Goal: Transaction & Acquisition: Purchase product/service

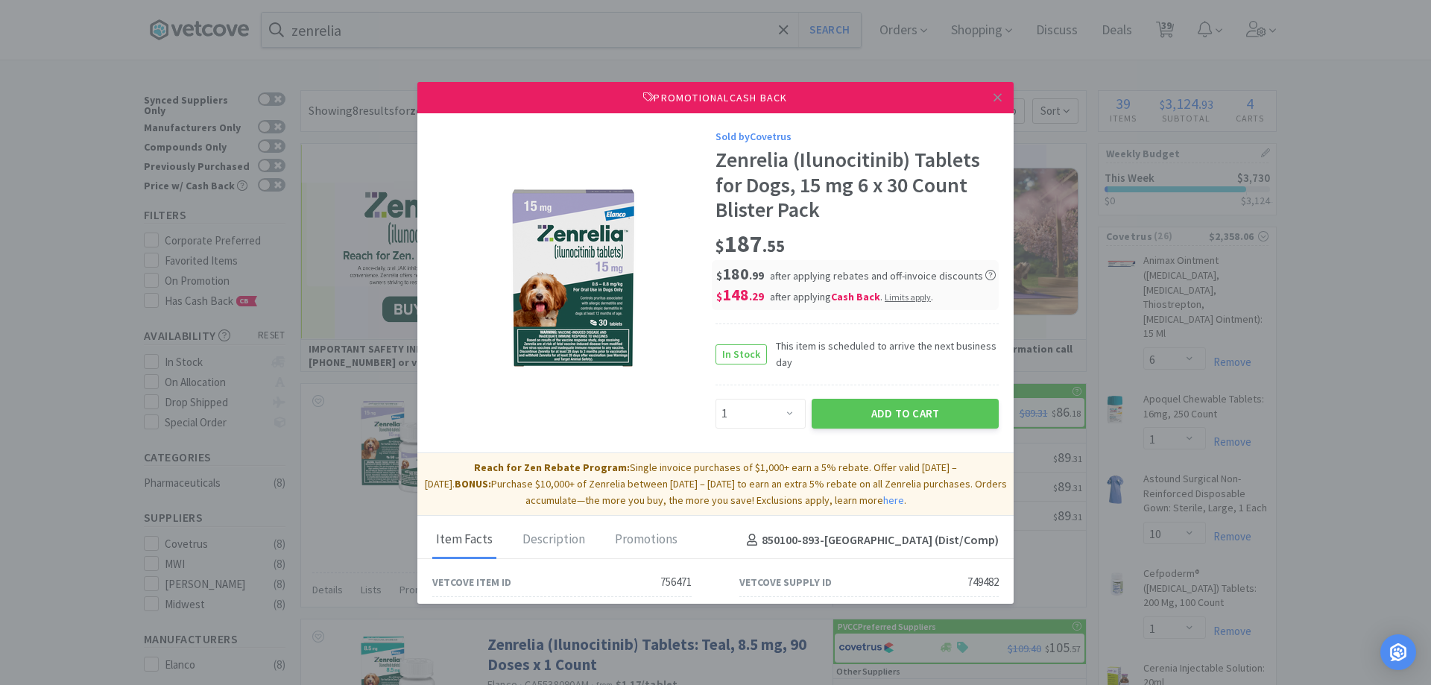
select select "1"
select select "6"
select select "1"
select select "10"
select select "1"
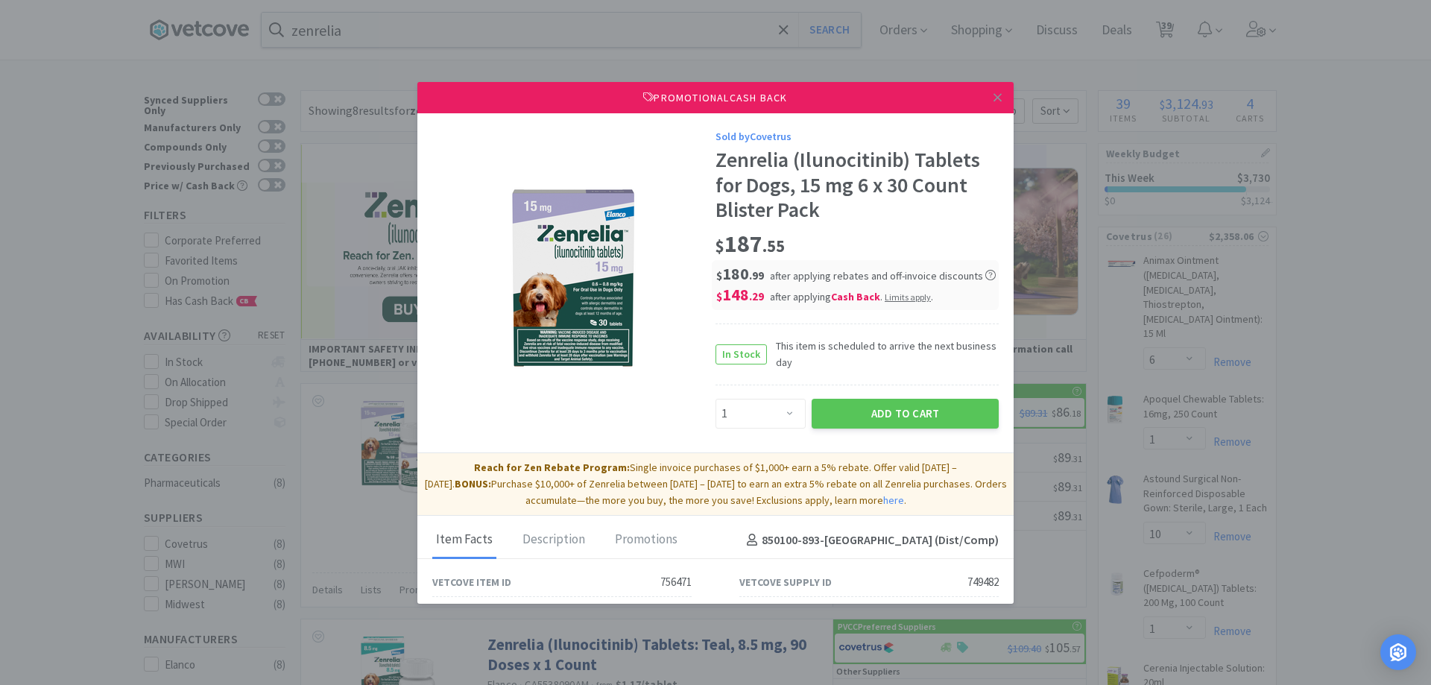
select select "1"
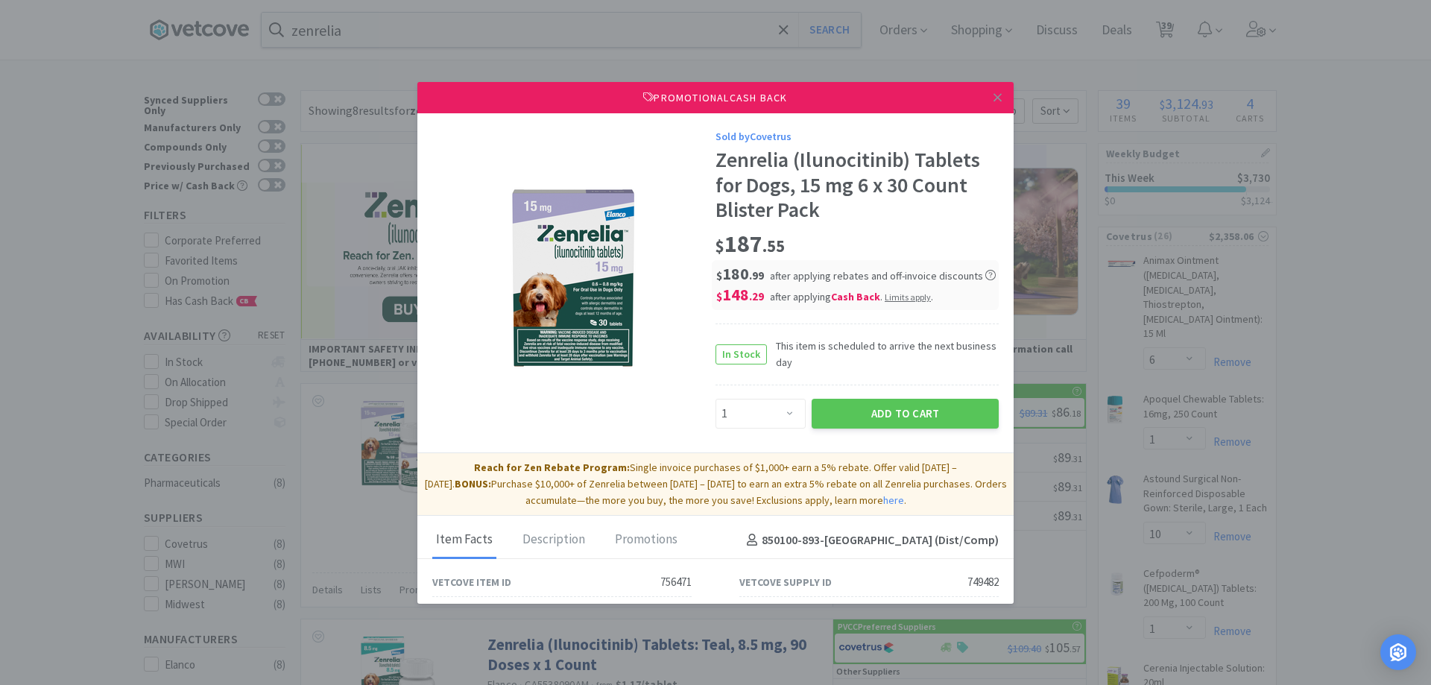
select select "1"
select select "2"
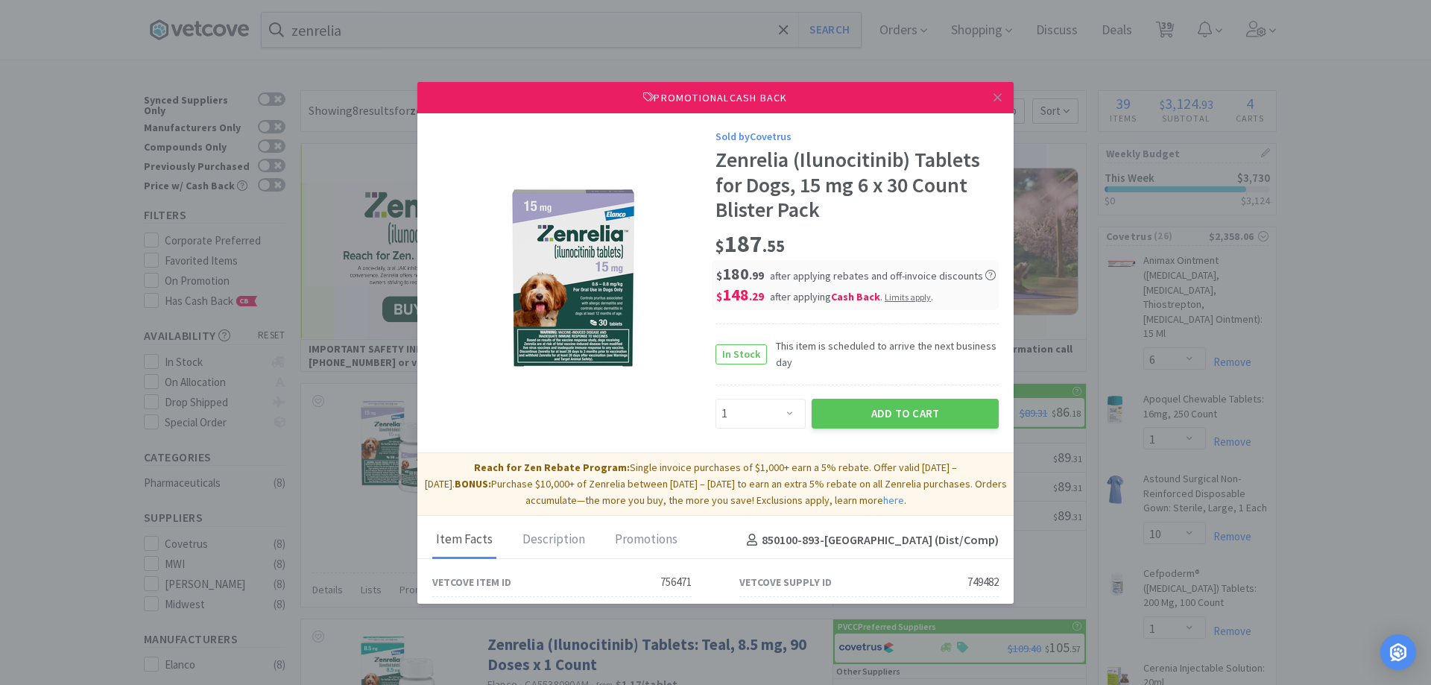
select select "50"
select select "1"
select select "50"
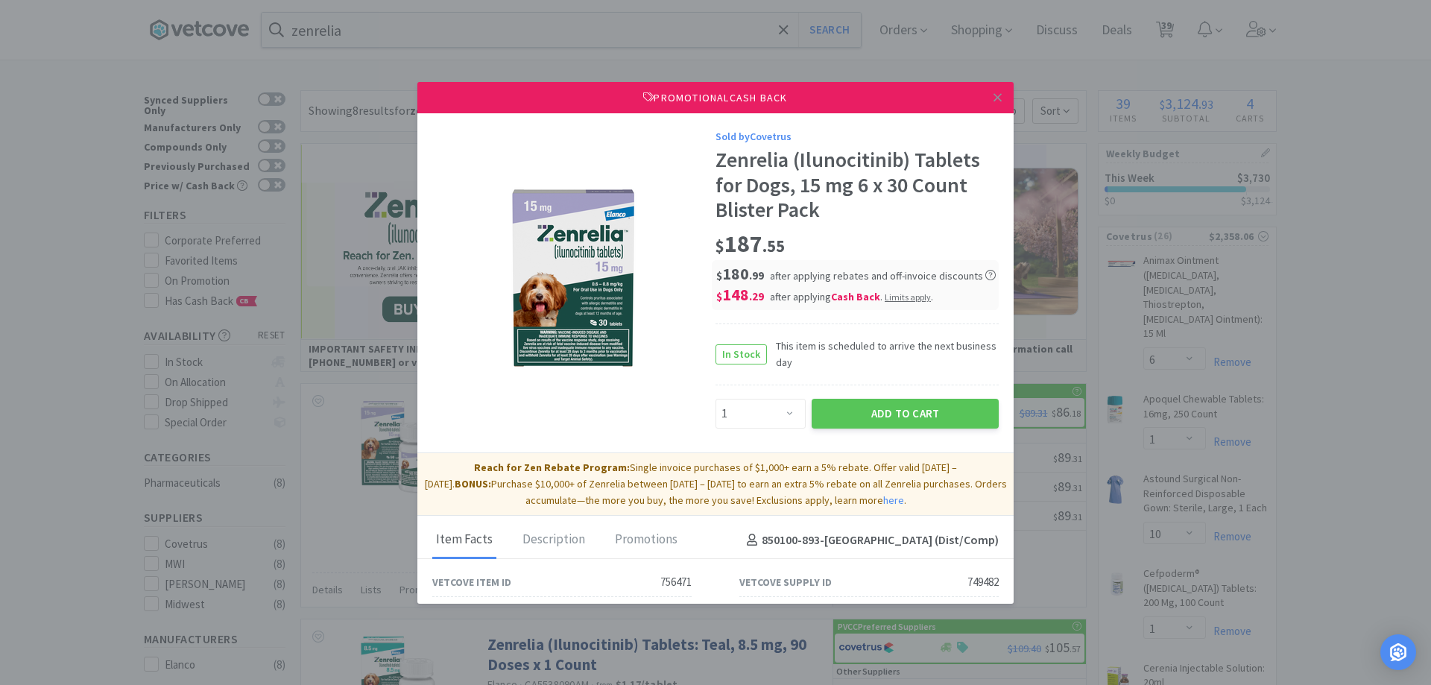
select select "4"
select select "1"
select select "3"
select select "1"
select select "2"
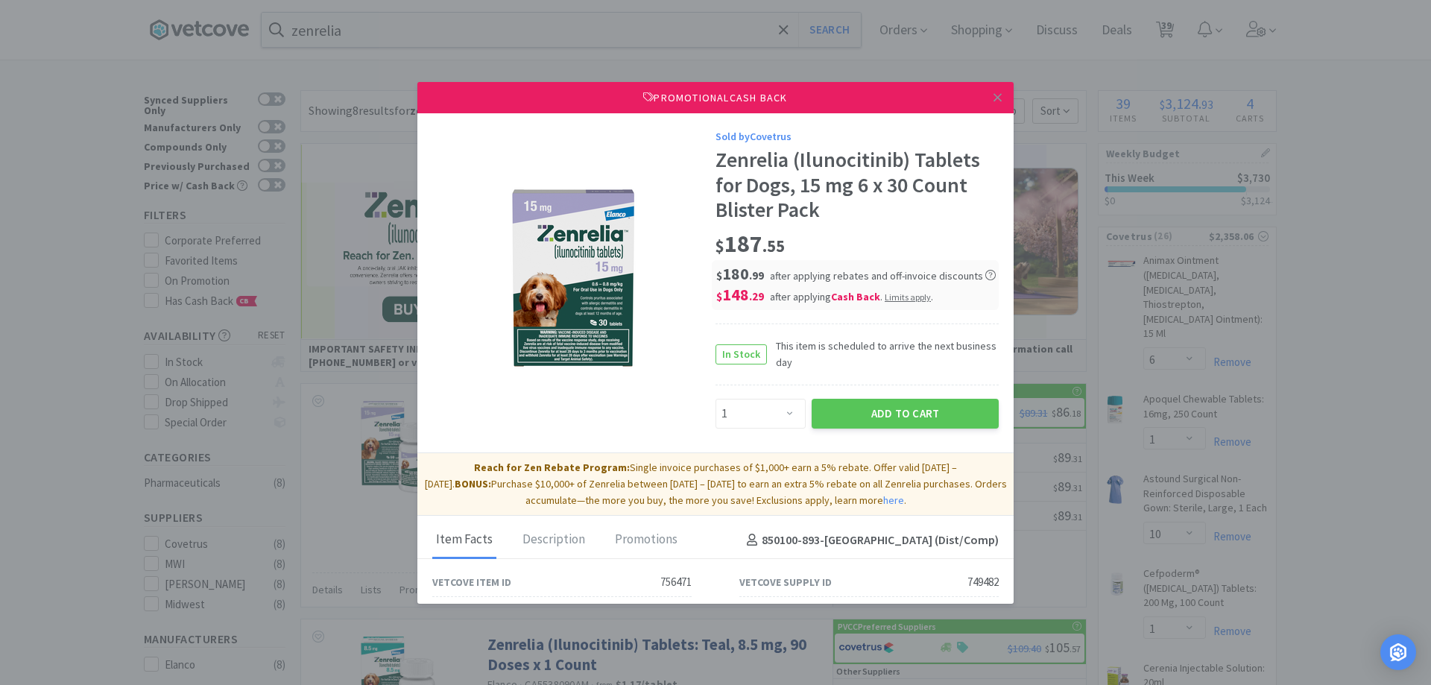
select select "2"
select select "10"
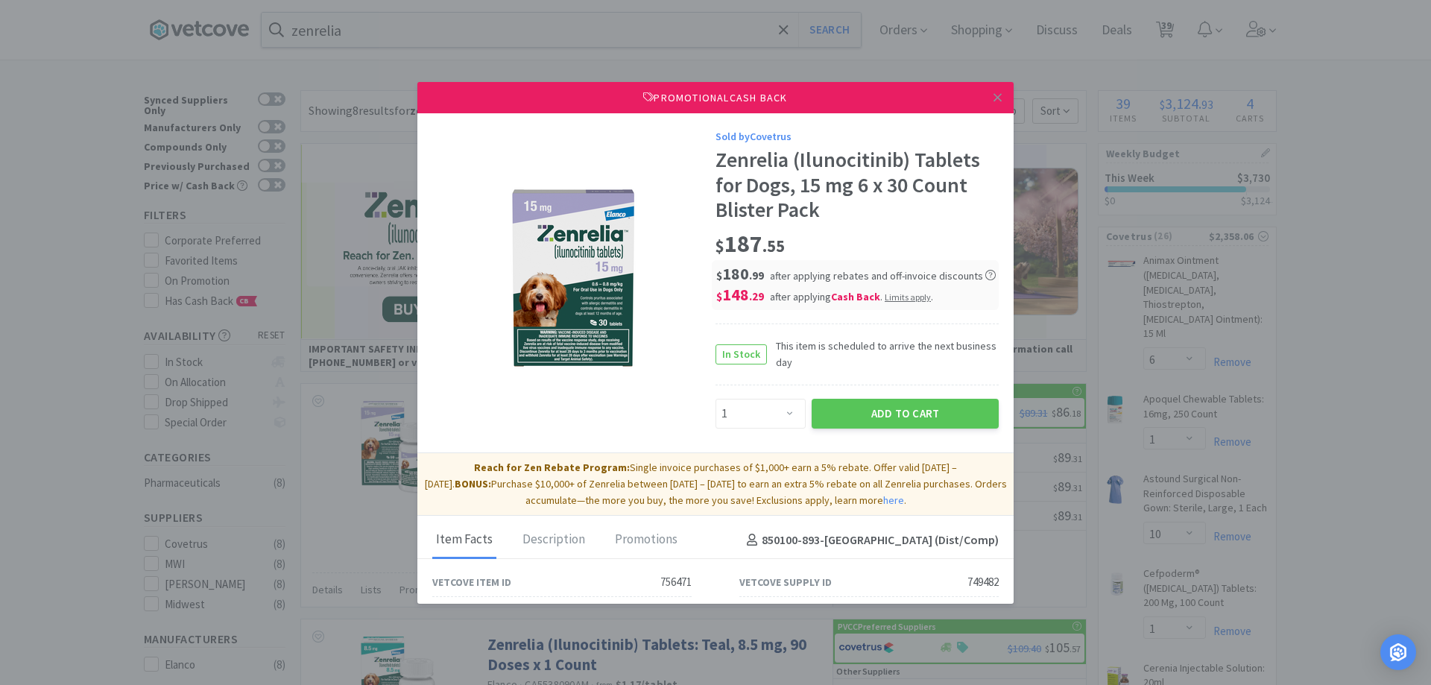
select select "2"
select select "3"
select select "1"
select select "10"
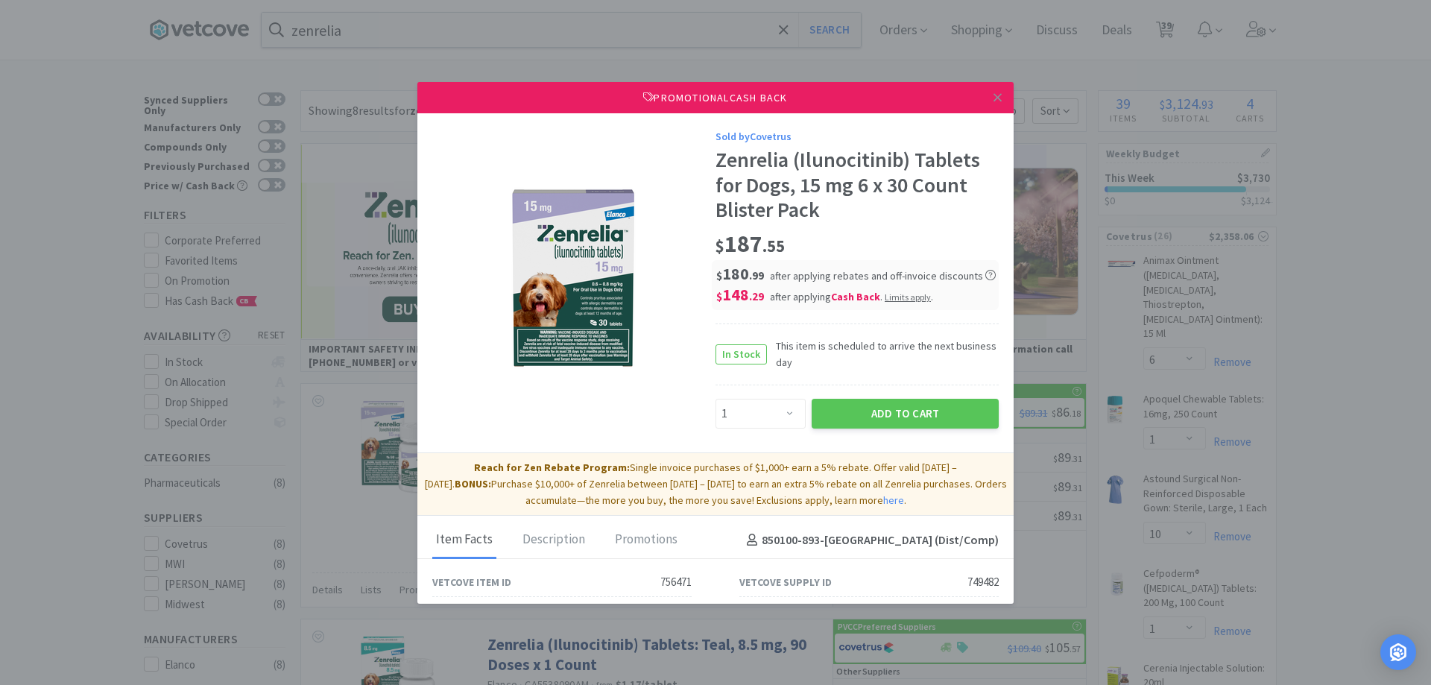
select select "1"
select select "12"
select select "1"
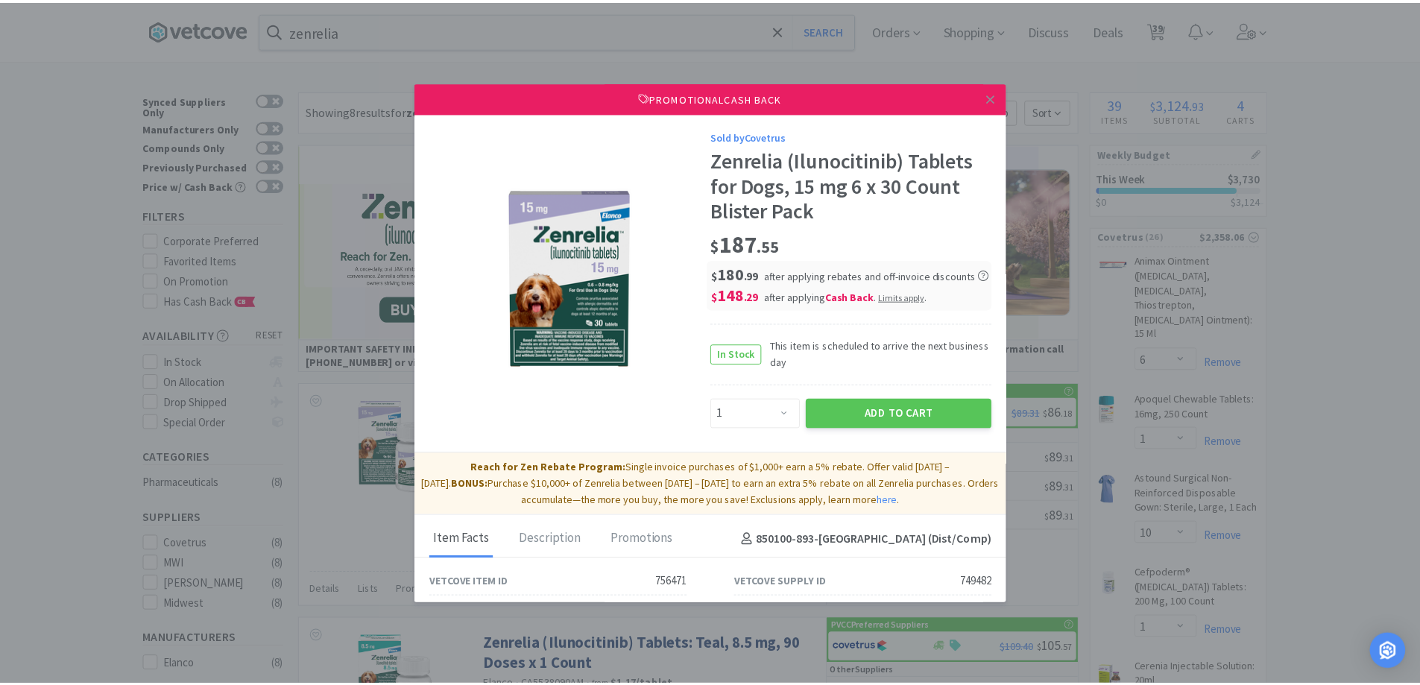
scroll to position [1043, 0]
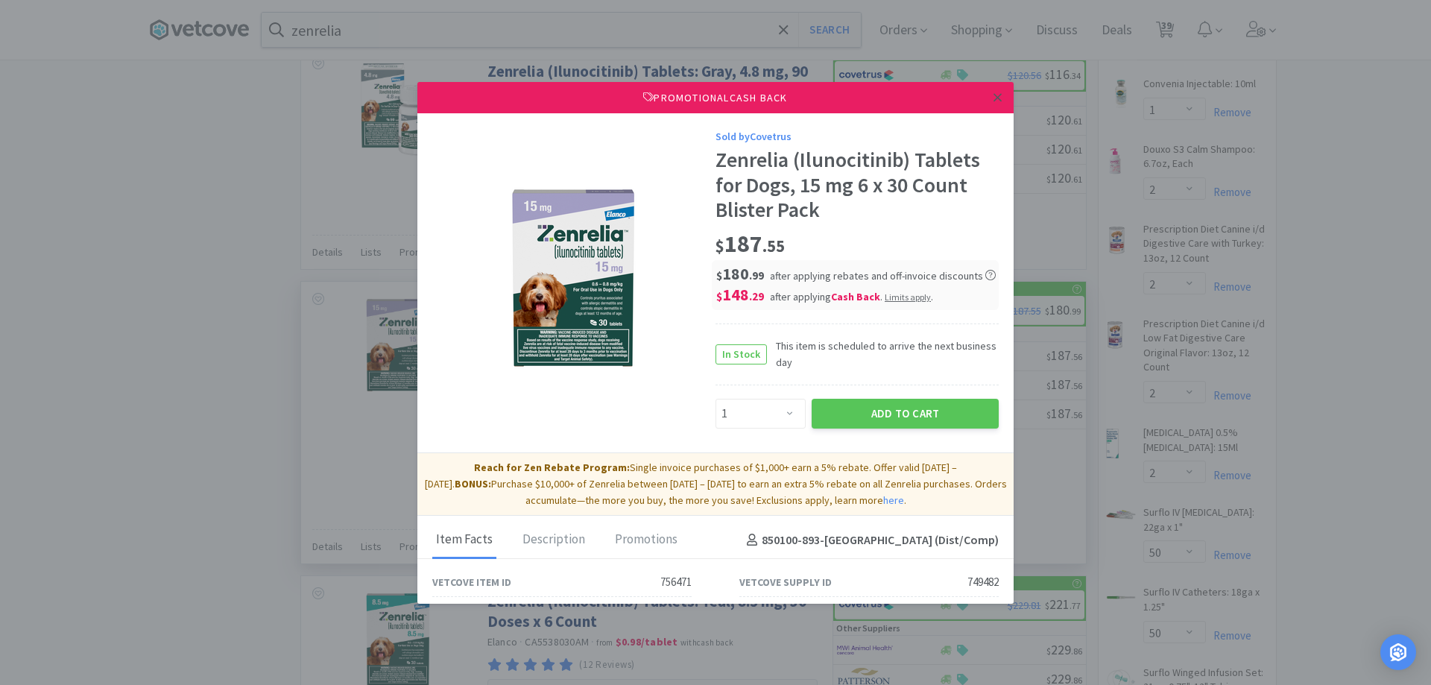
click at [993, 92] on icon at bounding box center [997, 97] width 8 height 13
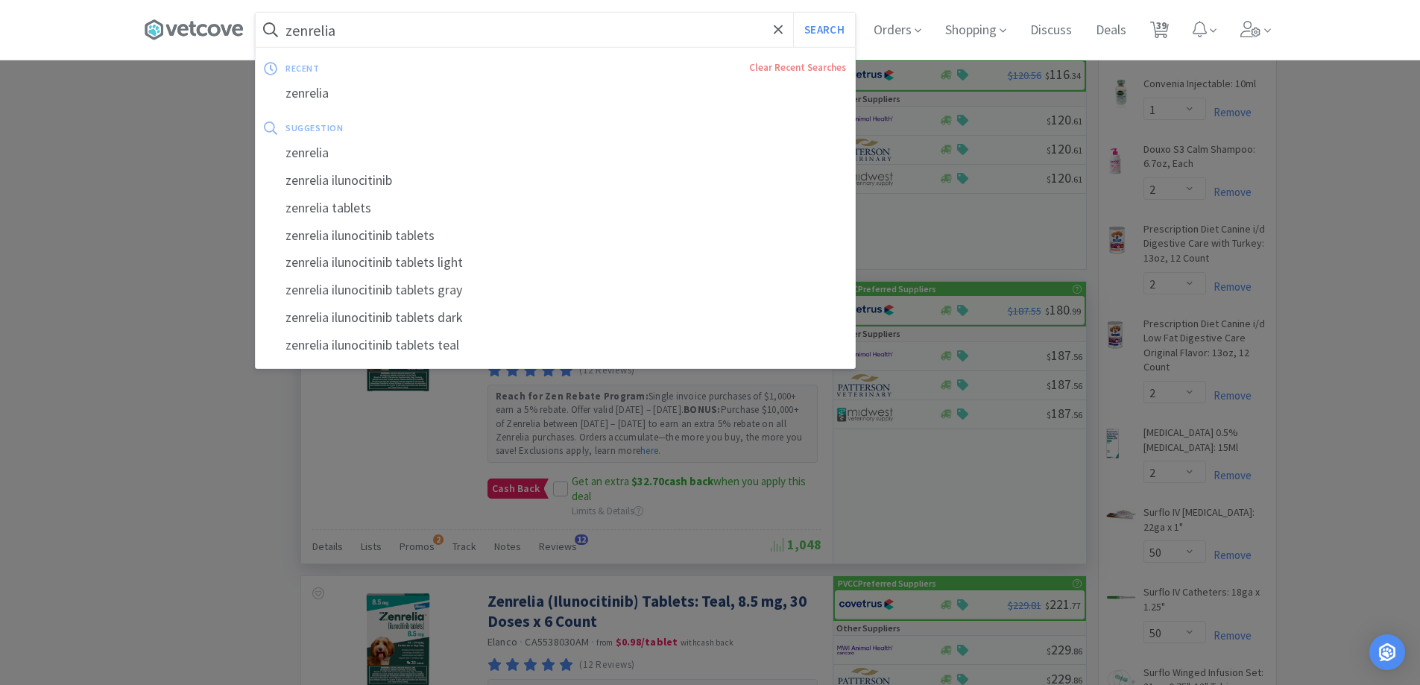
click at [380, 24] on input "zenrelia" at bounding box center [555, 30] width 599 height 34
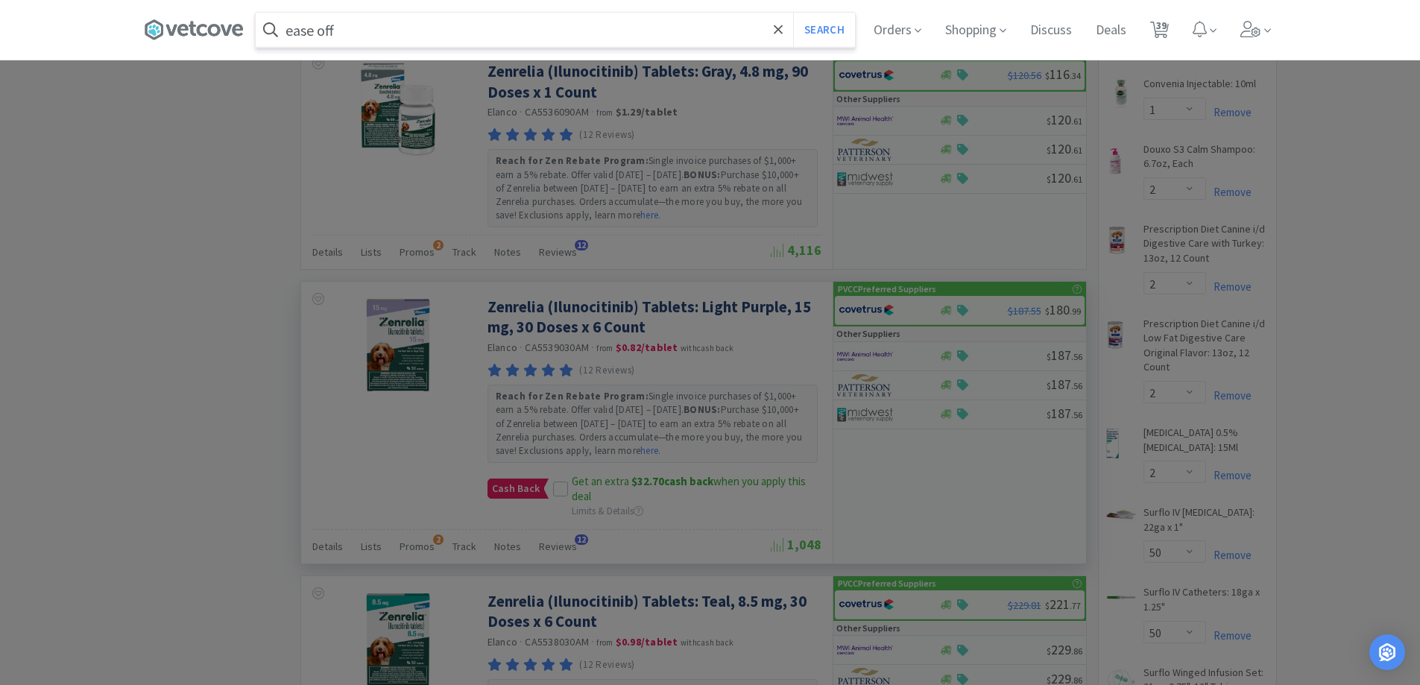
type input "ease off"
click at [793, 13] on button "Search" at bounding box center [824, 30] width 62 height 34
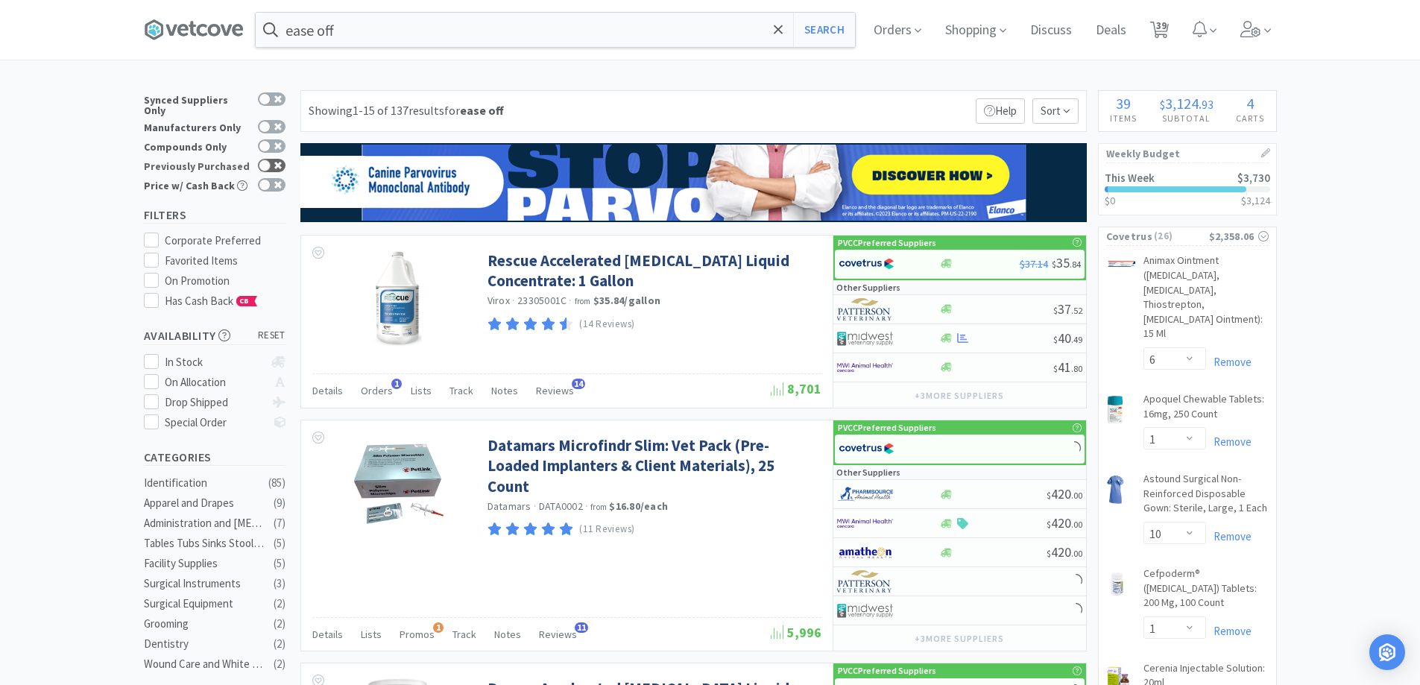
click at [281, 162] on icon at bounding box center [277, 165] width 7 height 7
checkbox input "true"
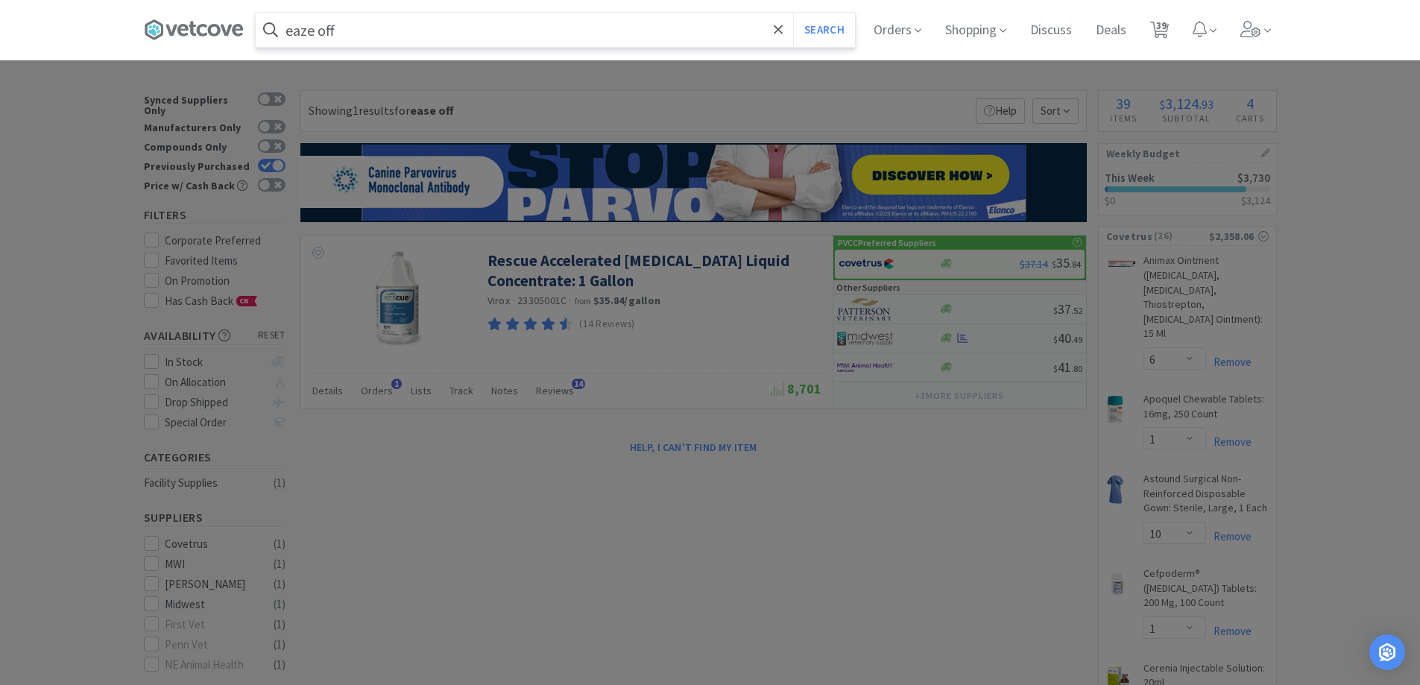
type input "eaze off"
click at [793, 13] on button "Search" at bounding box center [824, 30] width 62 height 34
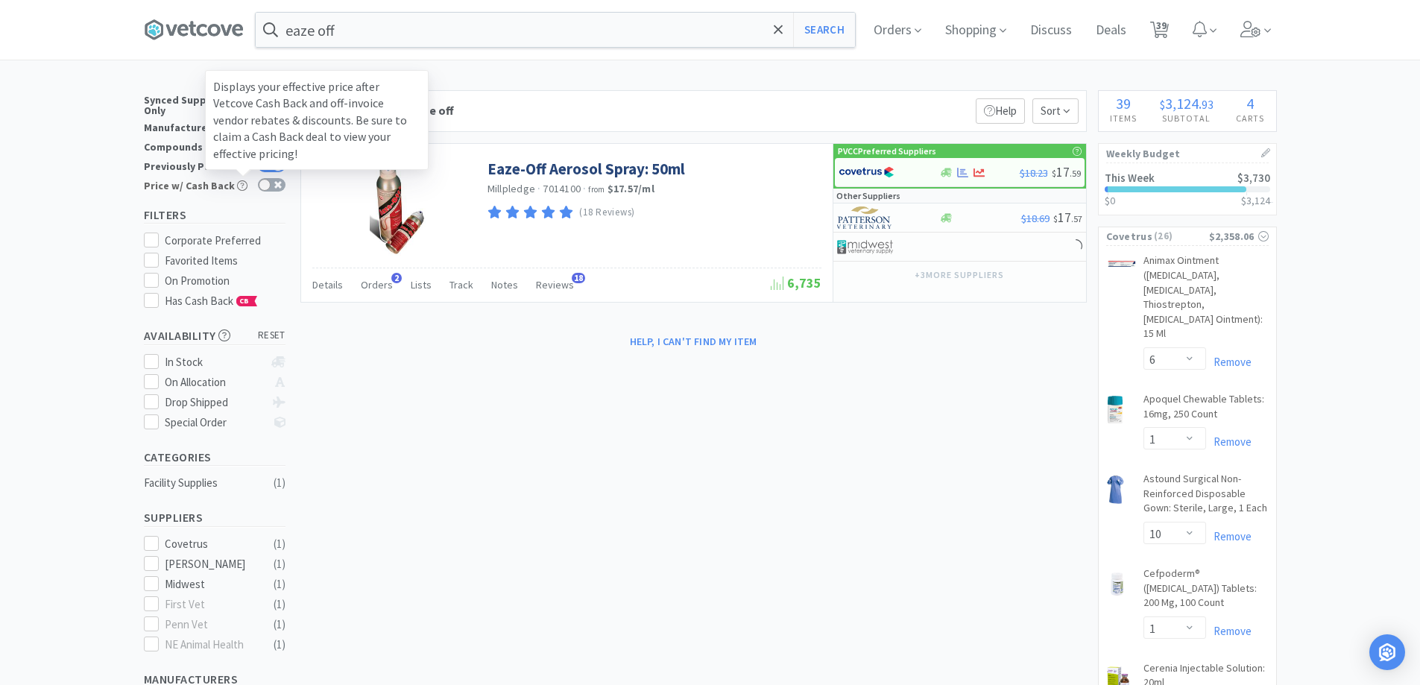
click at [271, 157] on div "Displays your effective price after Vetcove Cash Back and off-invoice vendor re…" at bounding box center [317, 120] width 224 height 100
click at [285, 195] on input "Price w/ Cash Back Displays your effective price after Vetcove Cash Back and of…" at bounding box center [285, 195] width 1 height 1
click at [277, 179] on div at bounding box center [278, 185] width 12 height 12
checkbox input "false"
click at [277, 159] on div at bounding box center [278, 165] width 12 height 12
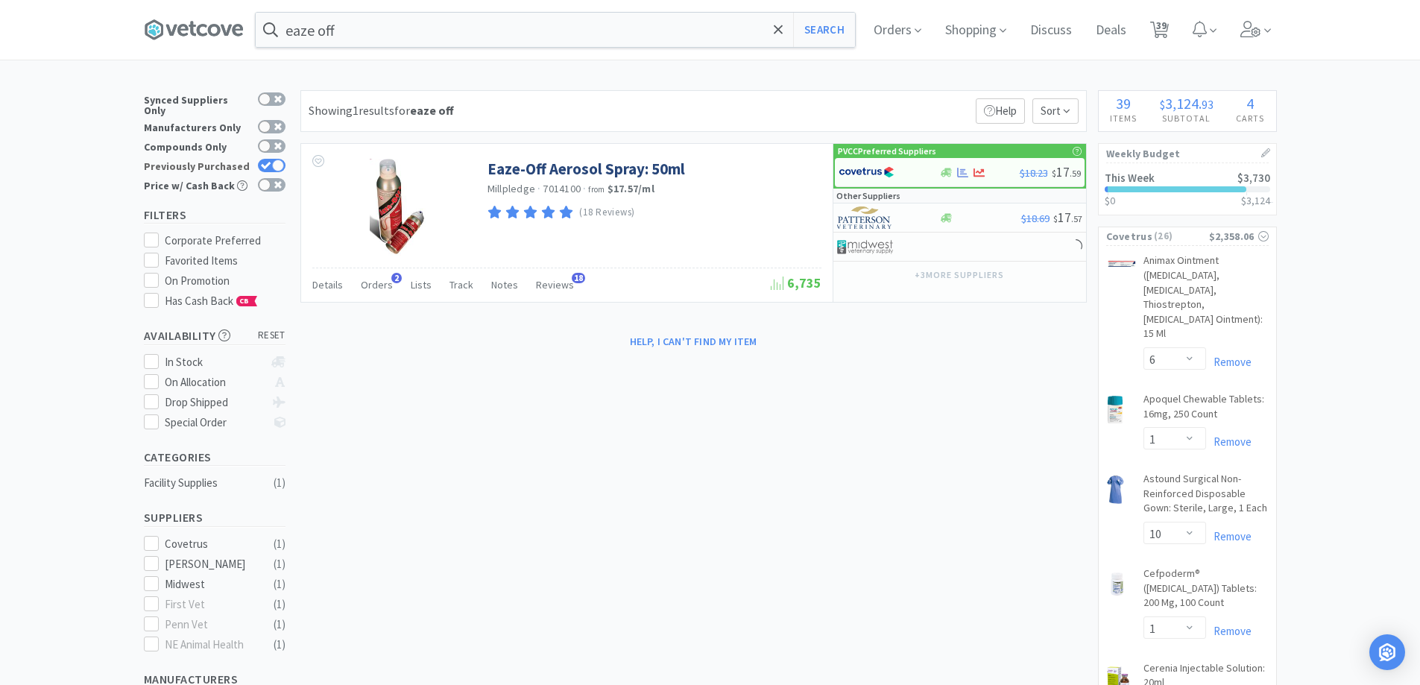
checkbox input "false"
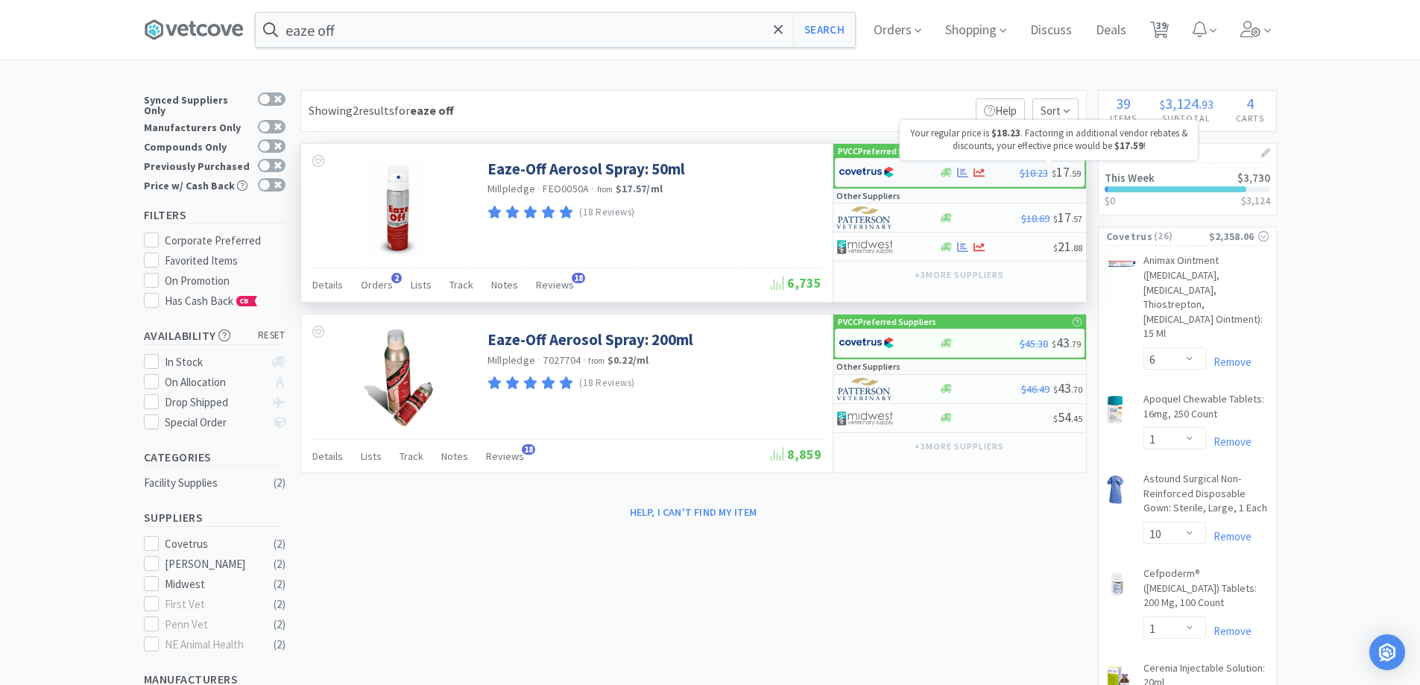
click at [1072, 168] on span ". 59" at bounding box center [1074, 173] width 11 height 11
select select "1"
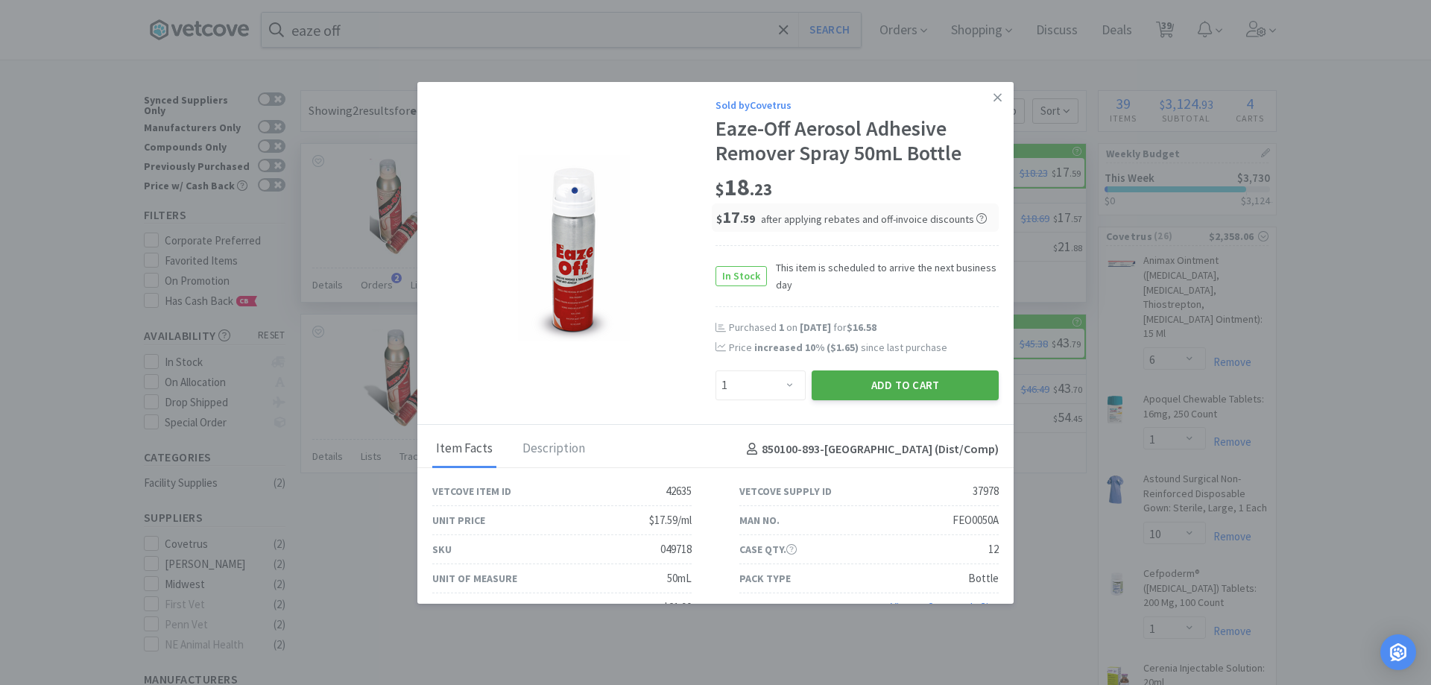
click at [873, 374] on button "Add to Cart" at bounding box center [905, 385] width 187 height 30
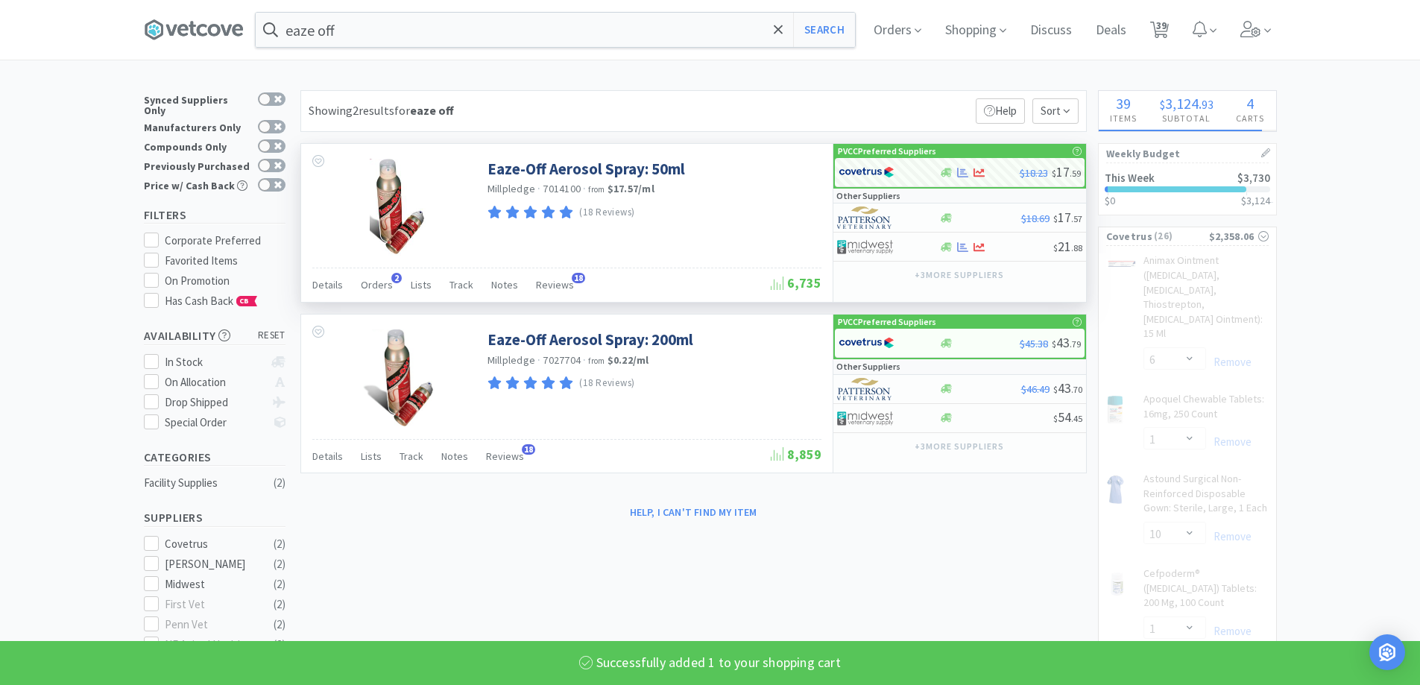
select select "1"
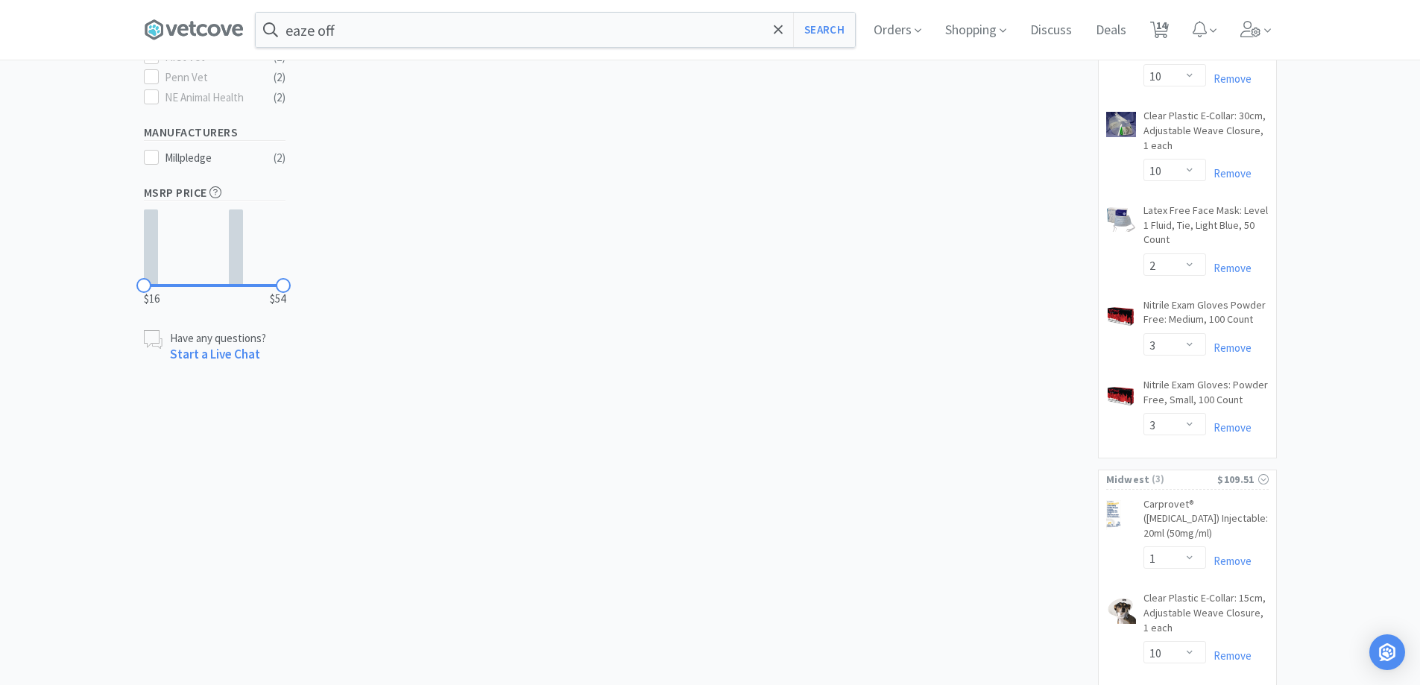
scroll to position [25, 0]
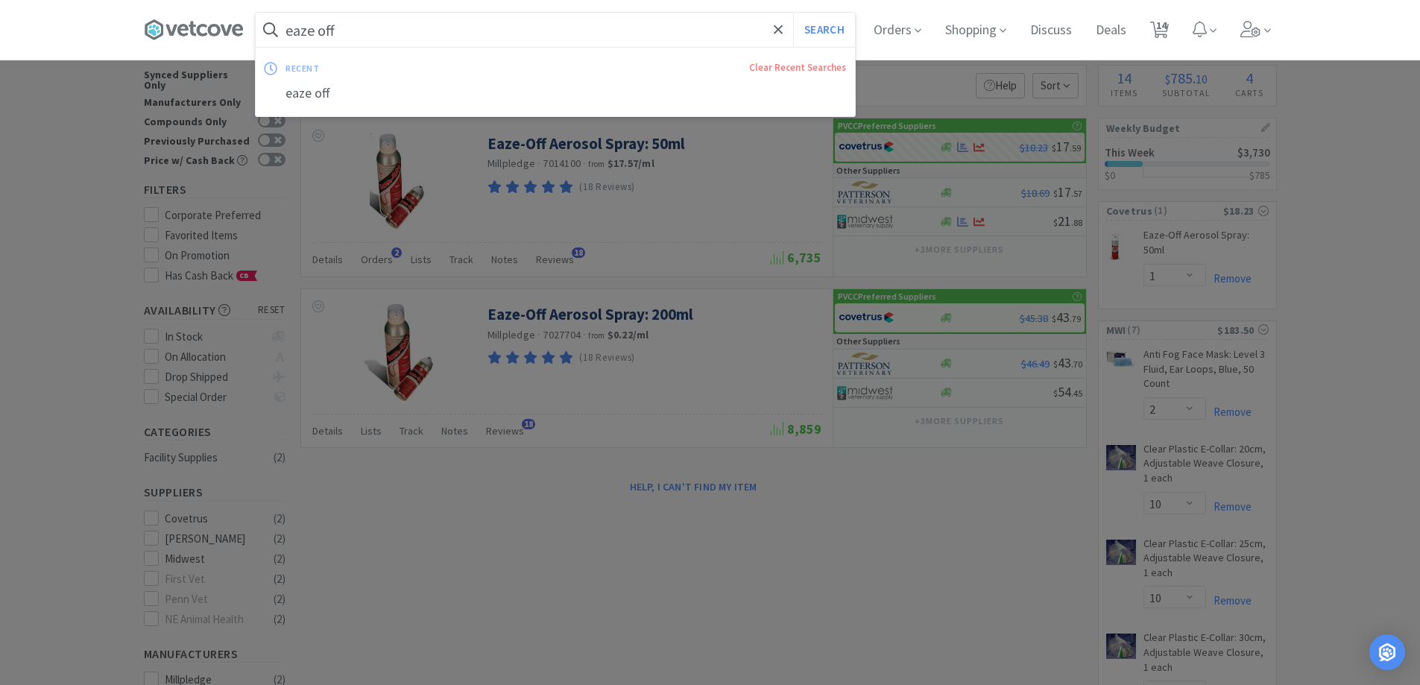
click at [383, 17] on input "eaze off" at bounding box center [555, 30] width 599 height 34
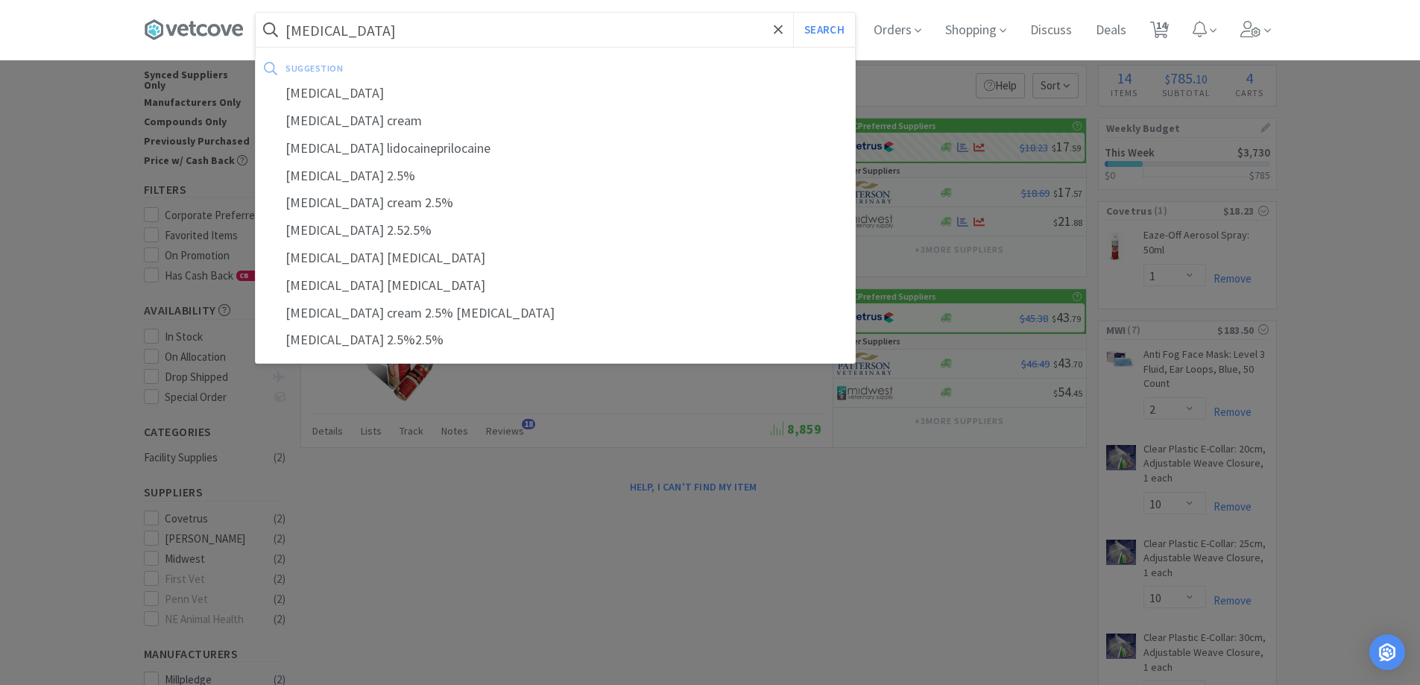
type input "[MEDICAL_DATA]"
click at [793, 13] on button "Search" at bounding box center [824, 30] width 62 height 34
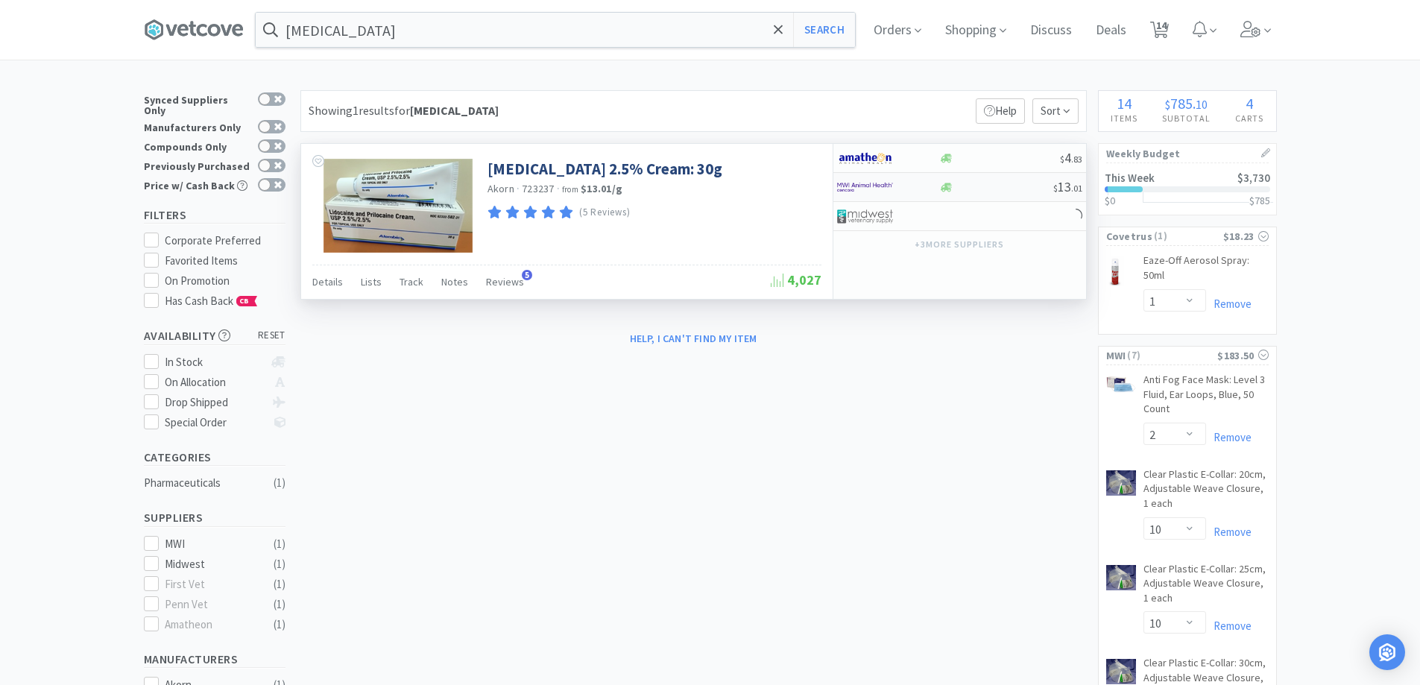
click at [892, 190] on img at bounding box center [865, 187] width 56 height 22
select select "1"
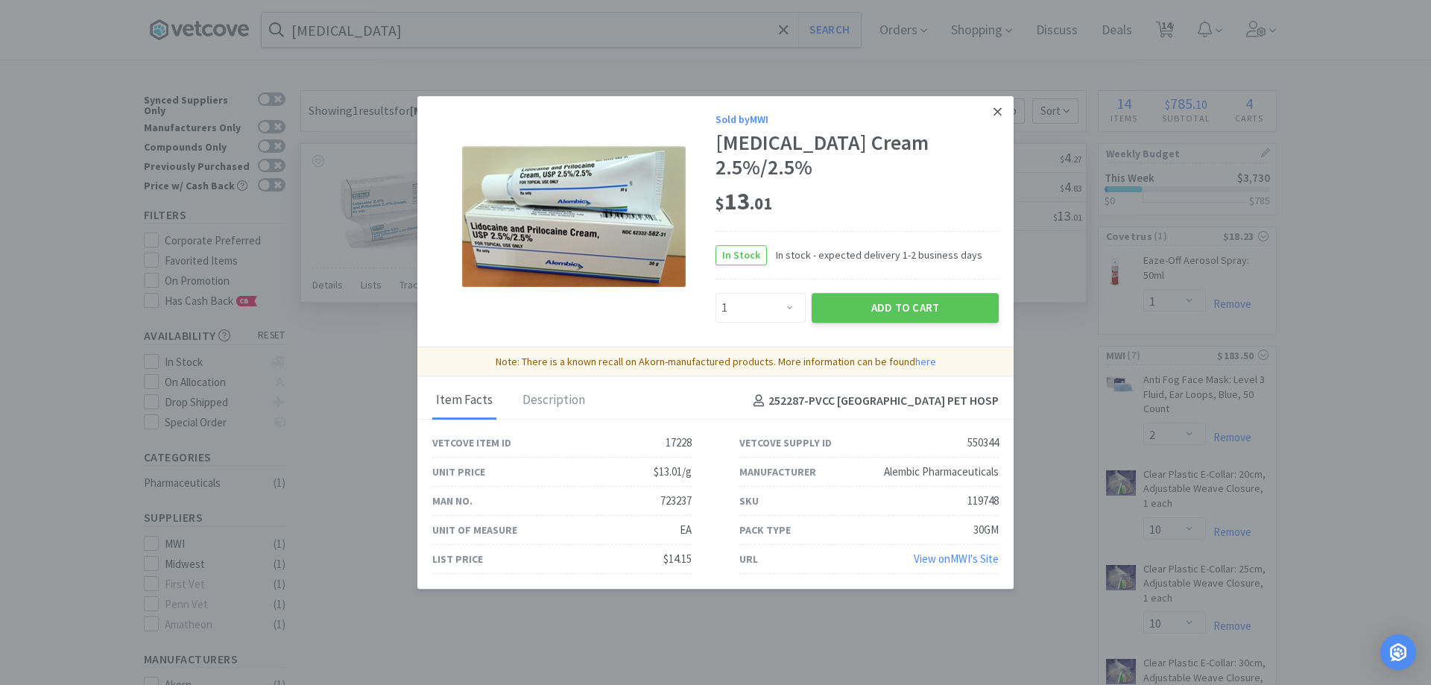
click at [999, 112] on icon at bounding box center [997, 111] width 8 height 13
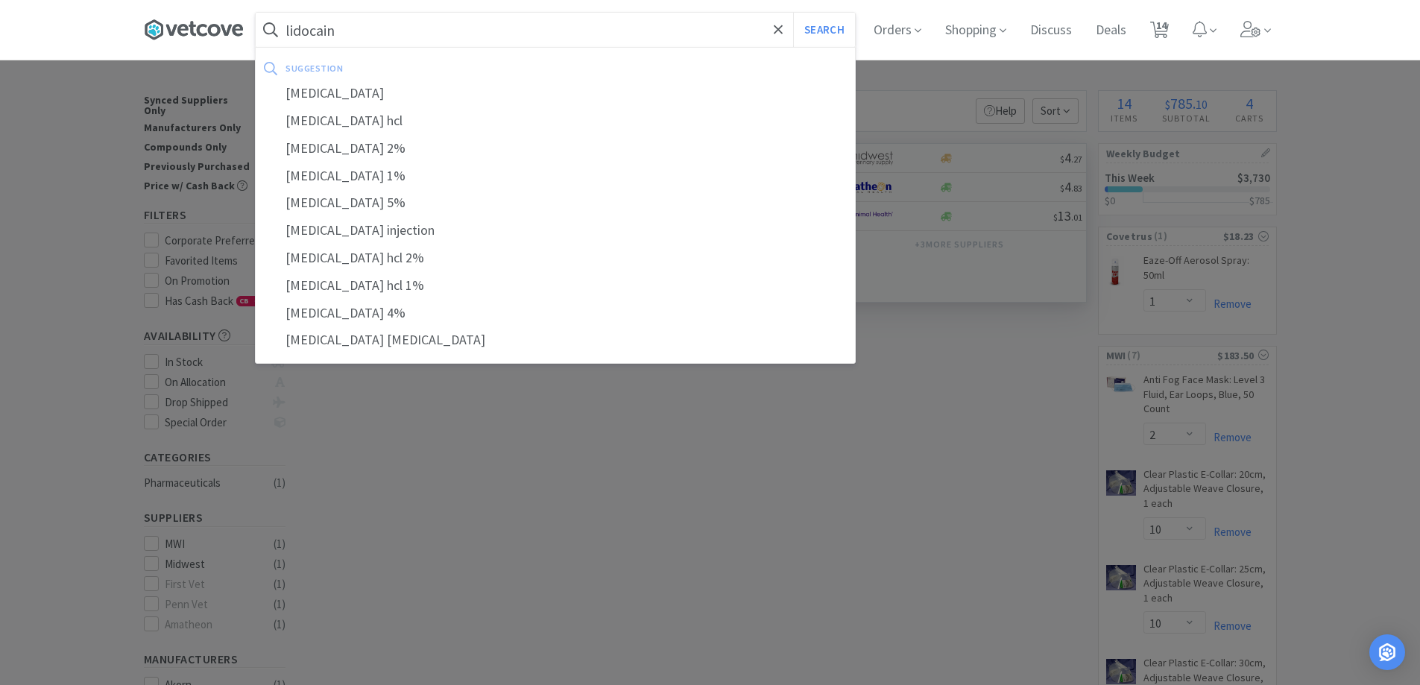
type input "lidocain"
click at [793, 13] on button "Search" at bounding box center [824, 30] width 62 height 34
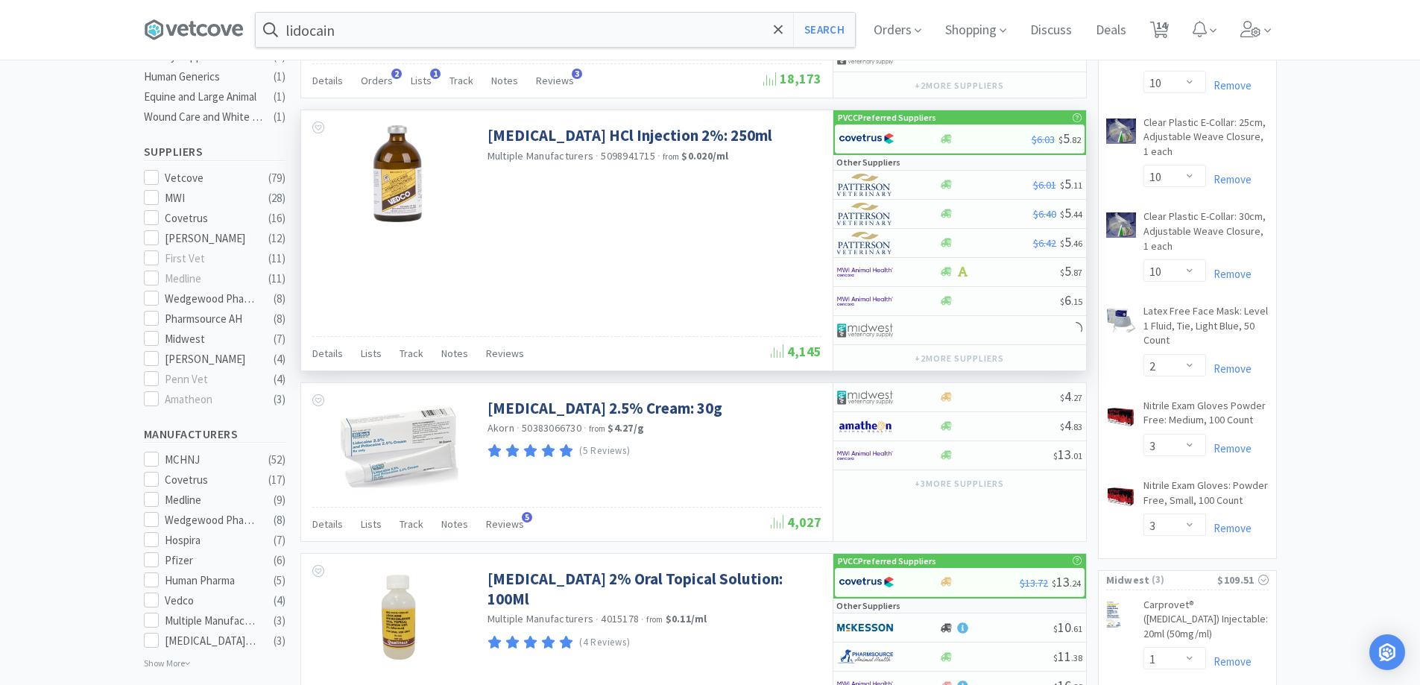
scroll to position [447, 0]
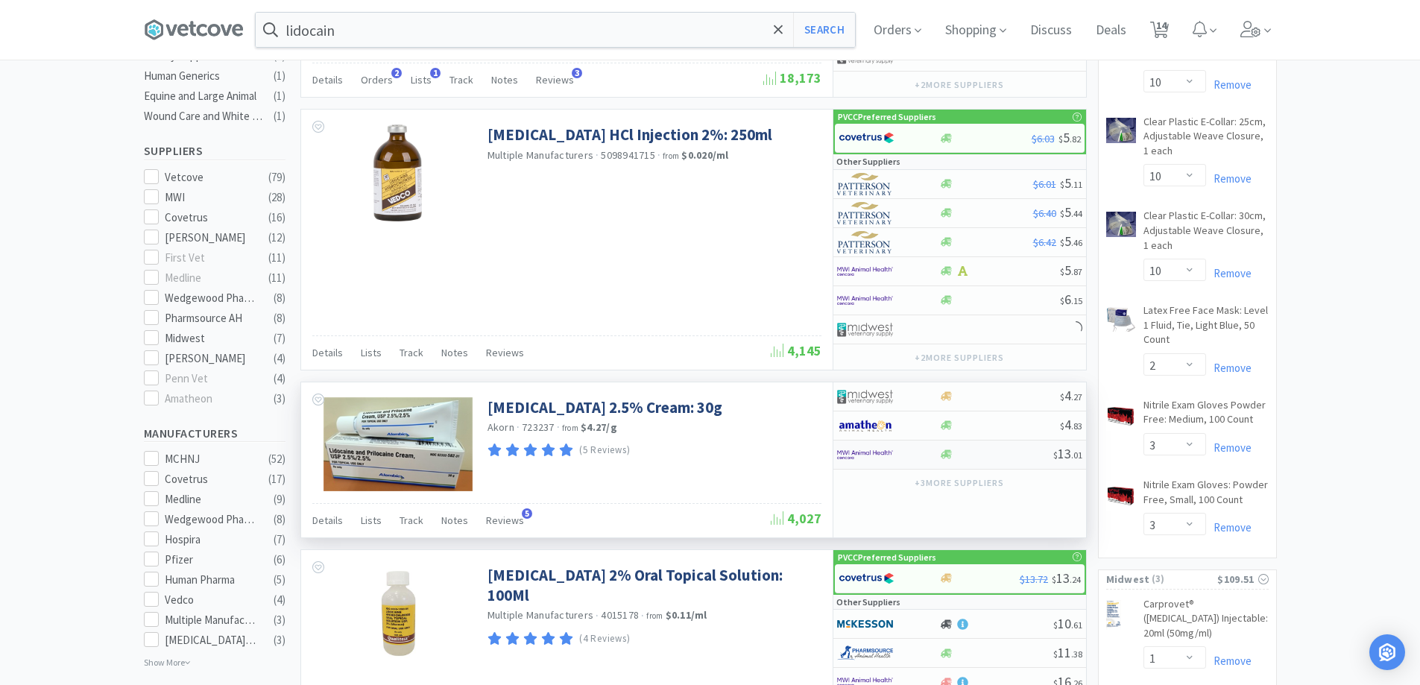
click at [943, 463] on div "$ 13 . 01" at bounding box center [959, 454] width 253 height 29
select select "1"
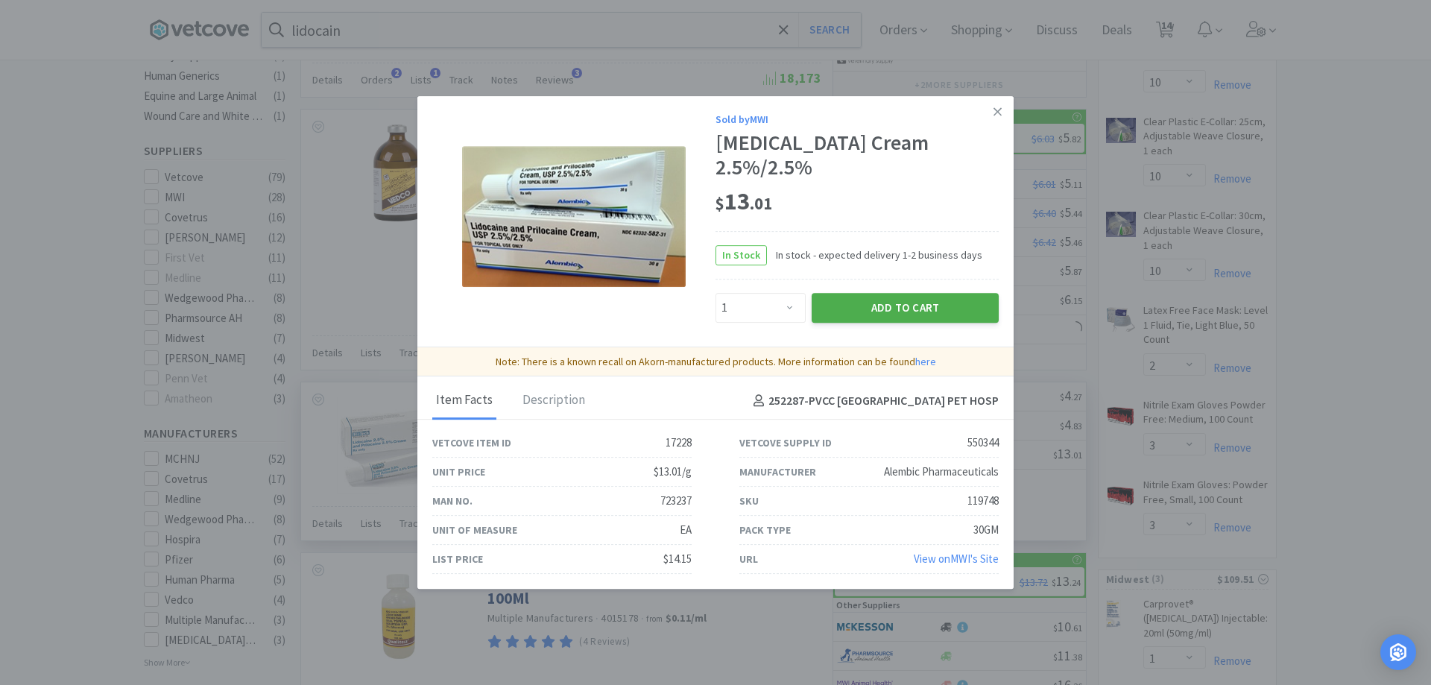
click at [886, 321] on button "Add to Cart" at bounding box center [905, 308] width 187 height 30
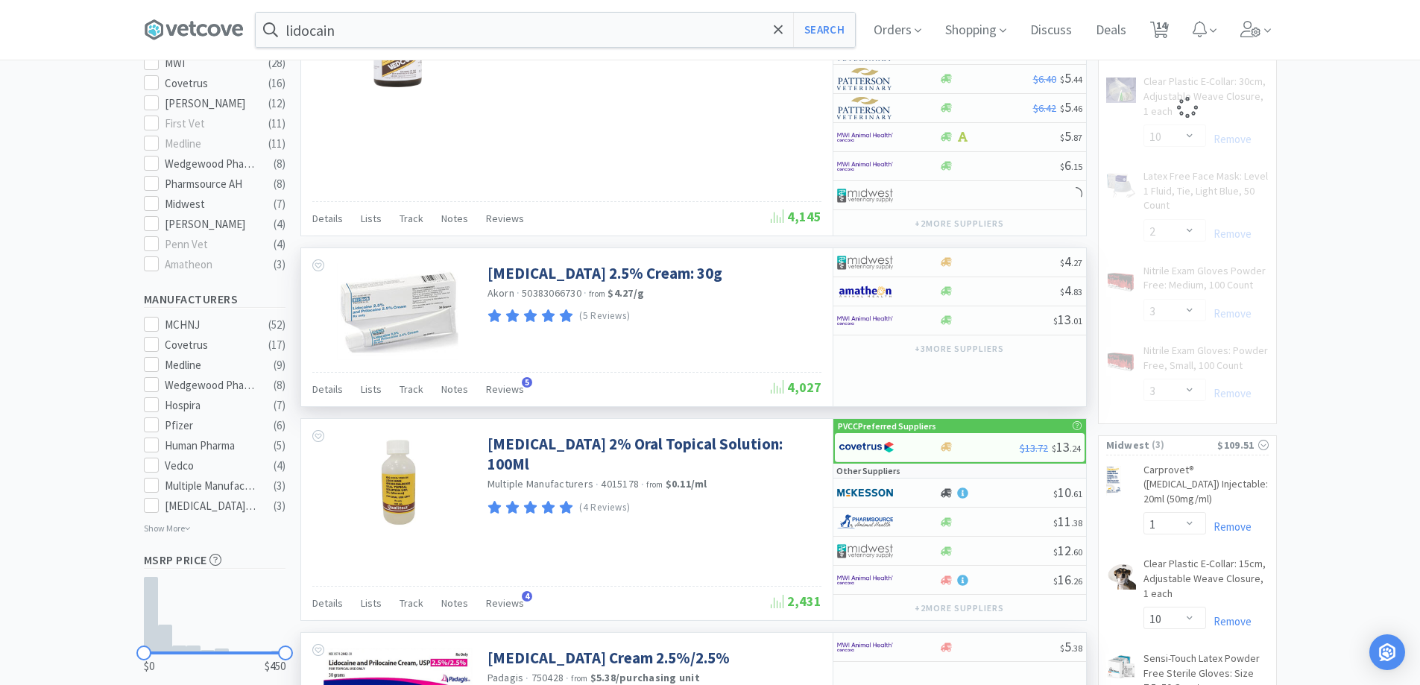
scroll to position [820, 0]
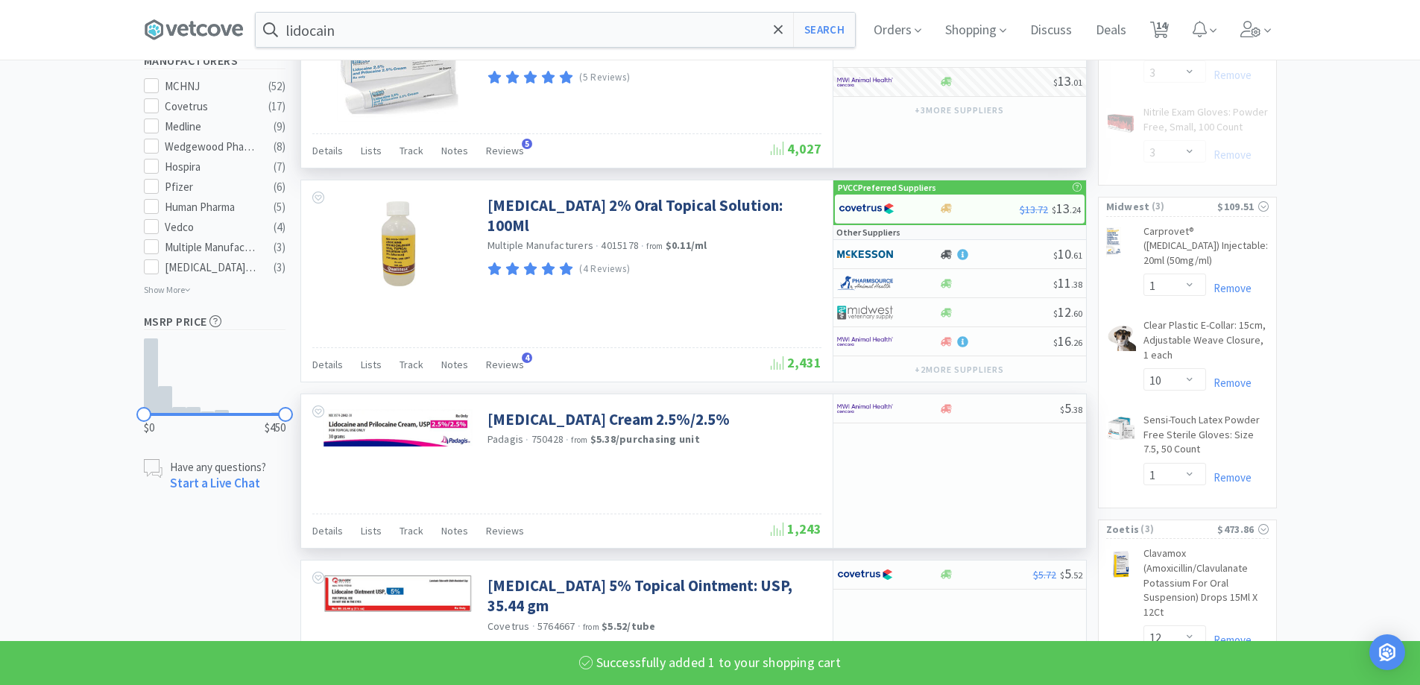
select select "1"
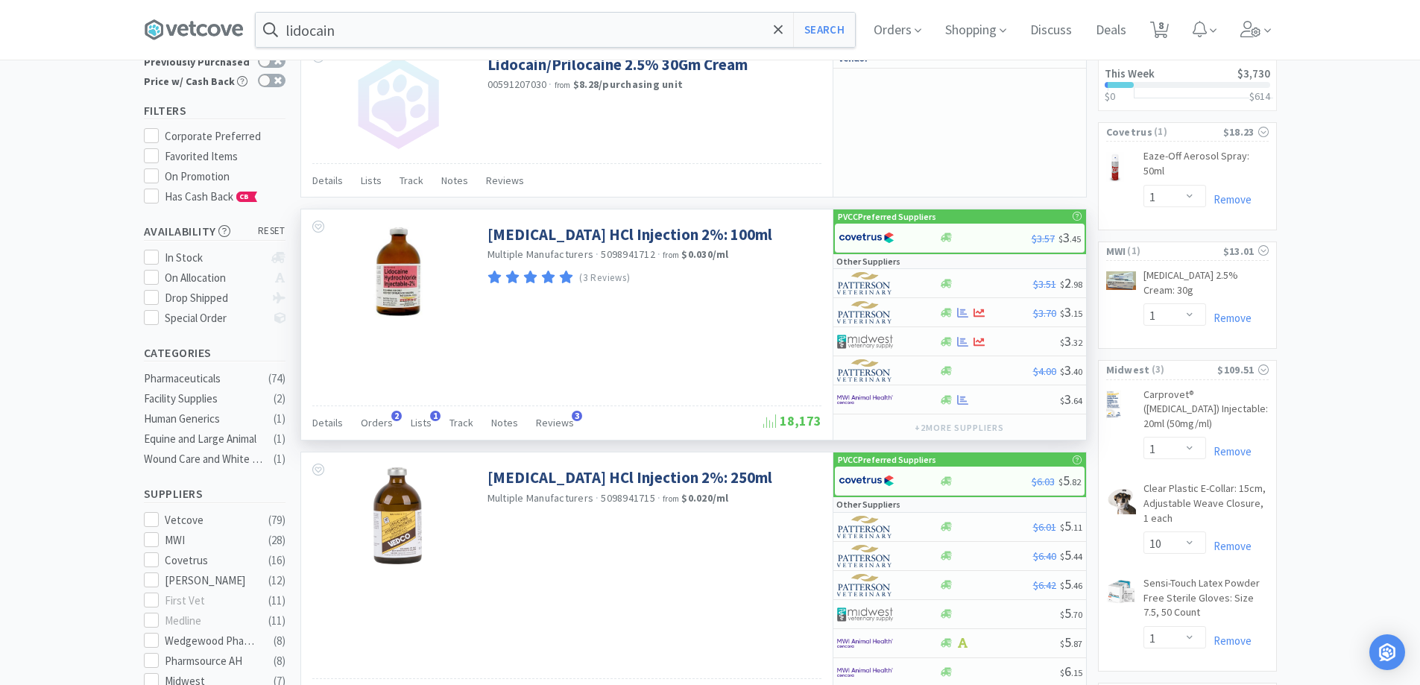
scroll to position [0, 0]
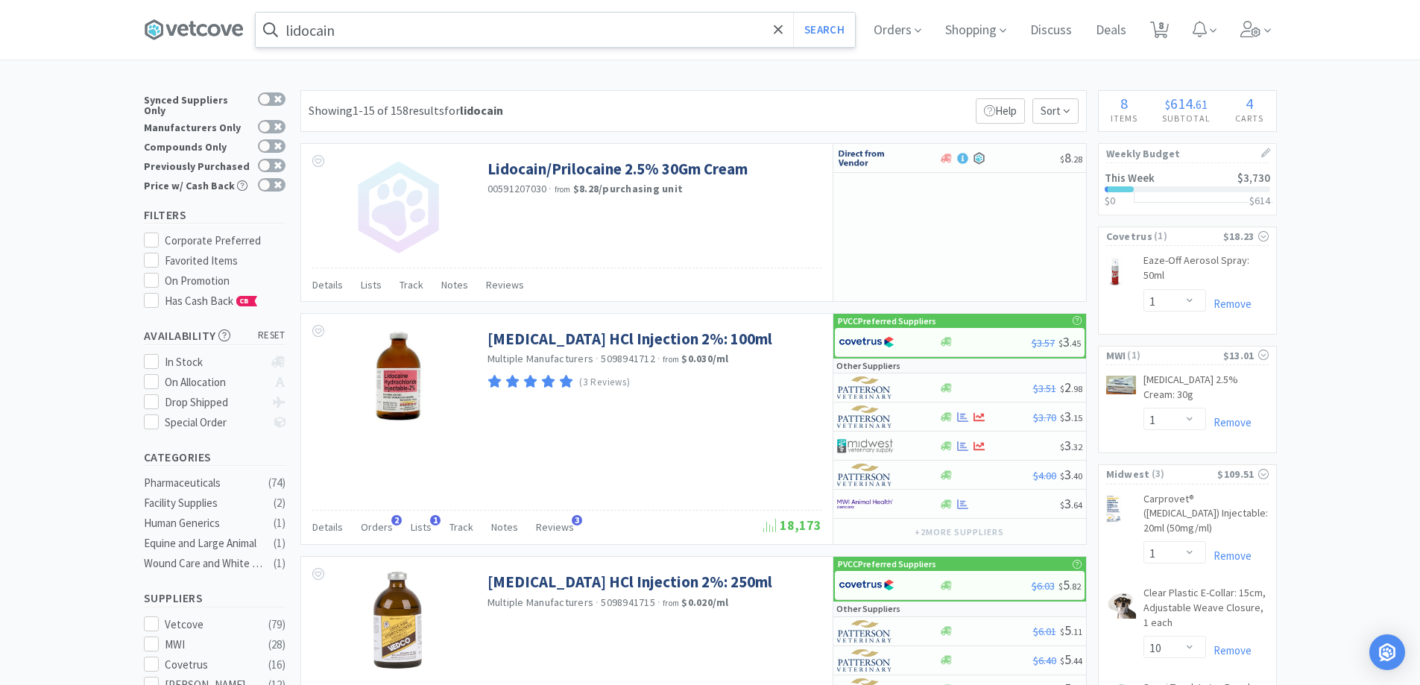
click at [385, 33] on input "lidocain" at bounding box center [555, 30] width 599 height 34
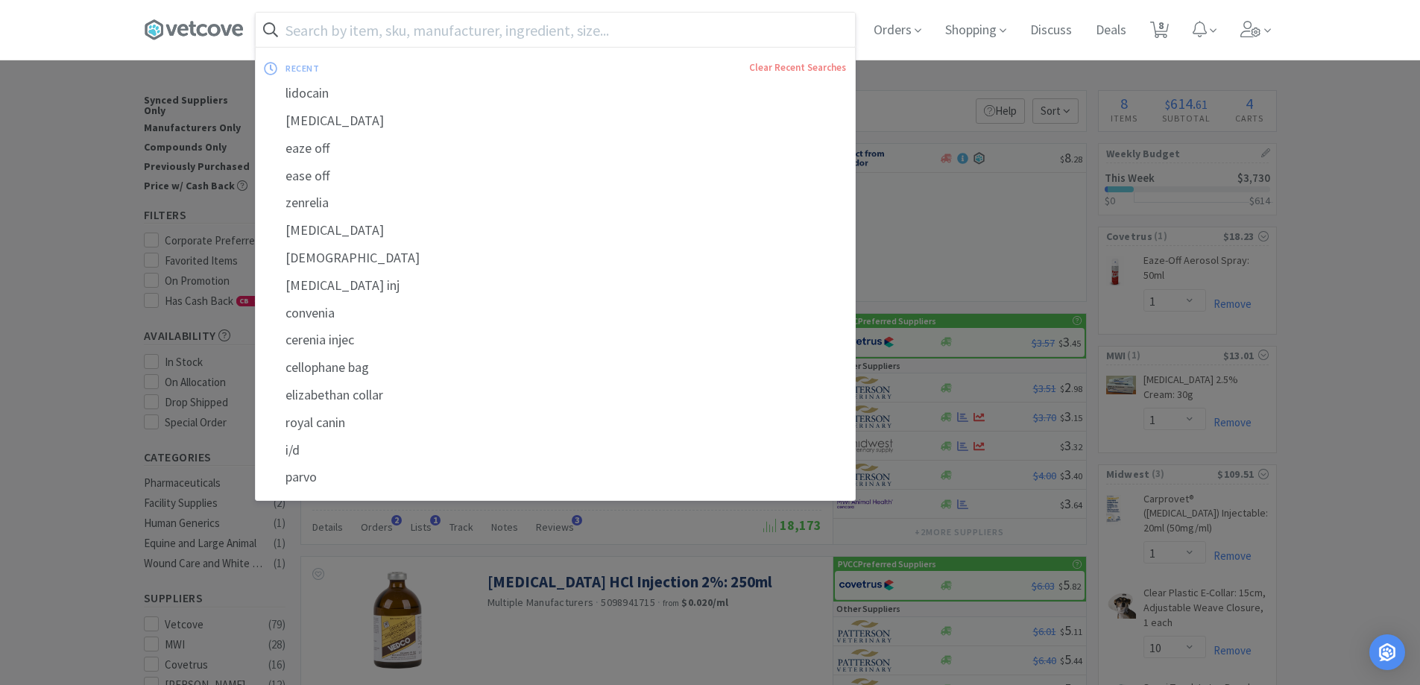
click at [414, 34] on input "text" at bounding box center [555, 30] width 599 height 34
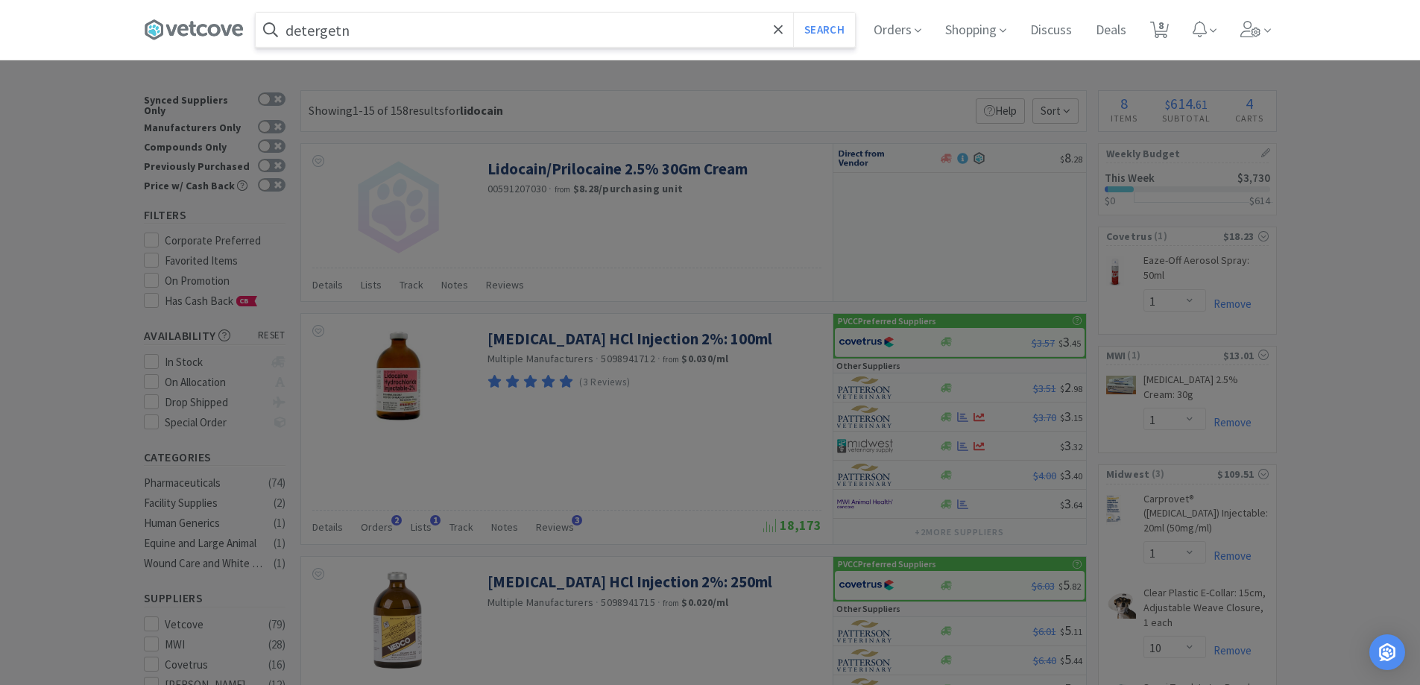
click at [793, 13] on button "Search" at bounding box center [824, 30] width 62 height 34
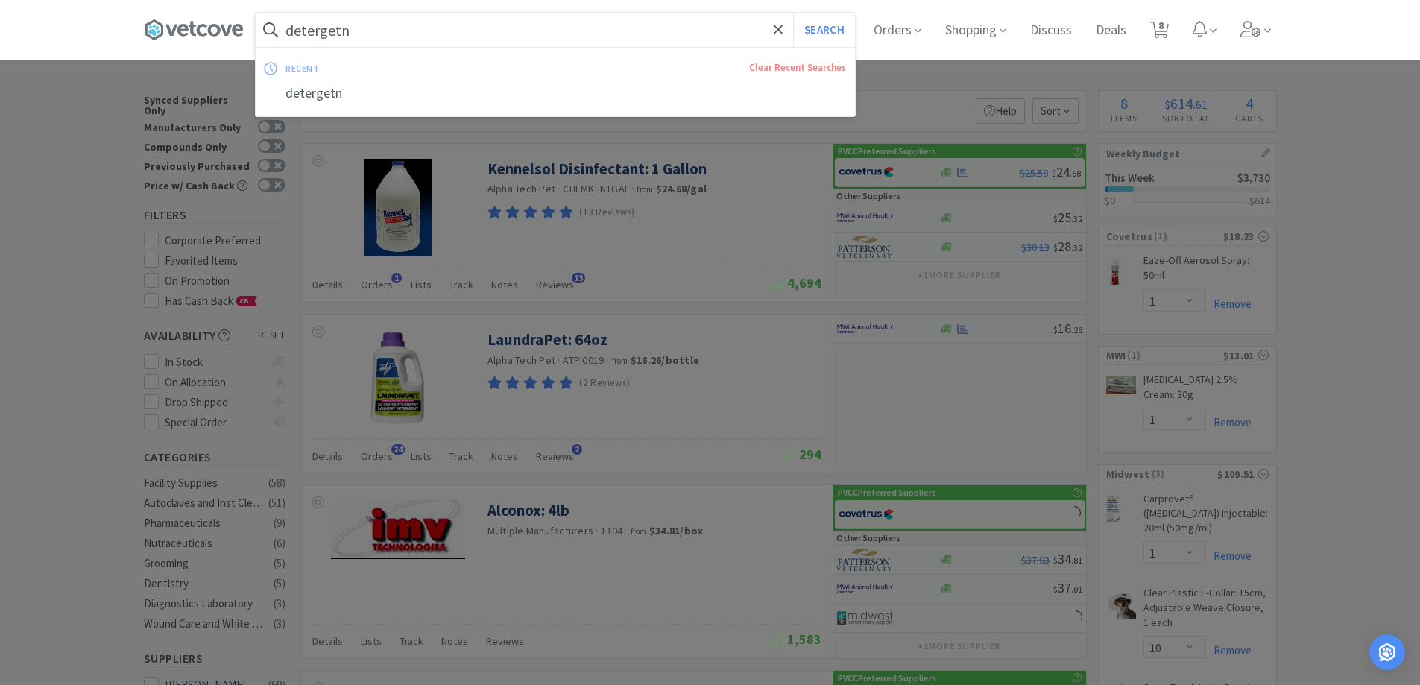
click at [423, 38] on input "detergetn" at bounding box center [555, 30] width 599 height 34
click at [388, 29] on input "detergetn" at bounding box center [555, 30] width 599 height 34
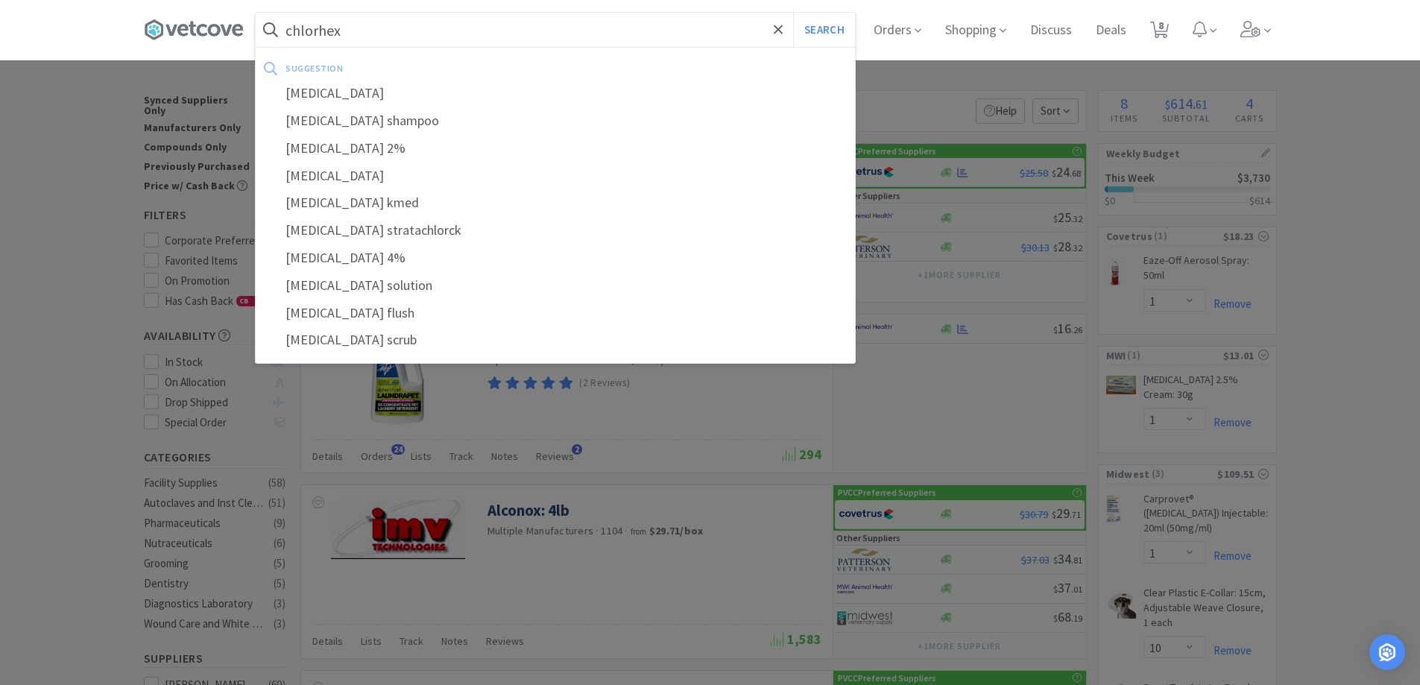
type input "chlorhex"
click at [793, 13] on button "Search" at bounding box center [824, 30] width 62 height 34
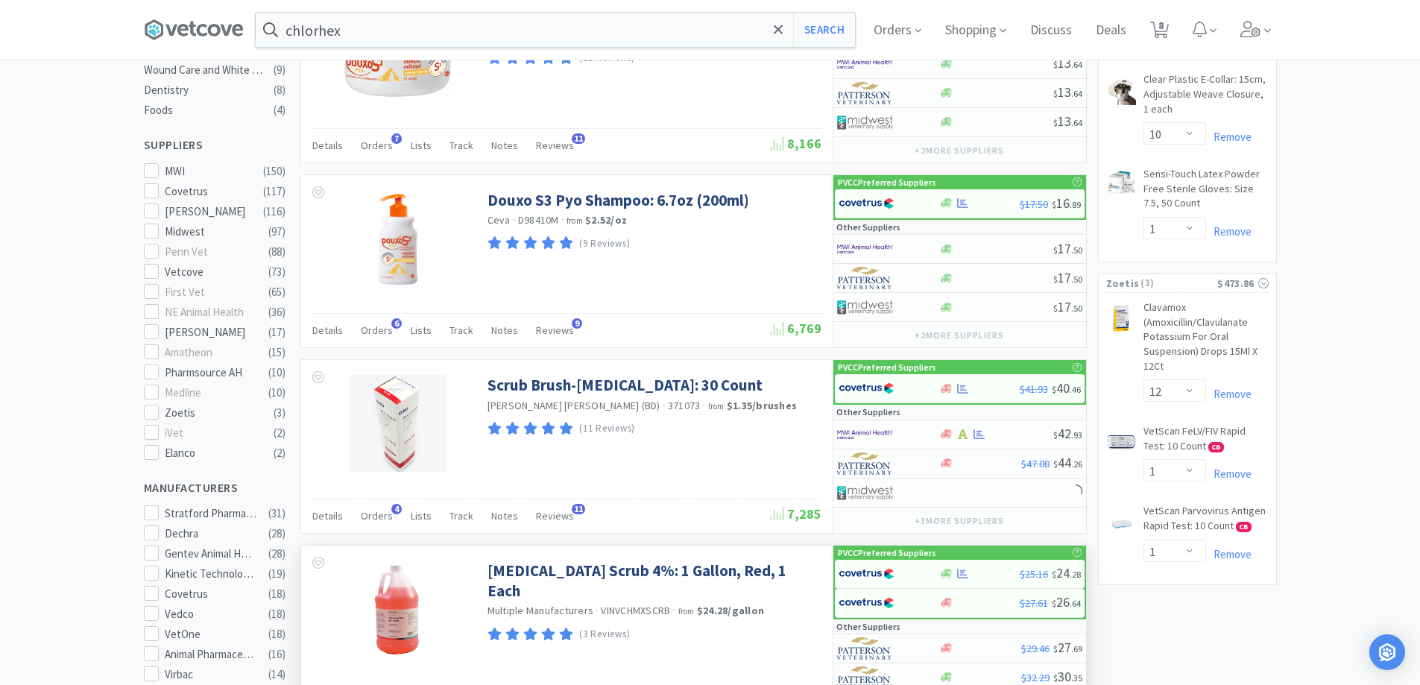
scroll to position [745, 0]
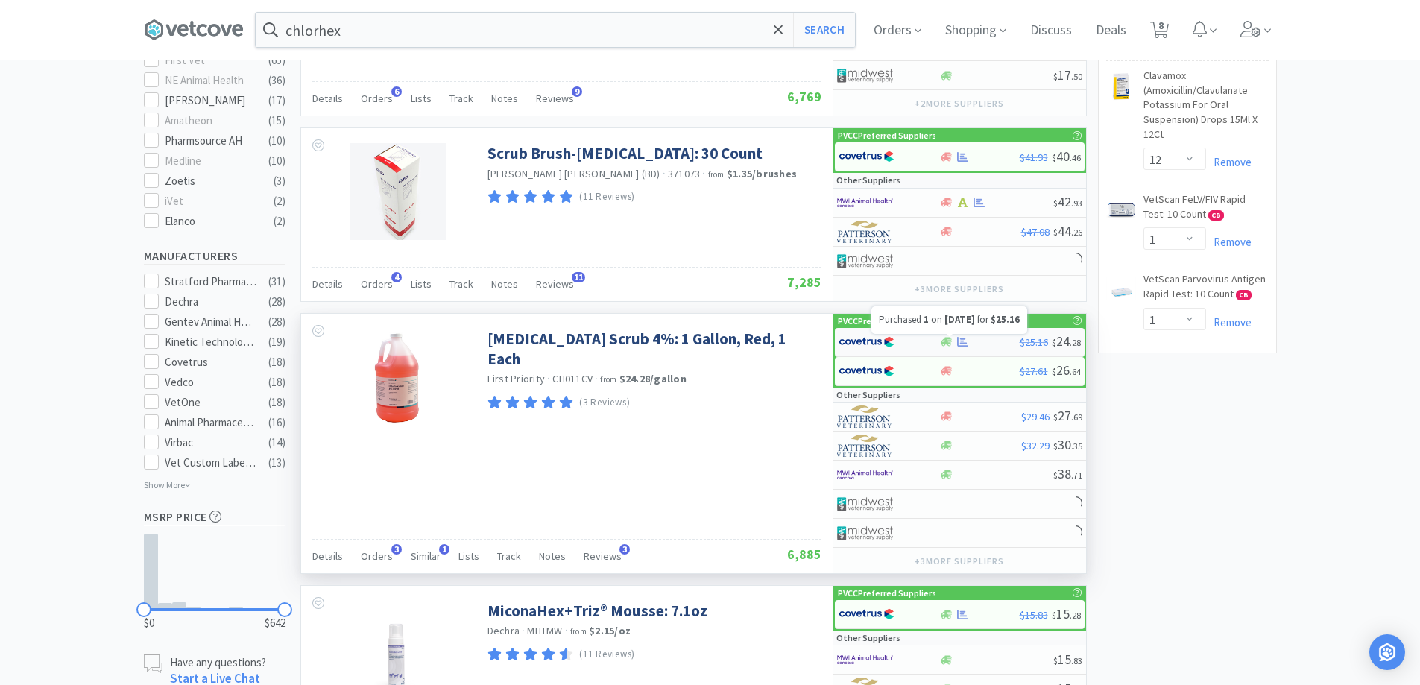
click at [958, 346] on icon at bounding box center [962, 342] width 11 height 10
select select "1"
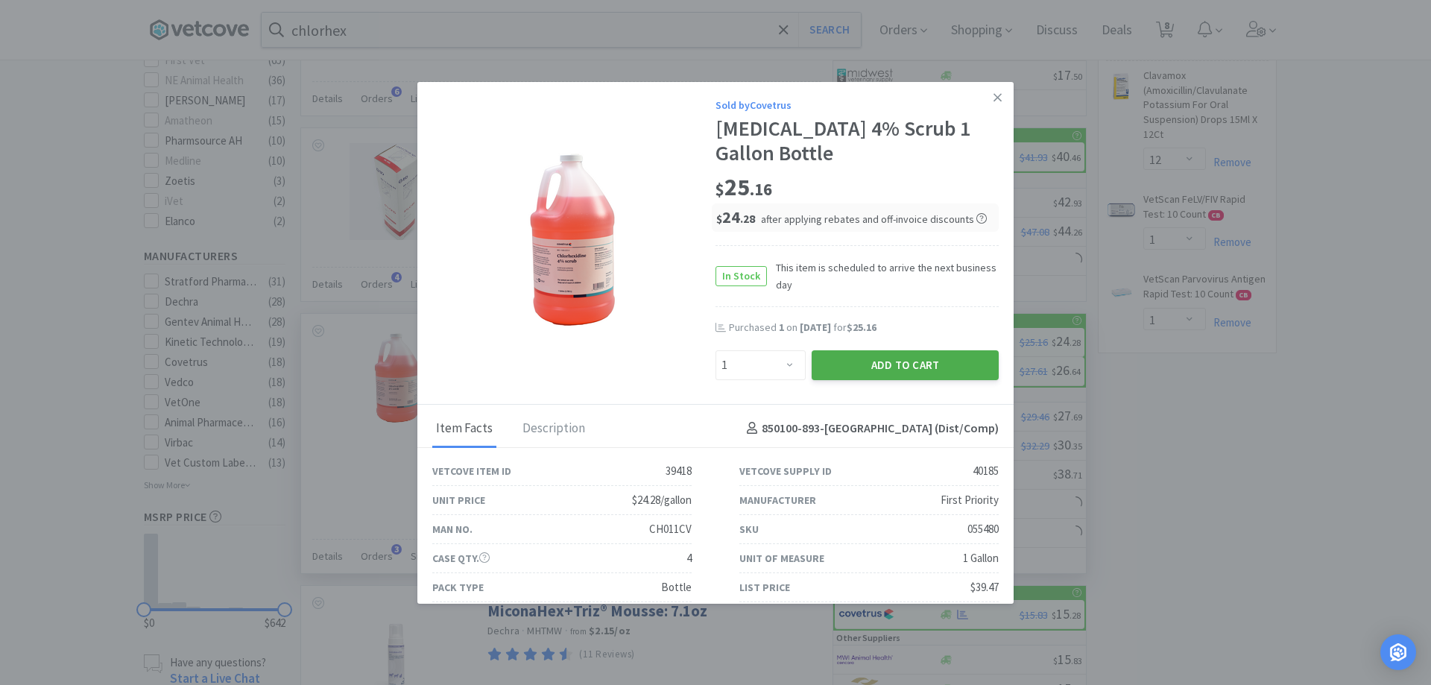
click at [866, 366] on button "Add to Cart" at bounding box center [905, 365] width 187 height 30
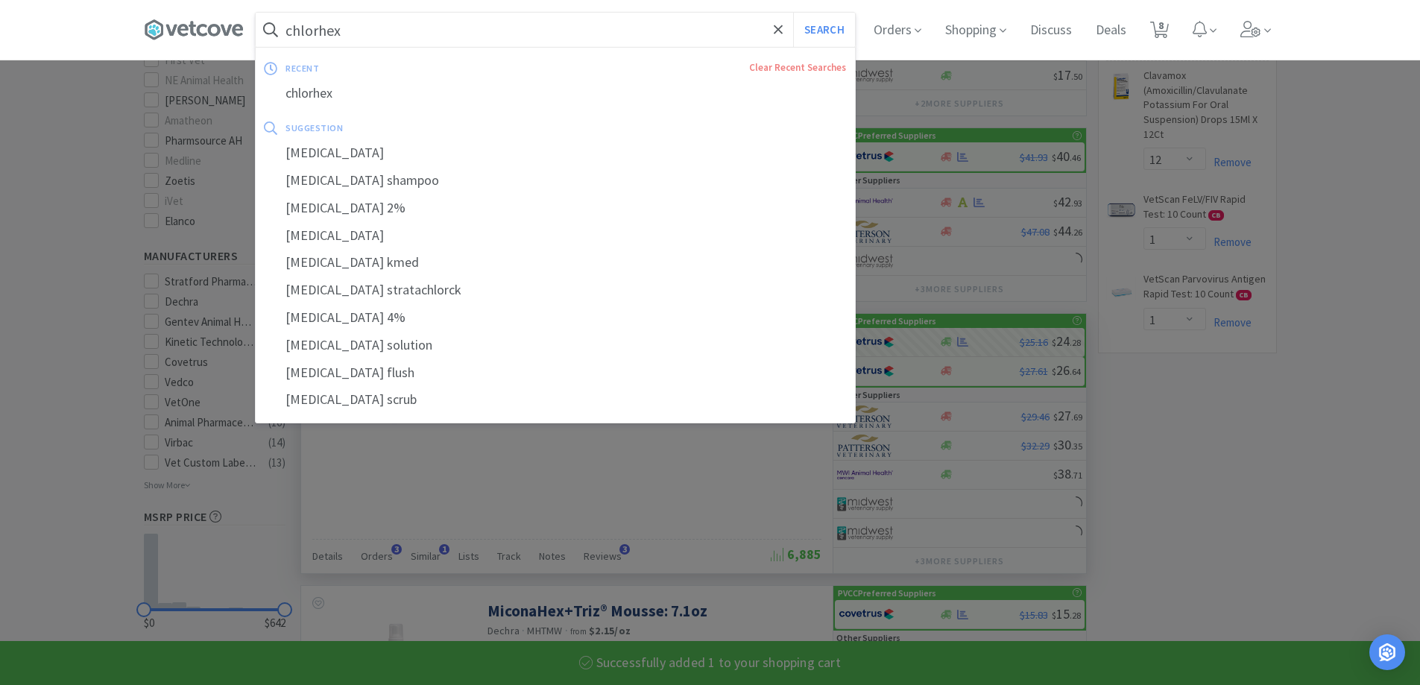
click at [467, 31] on input "chlorhex" at bounding box center [555, 30] width 599 height 34
select select "1"
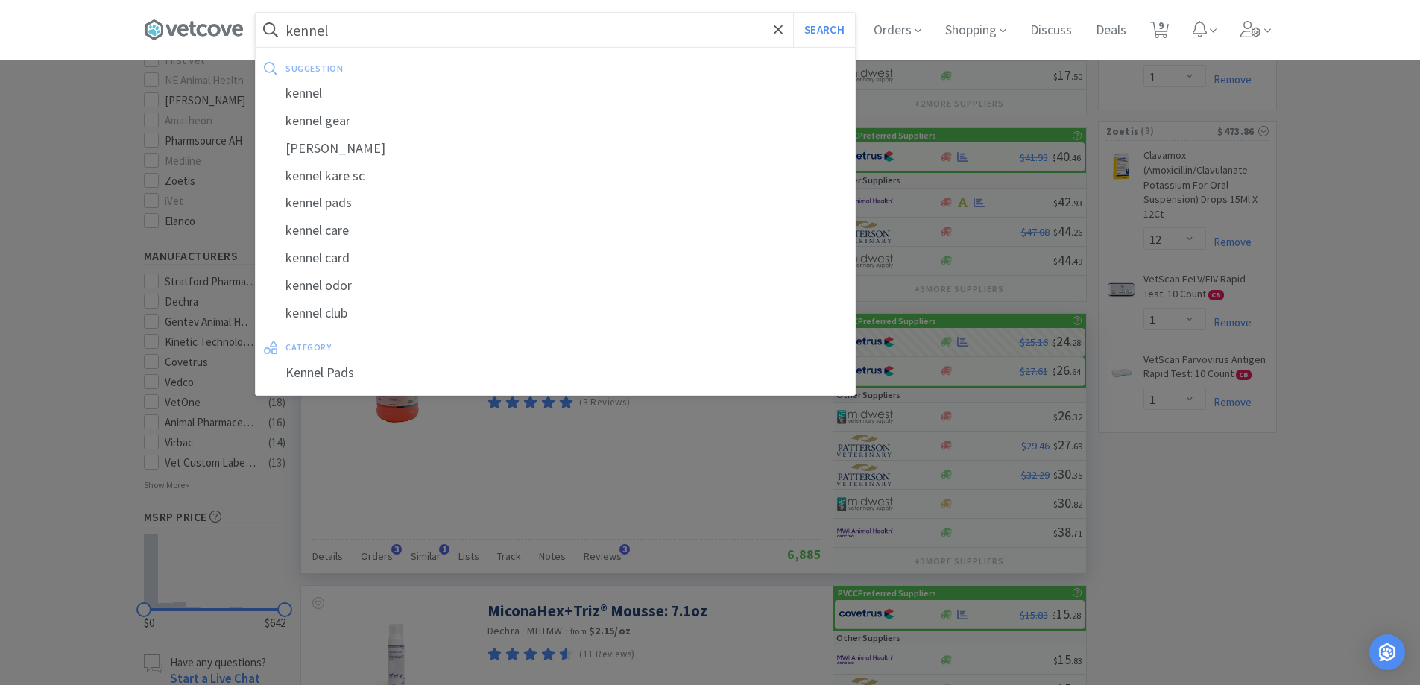
type input "kennel"
click at [793, 13] on button "Search" at bounding box center [824, 30] width 62 height 34
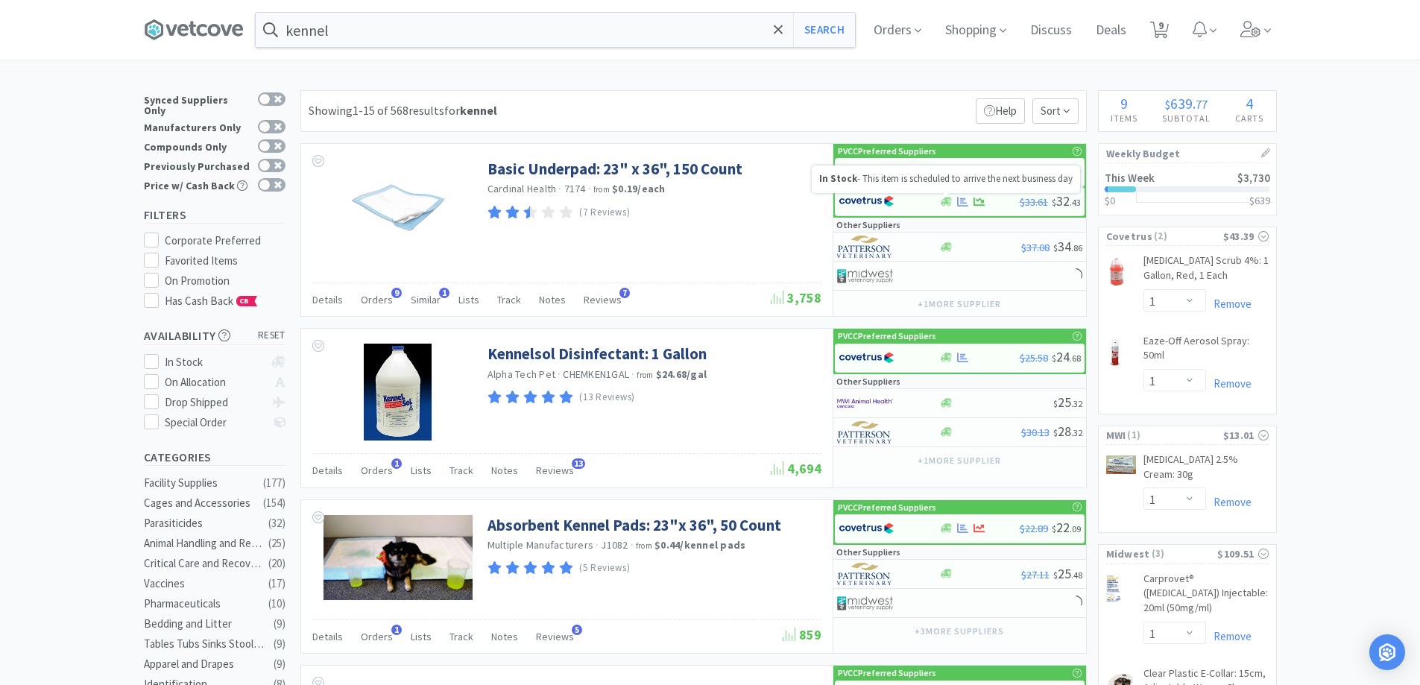
click at [852, 166] on div "In Stock - This item is scheduled to arrive the next business day" at bounding box center [946, 179] width 268 height 28
select select "1"
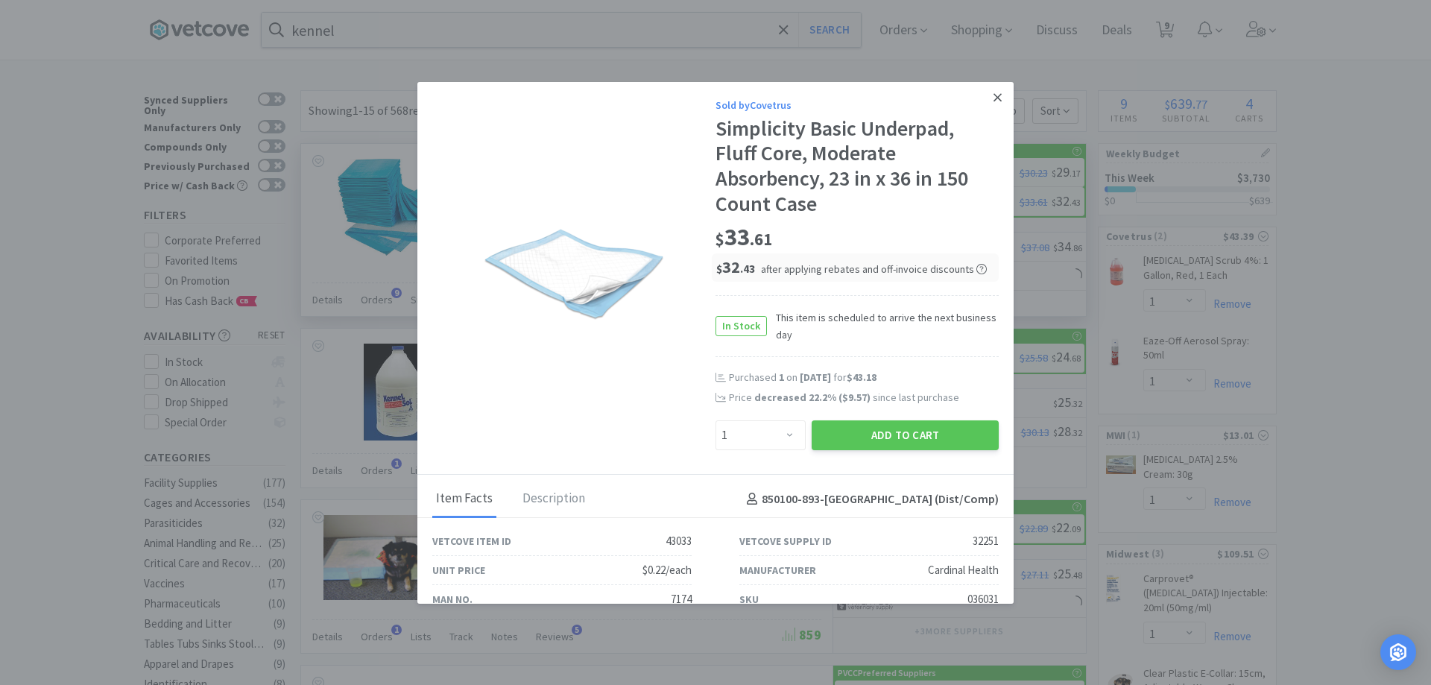
click at [993, 98] on icon at bounding box center [997, 97] width 8 height 8
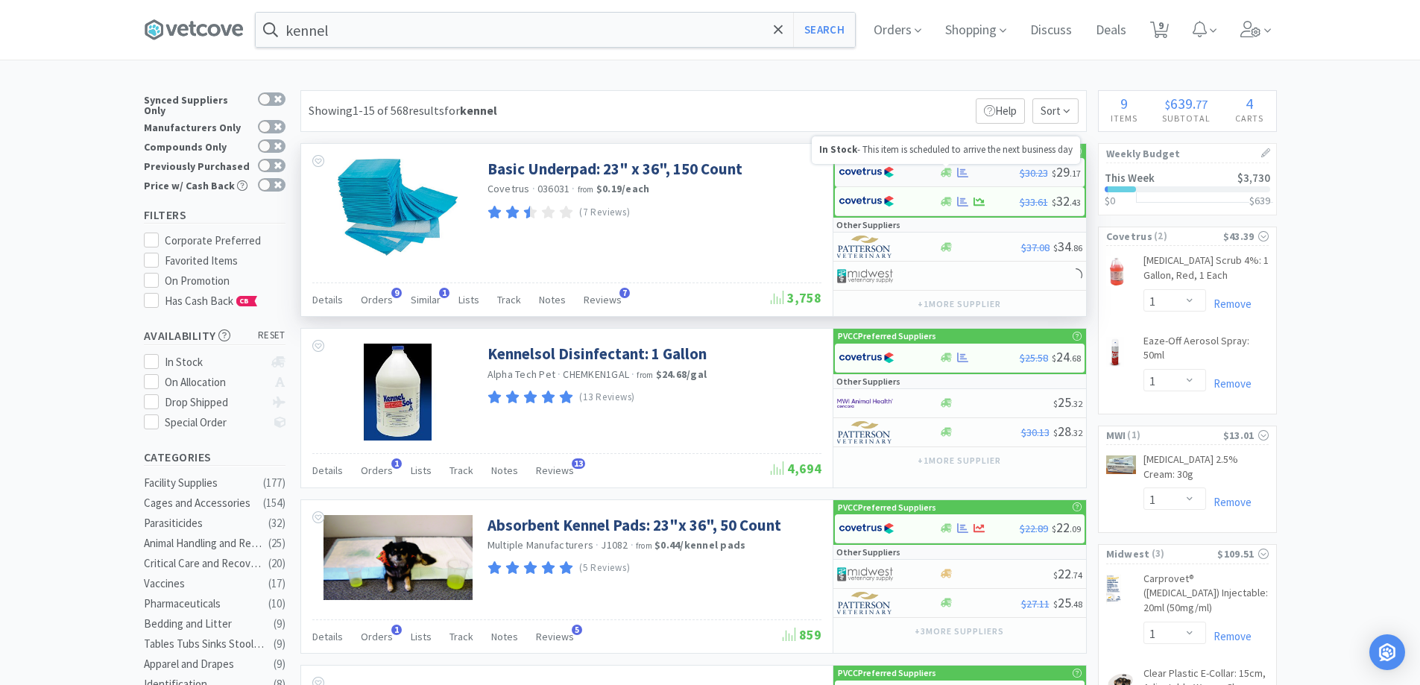
click at [943, 171] on icon at bounding box center [946, 172] width 11 height 11
select select "1"
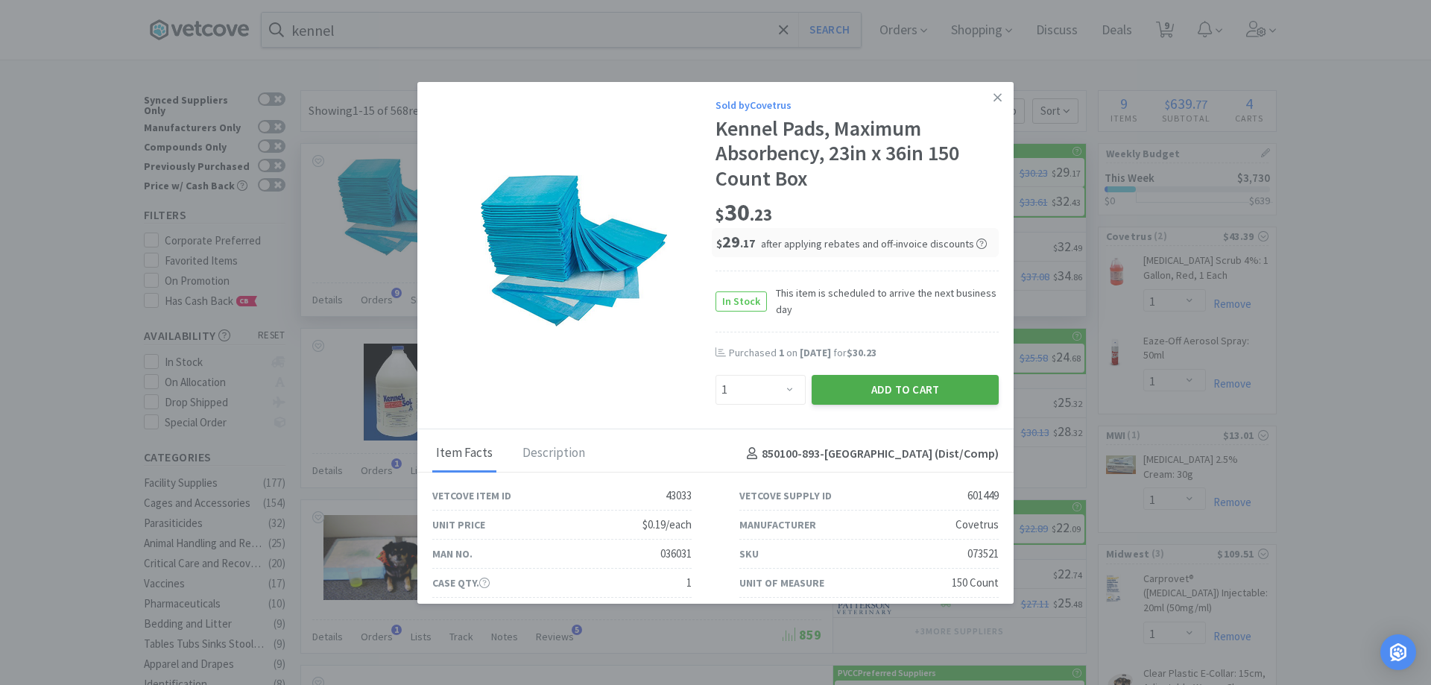
click at [894, 377] on button "Add to Cart" at bounding box center [905, 390] width 187 height 30
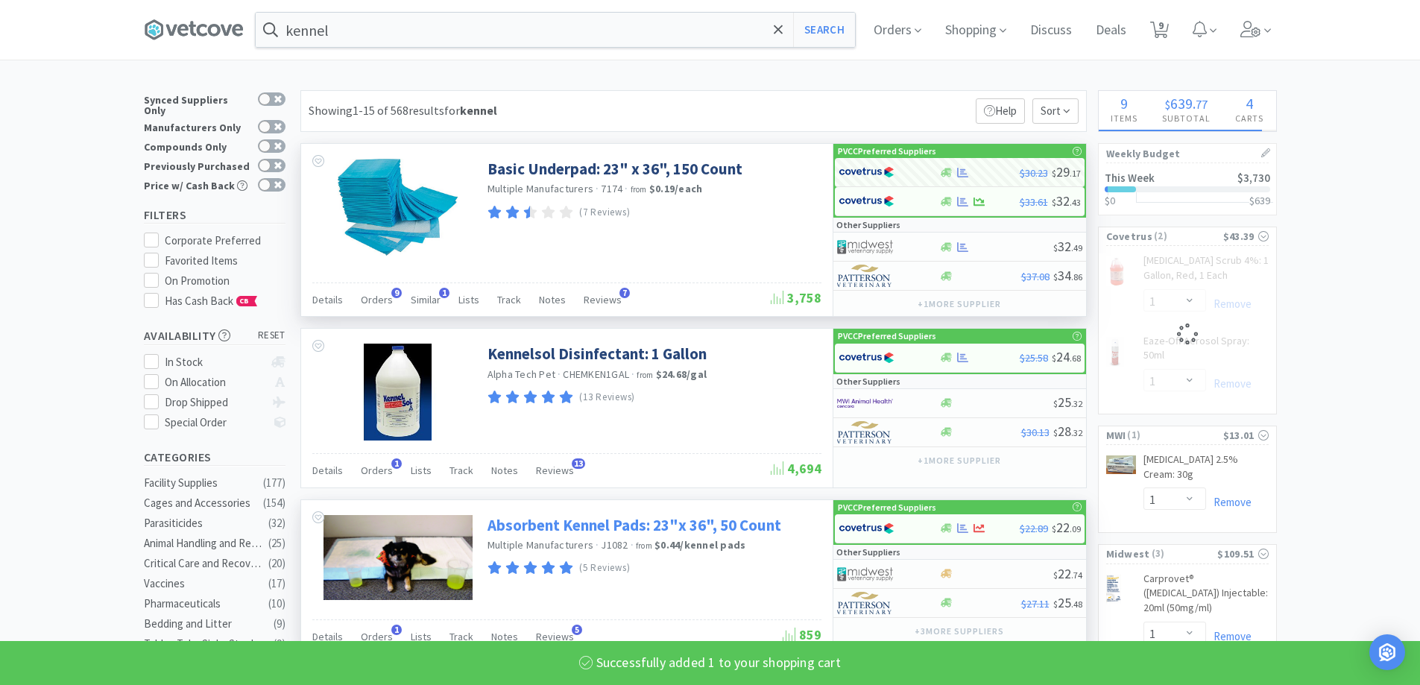
select select "1"
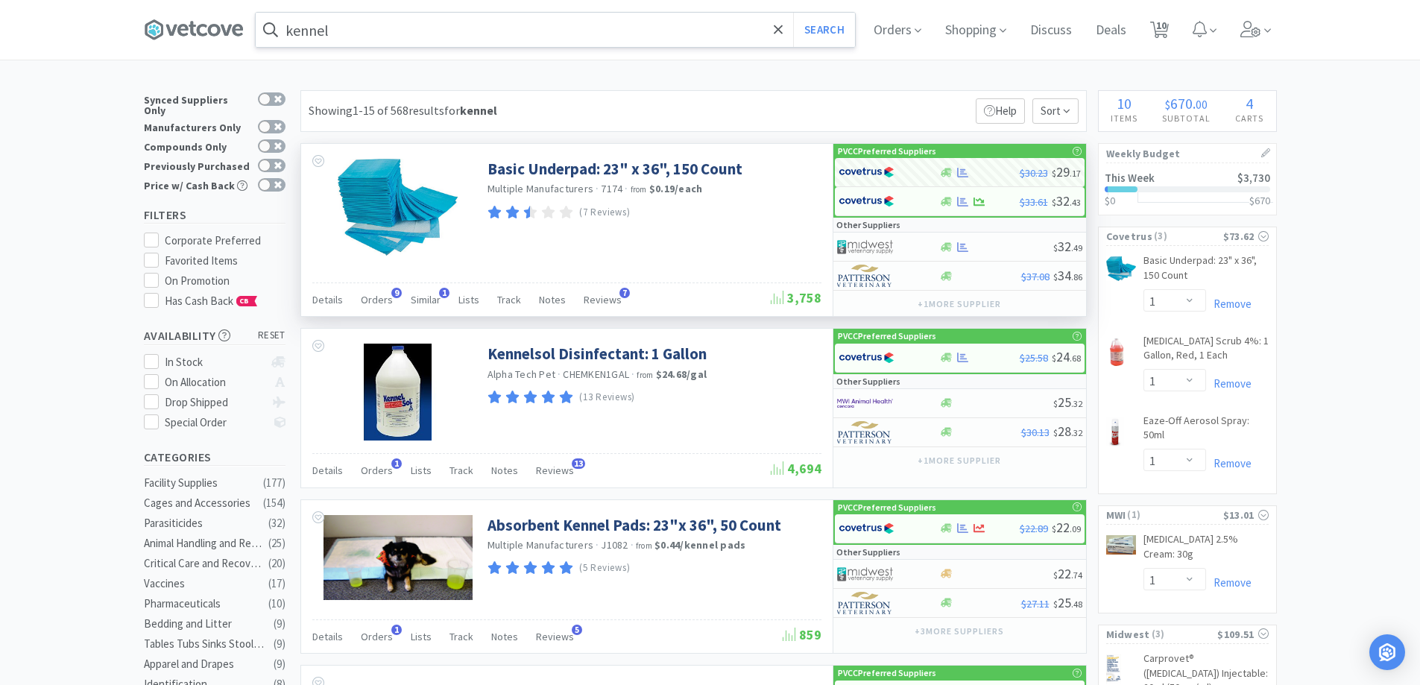
click at [394, 40] on input "kennel" at bounding box center [555, 30] width 599 height 34
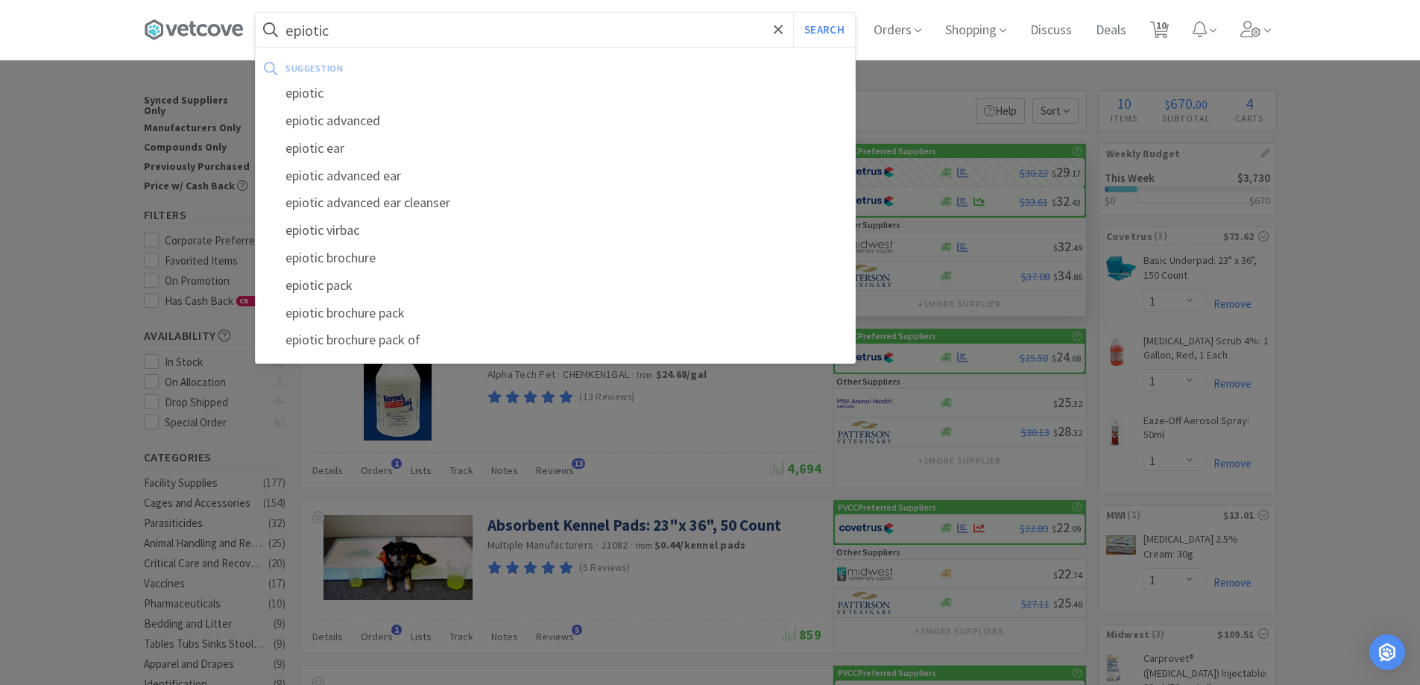
type input "epiotic"
click at [793, 13] on button "Search" at bounding box center [824, 30] width 62 height 34
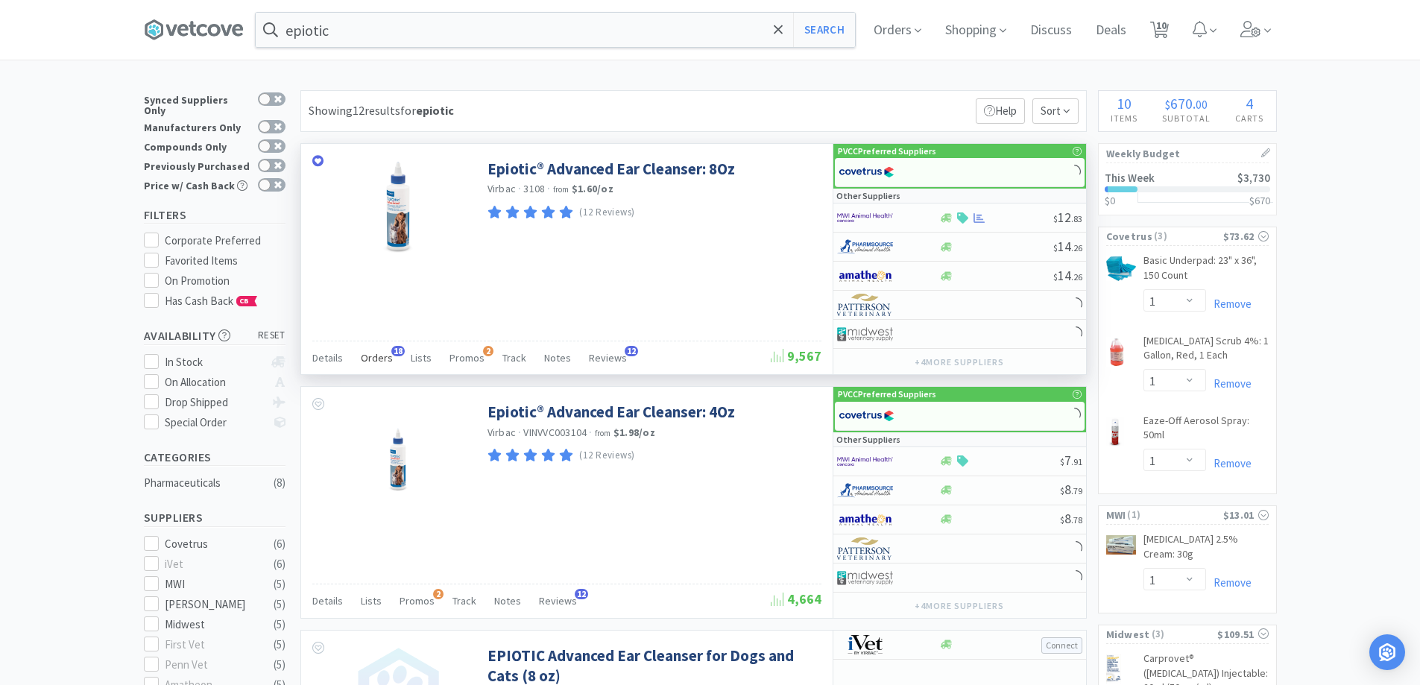
click at [385, 366] on div "Orders 18" at bounding box center [377, 360] width 32 height 28
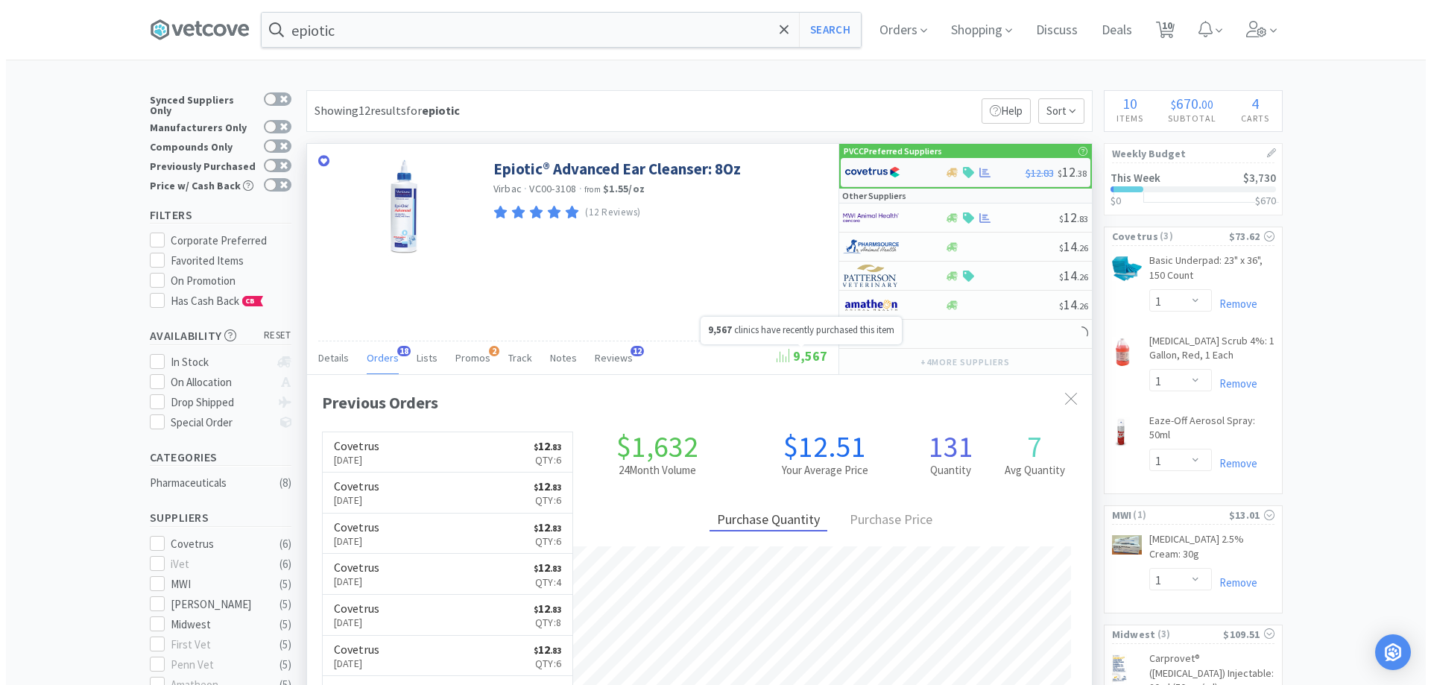
scroll to position [399, 785]
click at [952, 222] on div at bounding box center [946, 217] width 15 height 11
select select "1"
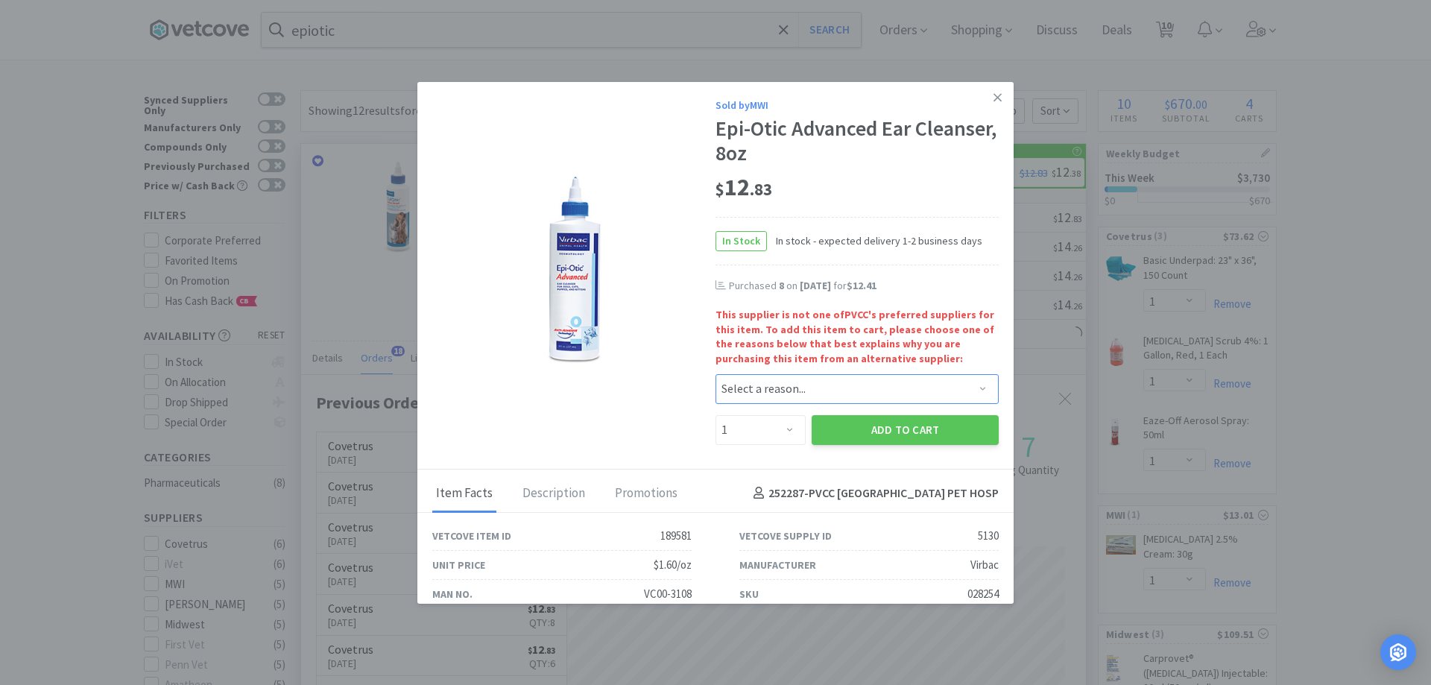
drag, startPoint x: 792, startPoint y: 388, endPoint x: 778, endPoint y: 387, distance: 13.5
click at [792, 388] on select "Select a reason... Availability - This item is out of stock at the preferred su…" at bounding box center [856, 389] width 283 height 30
select select "availability"
click at [715, 374] on select "Select a reason... Availability - This item is out of stock at the preferred su…" at bounding box center [856, 389] width 283 height 30
click at [778, 427] on select "Enter Quantity 1 2 3 4 5 6 7 8 9 10 11 12 13 14 15 16 17 18 19 20 Enter Quantity" at bounding box center [760, 430] width 90 height 30
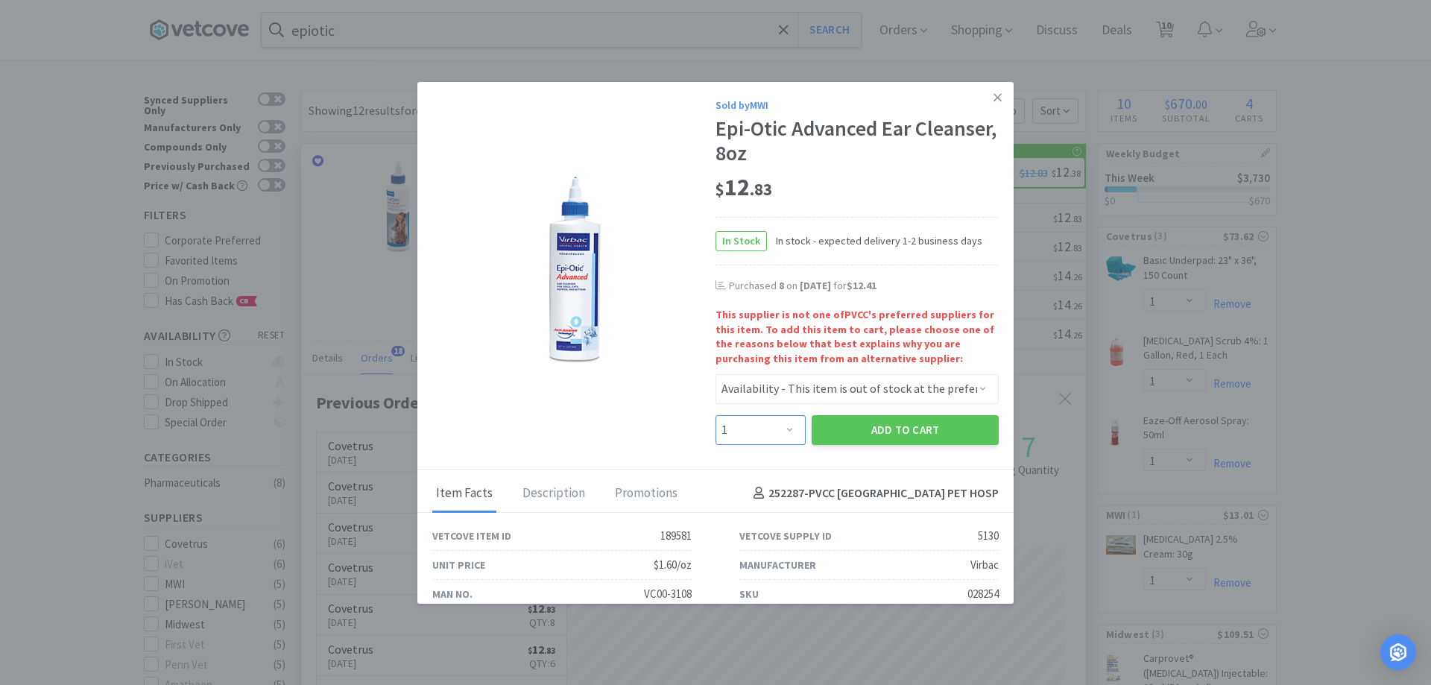
select select "4"
click at [715, 415] on select "Enter Quantity 1 2 3 4 5 6 7 8 9 10 11 12 13 14 15 16 17 18 19 20 Enter Quantity" at bounding box center [760, 430] width 90 height 30
drag, startPoint x: 876, startPoint y: 426, endPoint x: 797, endPoint y: 364, distance: 100.9
click at [875, 428] on button "Add to Cart" at bounding box center [905, 430] width 187 height 30
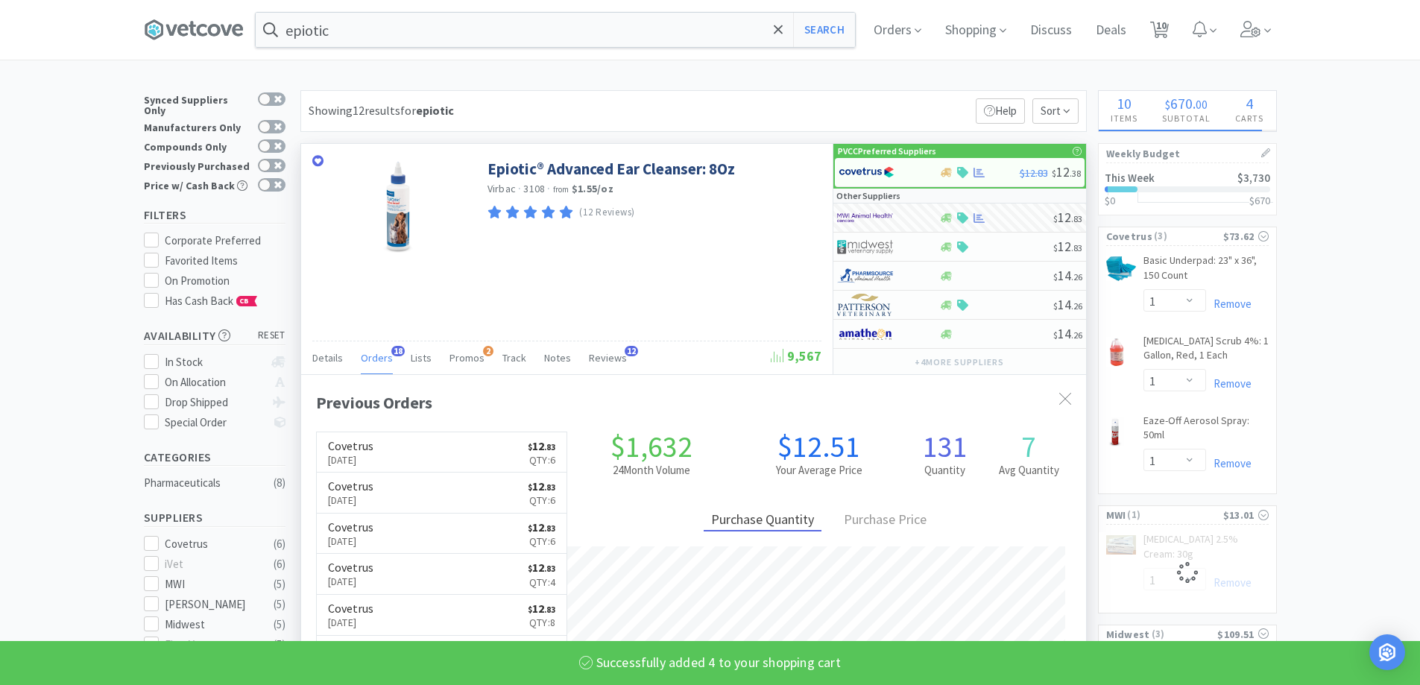
select select "4"
select select "1"
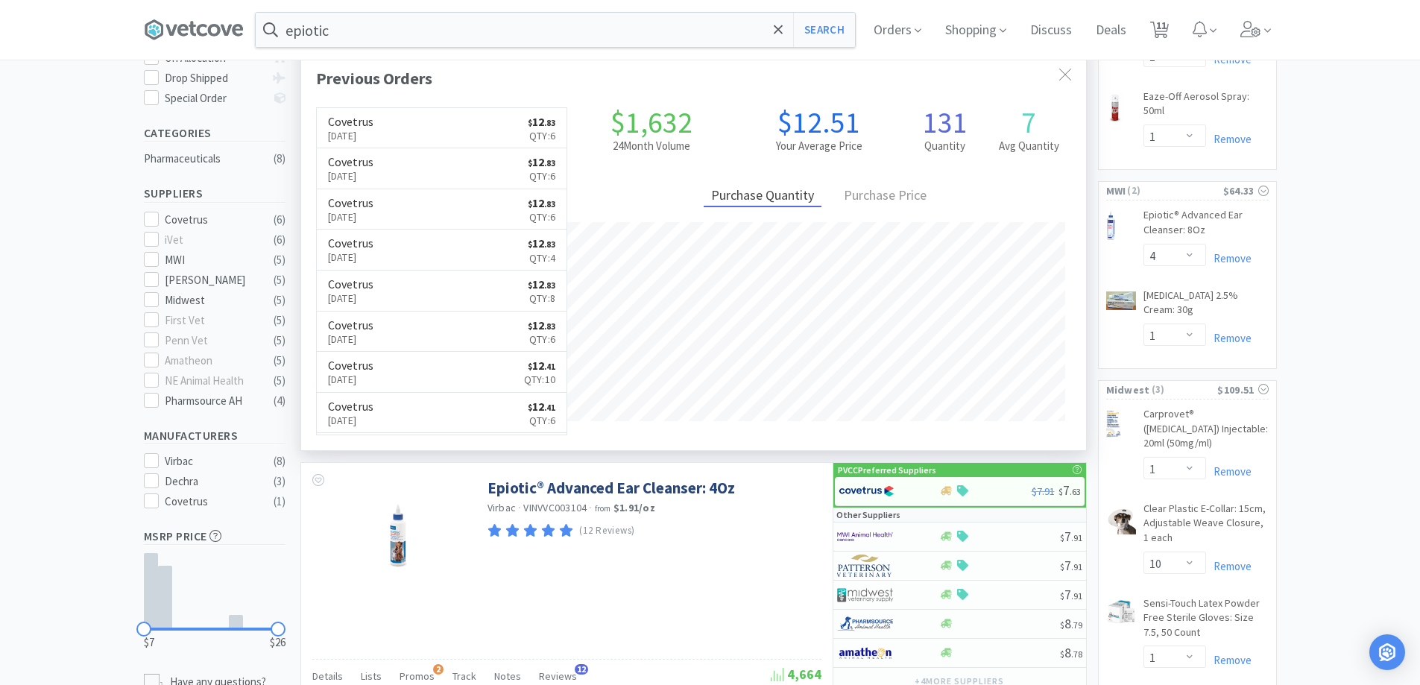
scroll to position [298, 0]
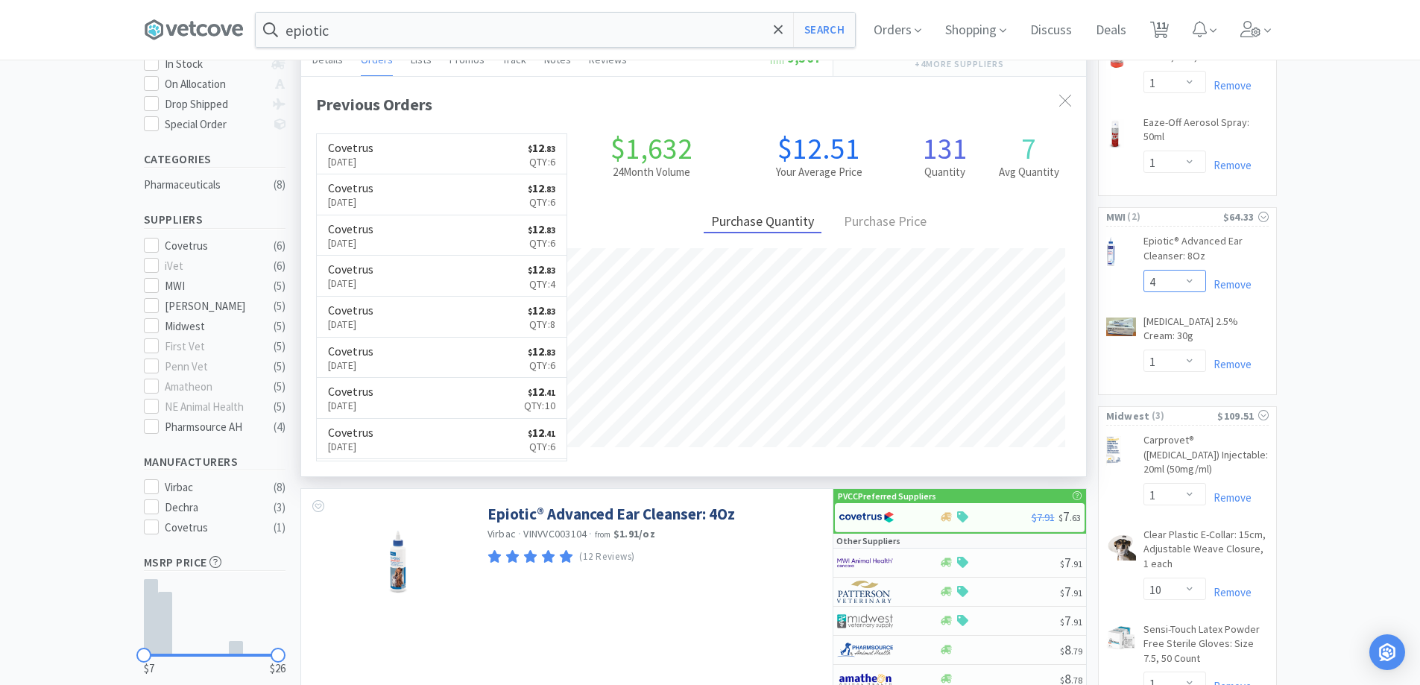
click at [1189, 274] on select "Enter Quantity 1 2 3 4 5 6 7 8 9 10 11 12 13 14 15 16 17 18 19 20 Enter Quantity" at bounding box center [1174, 281] width 63 height 22
click at [1143, 270] on select "Enter Quantity 1 2 3 4 5 6 7 8 9 10 11 12 13 14 15 16 17 18 19 20 Enter Quantity" at bounding box center [1174, 281] width 63 height 22
select select "6"
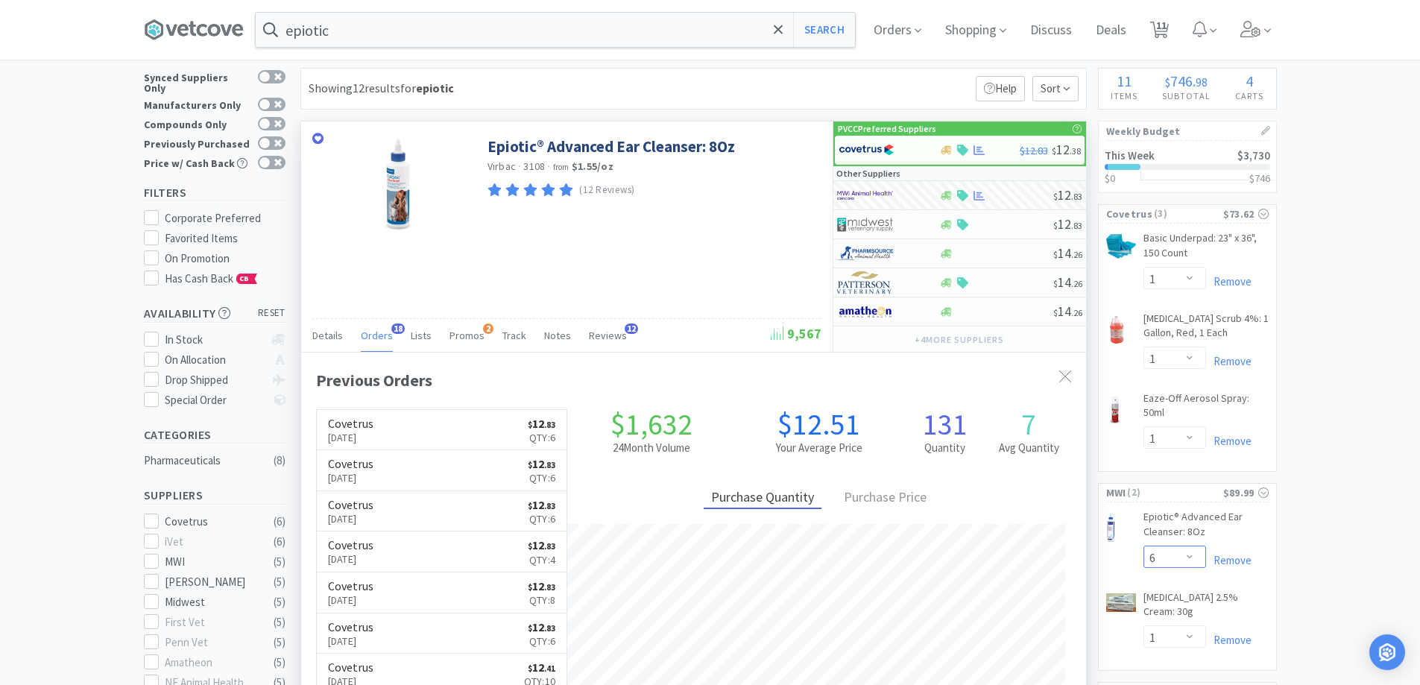
scroll to position [0, 0]
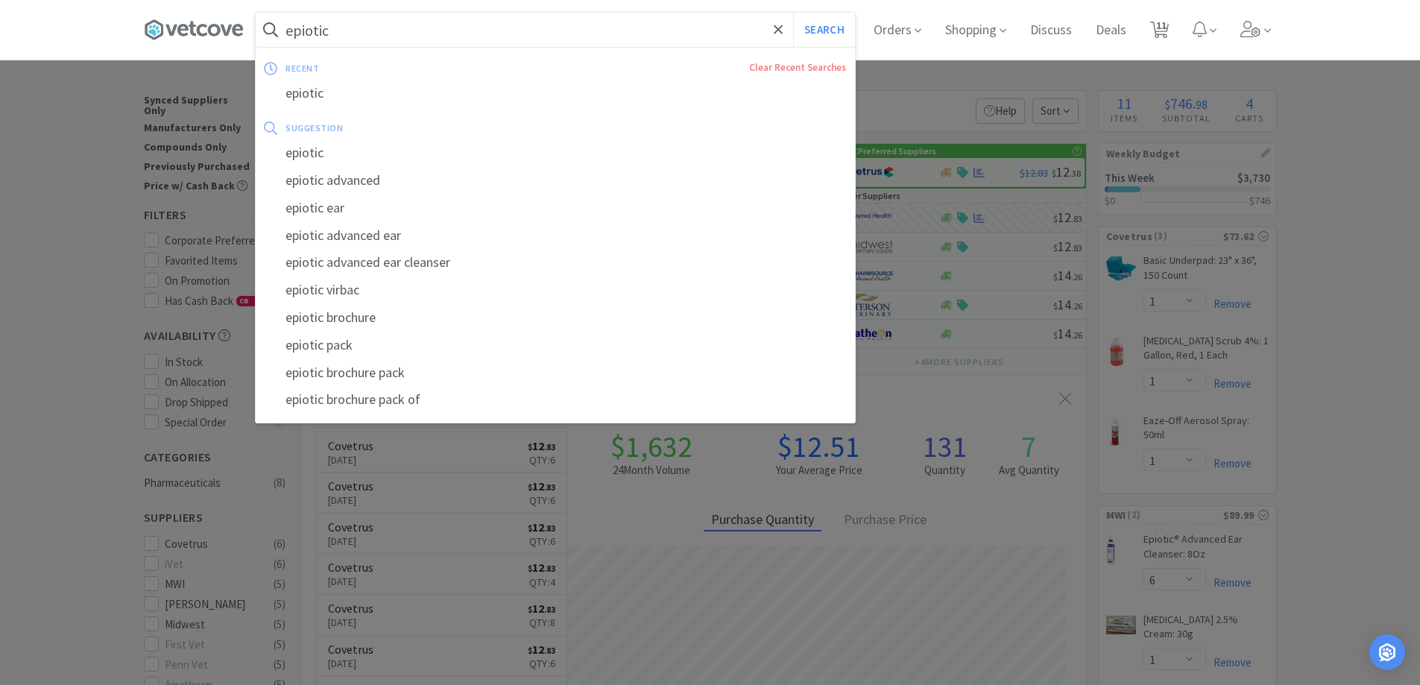
drag, startPoint x: 900, startPoint y: 80, endPoint x: 909, endPoint y: 122, distance: 42.7
click at [900, 95] on div at bounding box center [710, 342] width 1420 height 685
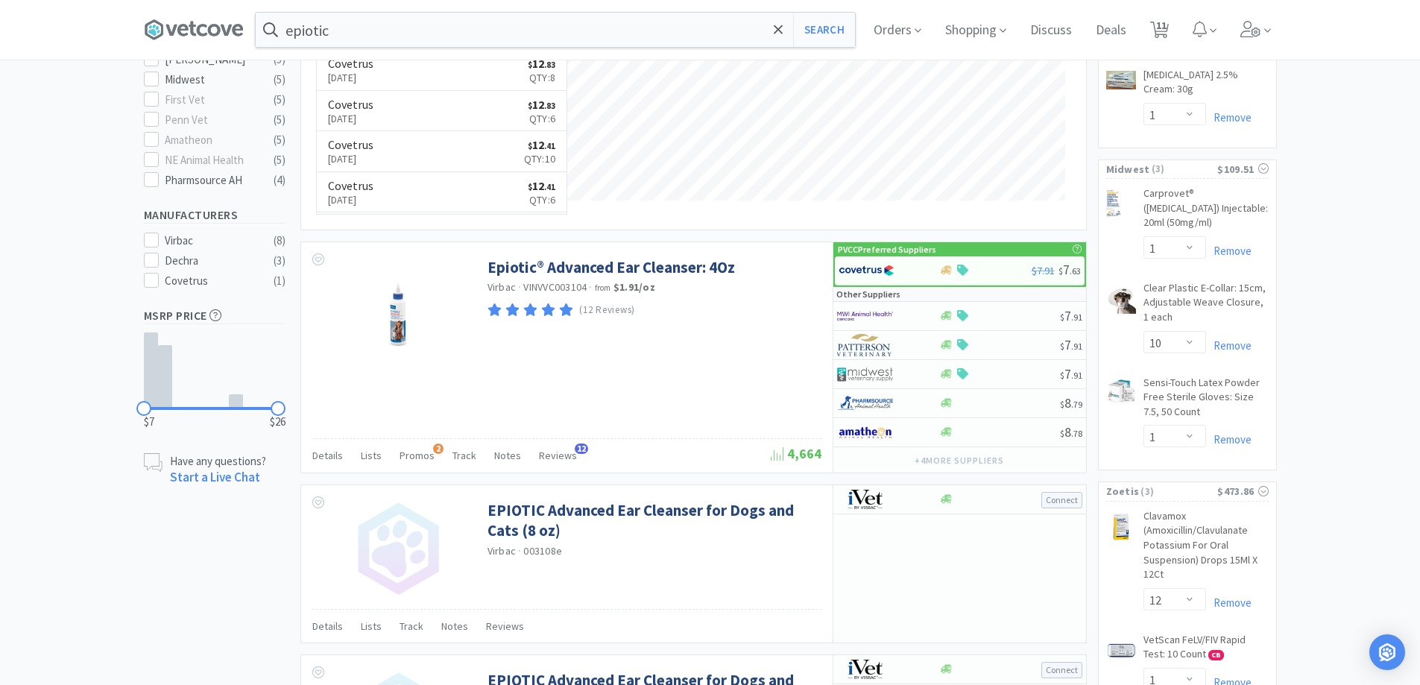
scroll to position [522, 0]
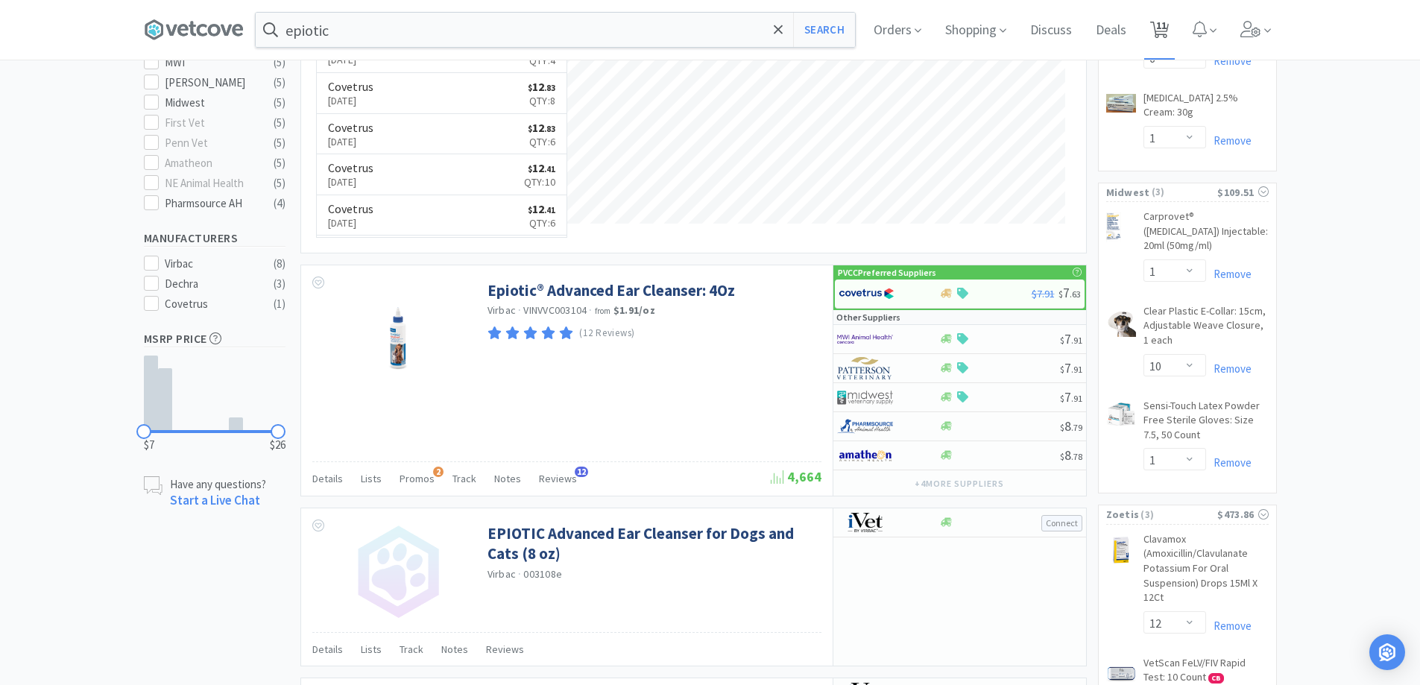
click at [1166, 27] on span "11" at bounding box center [1161, 26] width 10 height 60
select select "12"
select select "1"
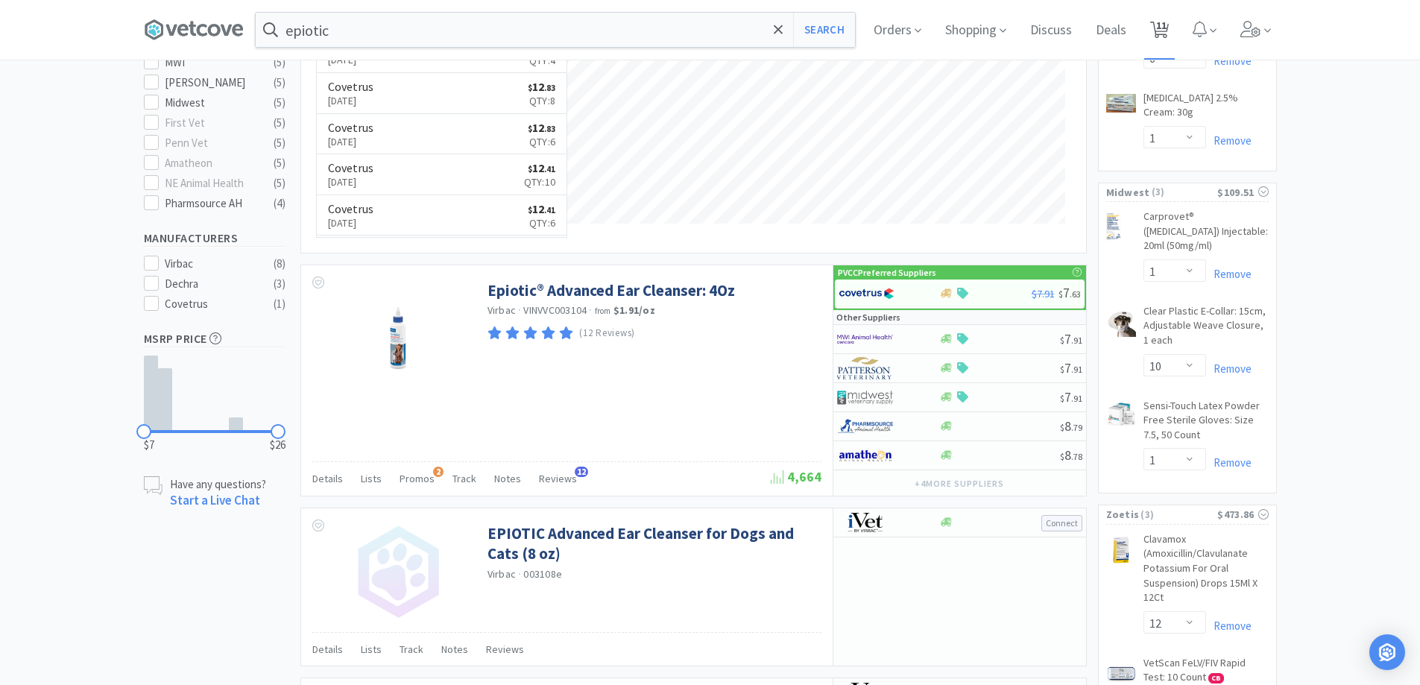
select select "1"
select select "6"
select select "1"
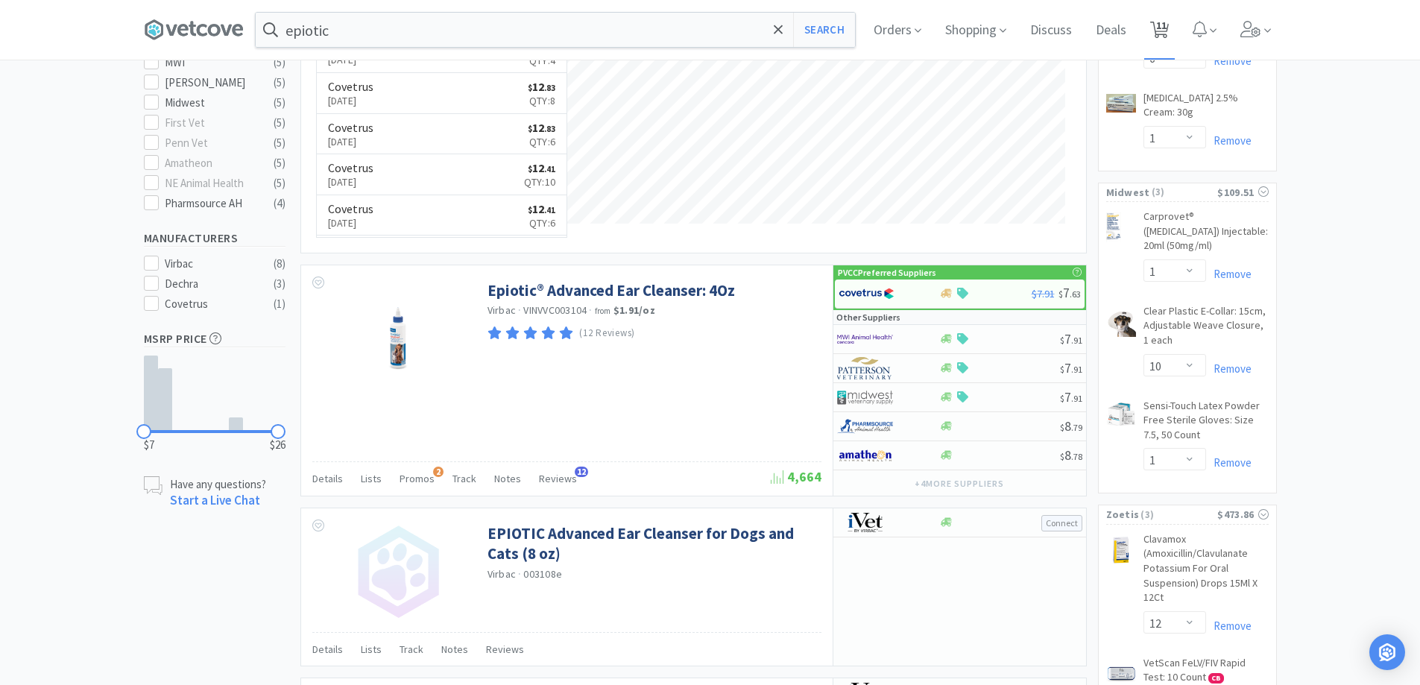
select select "10"
select select "1"
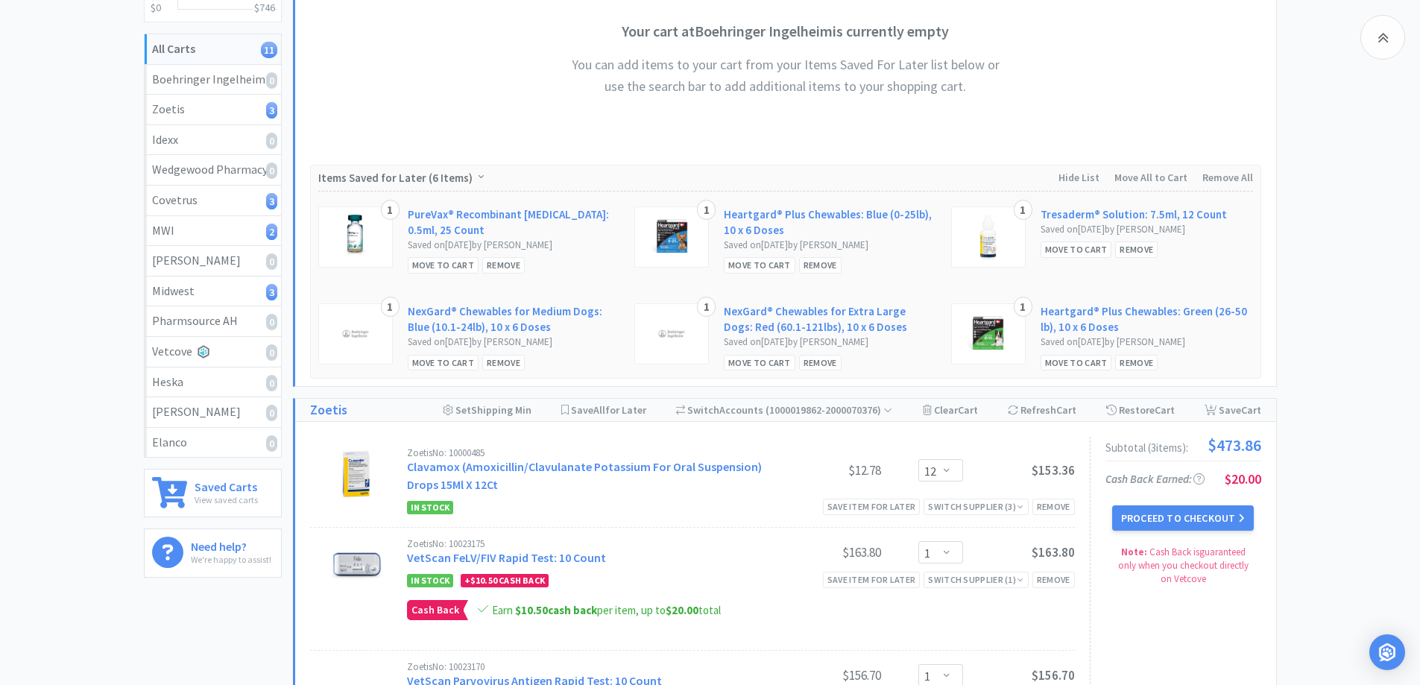
scroll to position [522, 0]
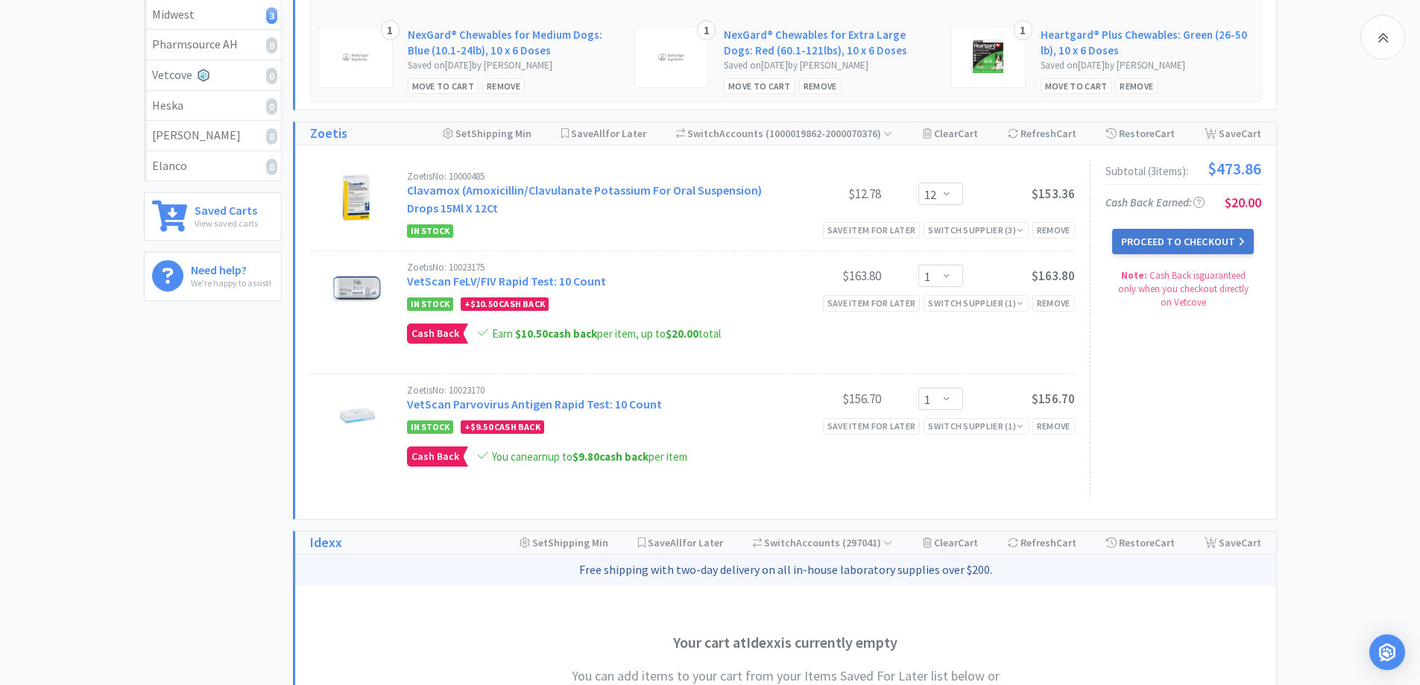
click at [1172, 236] on button "Proceed to Checkout" at bounding box center [1183, 241] width 142 height 25
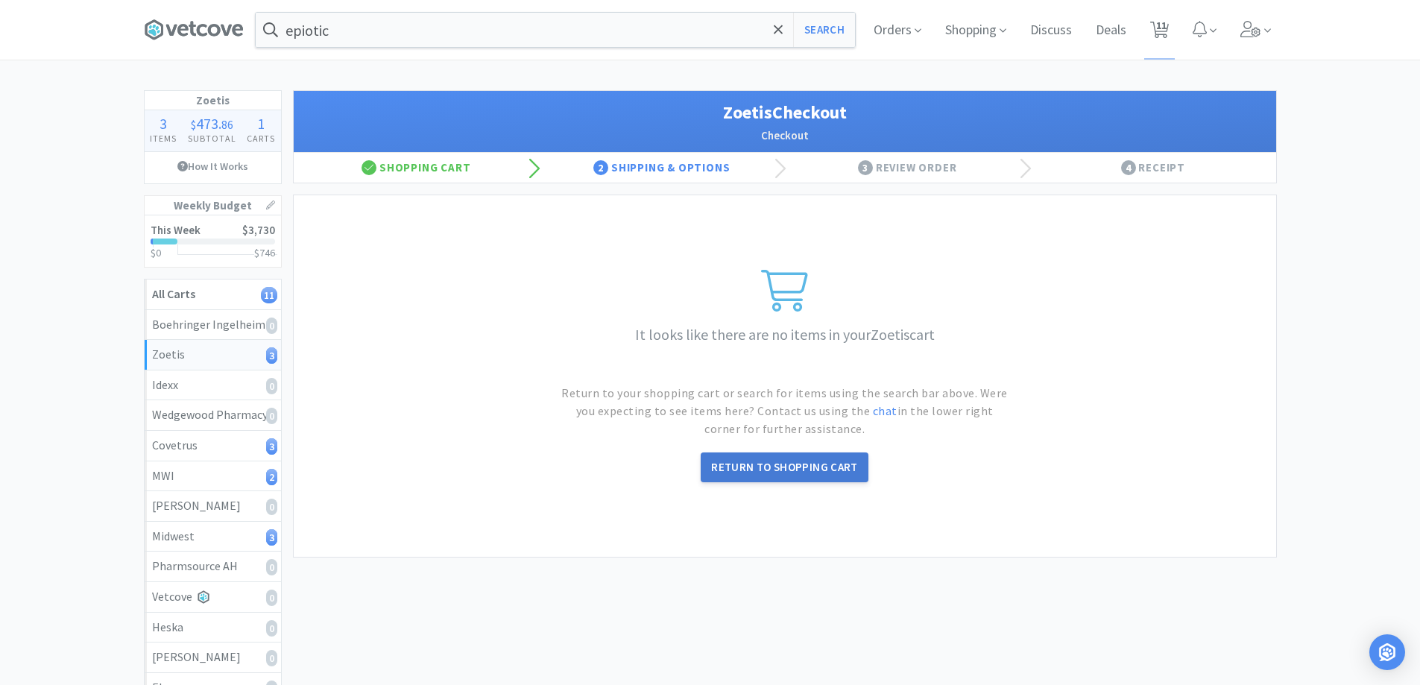
click at [780, 464] on link "Return to Shopping Cart" at bounding box center [785, 467] width 168 height 30
select select "12"
select select "1"
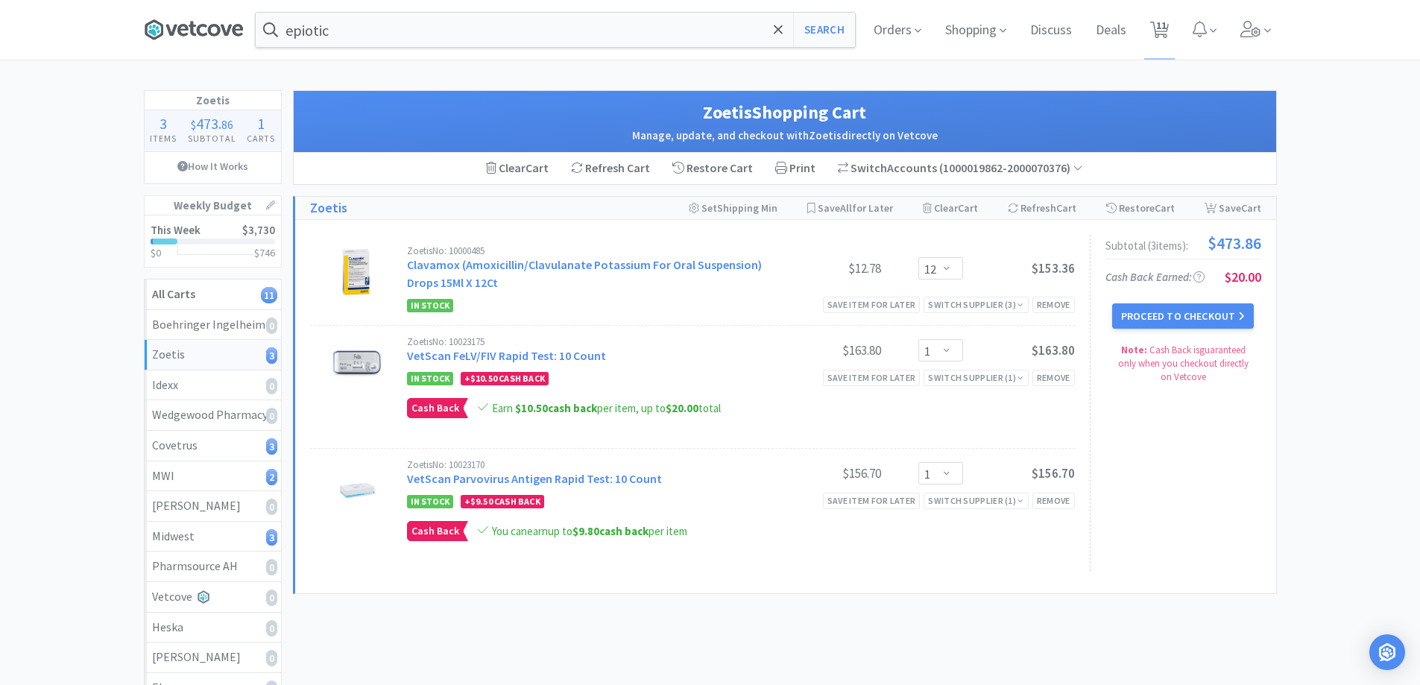
click at [235, 37] on icon at bounding box center [194, 30] width 100 height 22
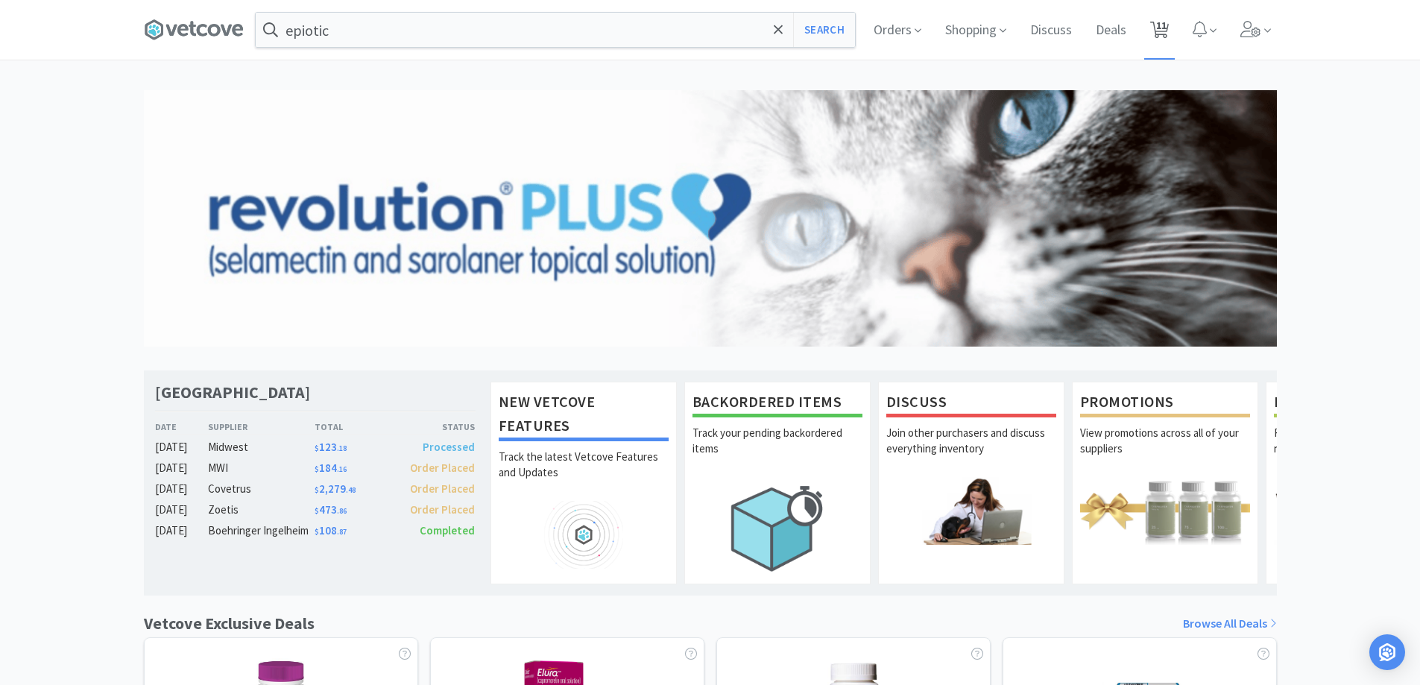
click at [1163, 22] on span "11" at bounding box center [1161, 26] width 10 height 60
select select "12"
select select "1"
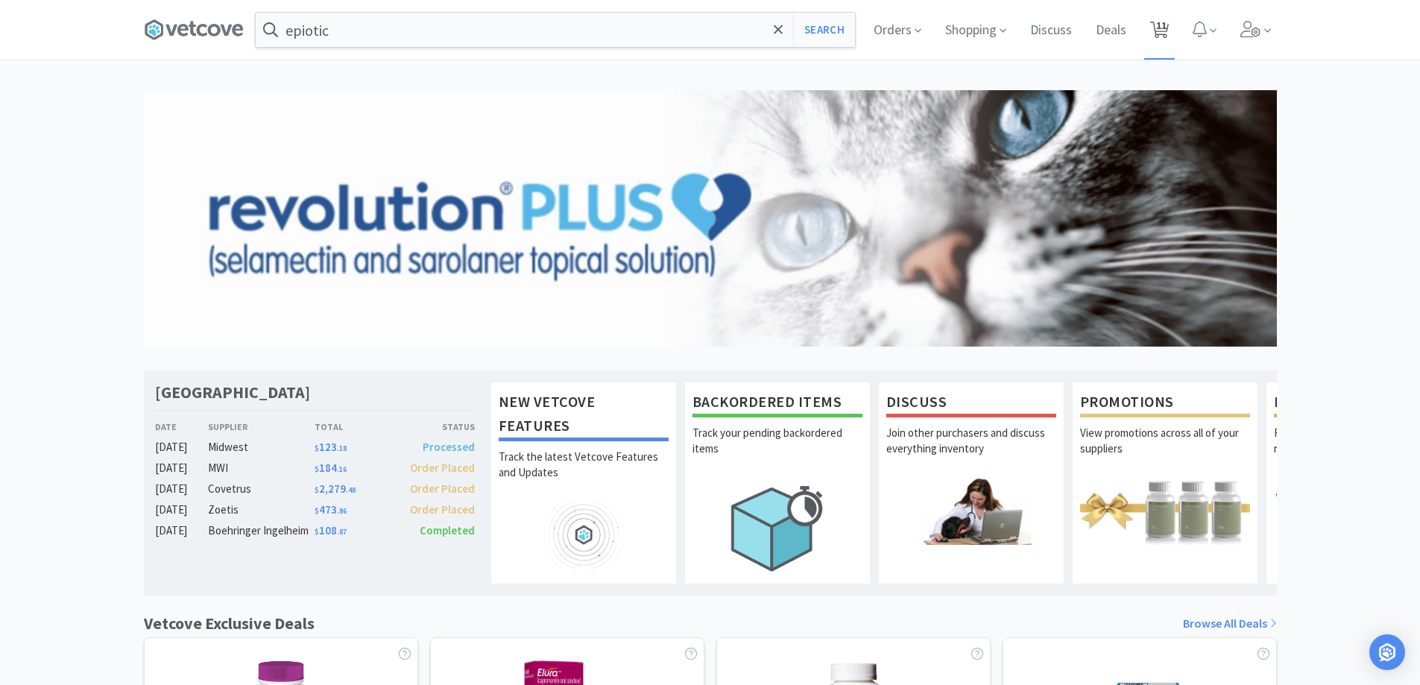
select select "1"
select select "6"
select select "1"
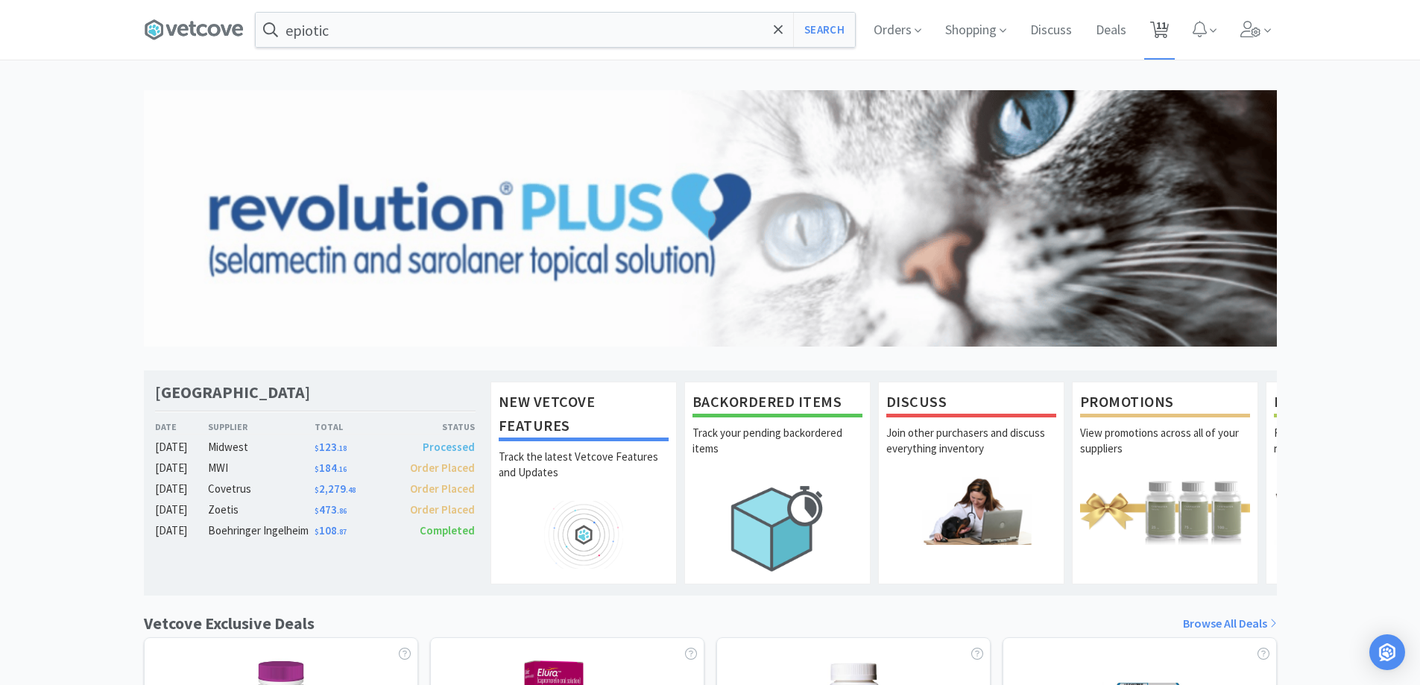
select select "10"
select select "1"
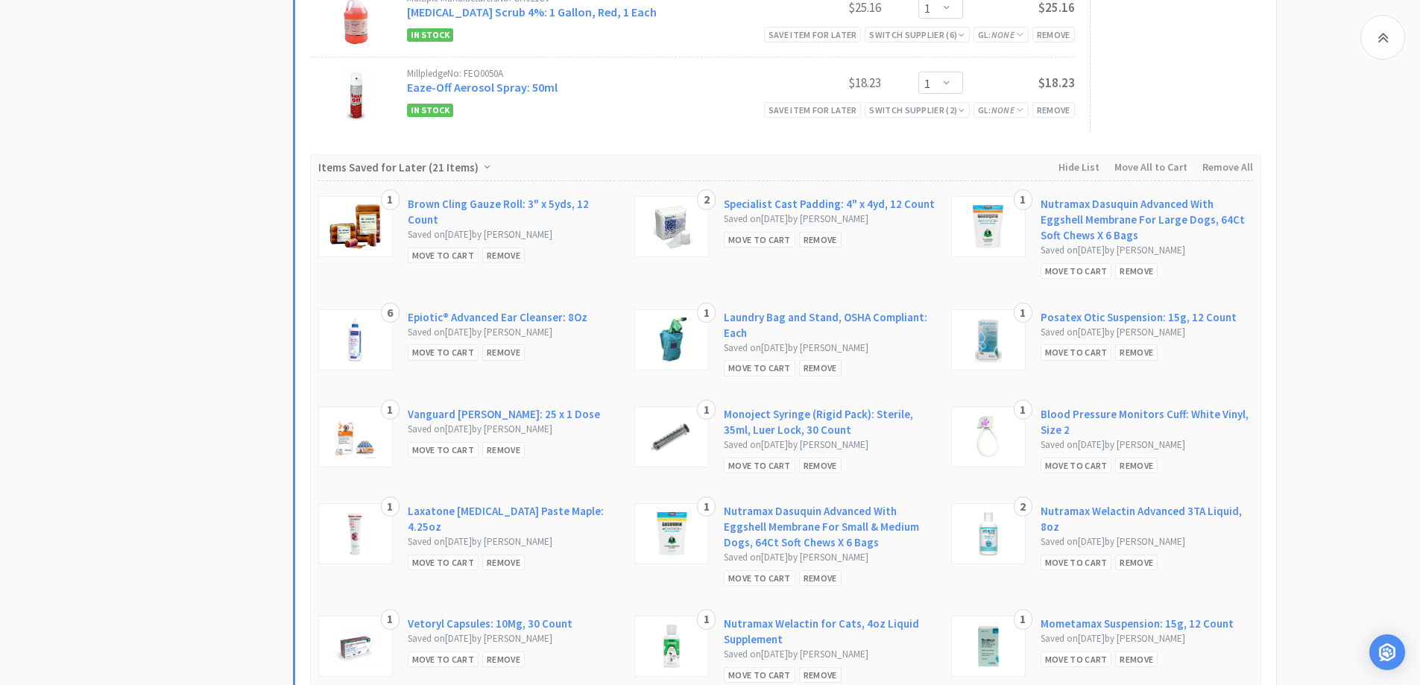
scroll to position [1192, 0]
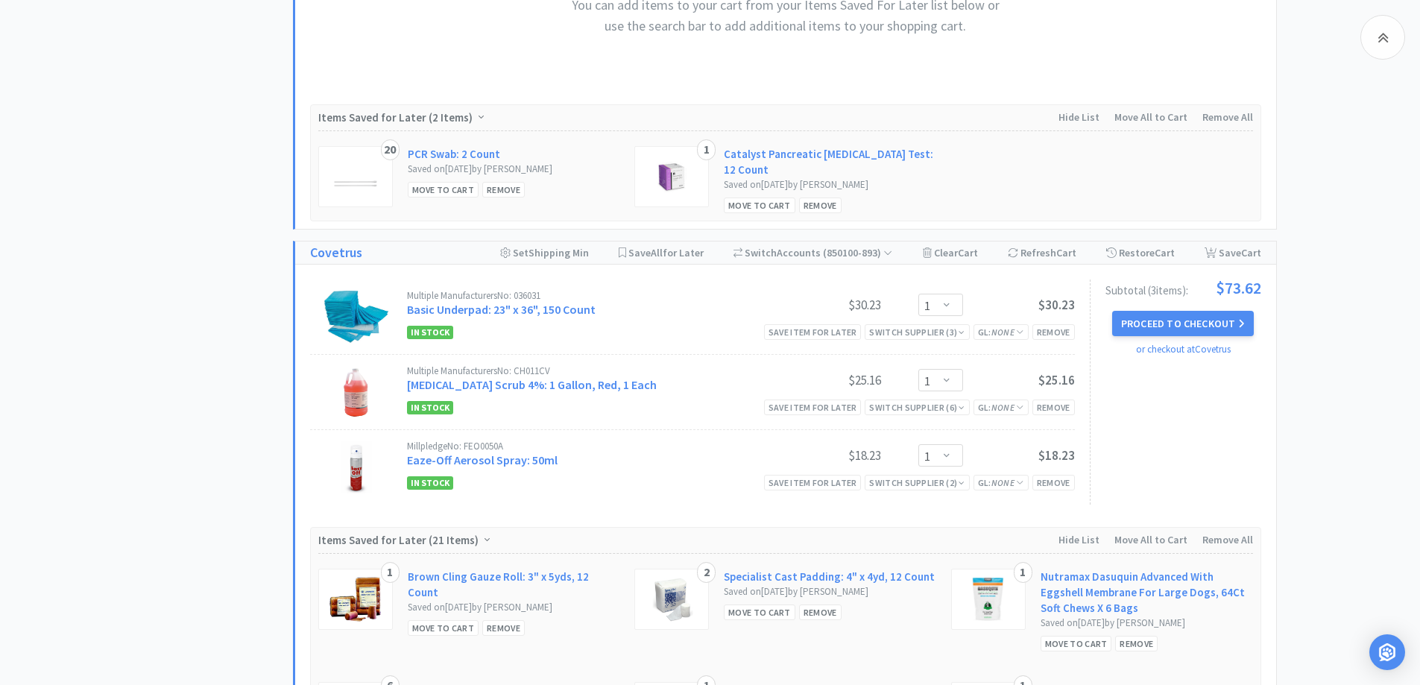
click at [1217, 319] on button "Proceed to Checkout" at bounding box center [1183, 323] width 142 height 25
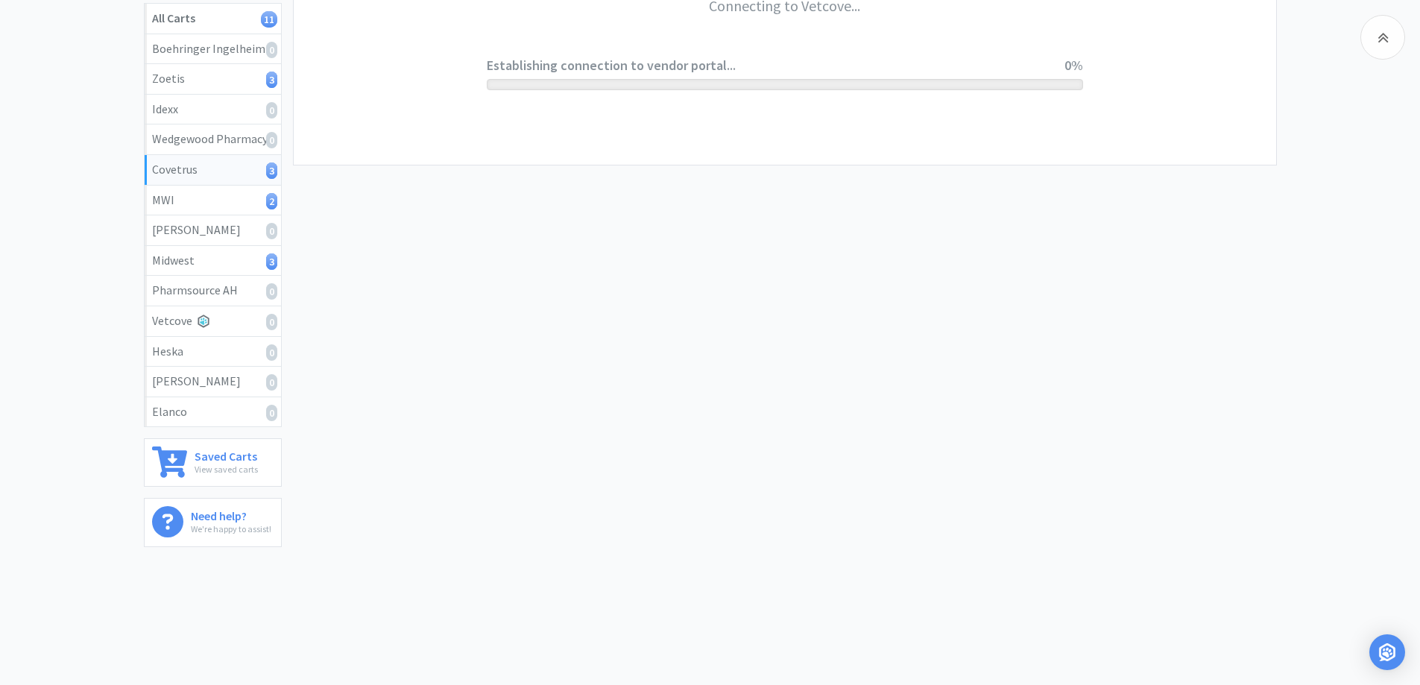
scroll to position [276, 0]
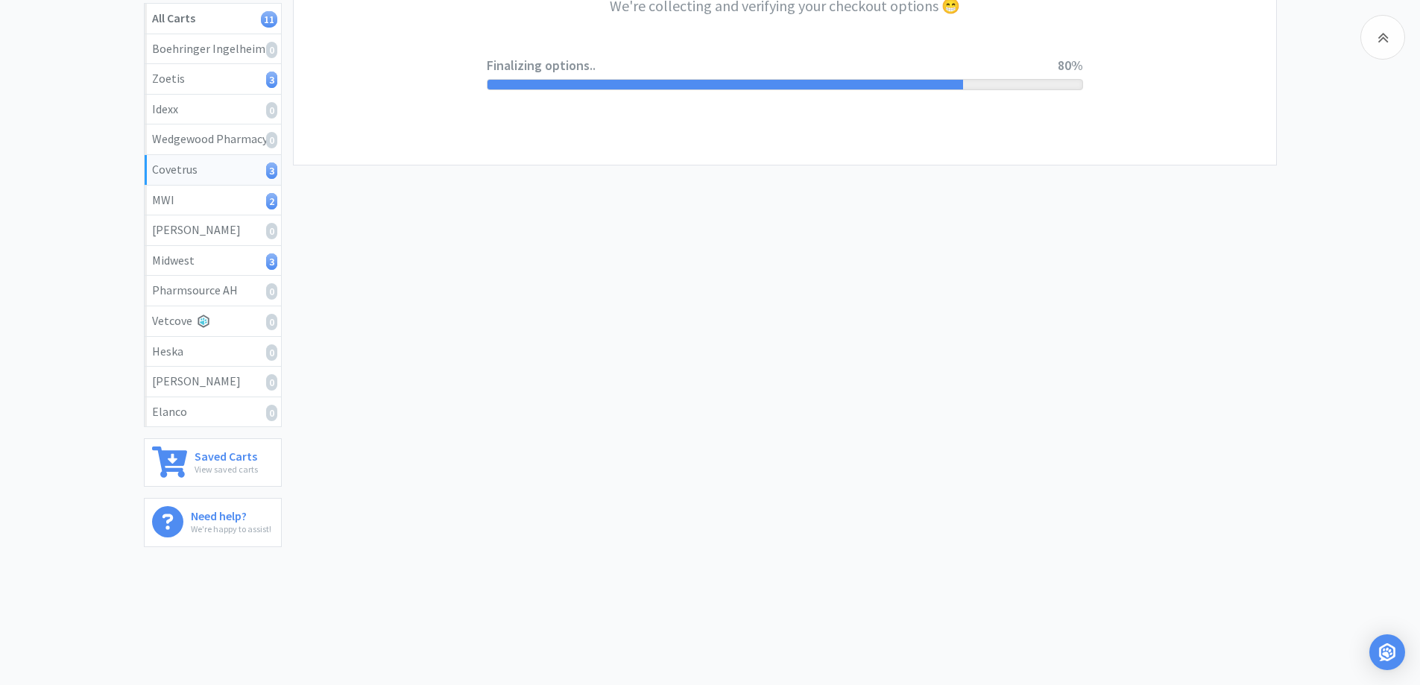
select select "ACCOUNT"
select select "cvt-standard-net"
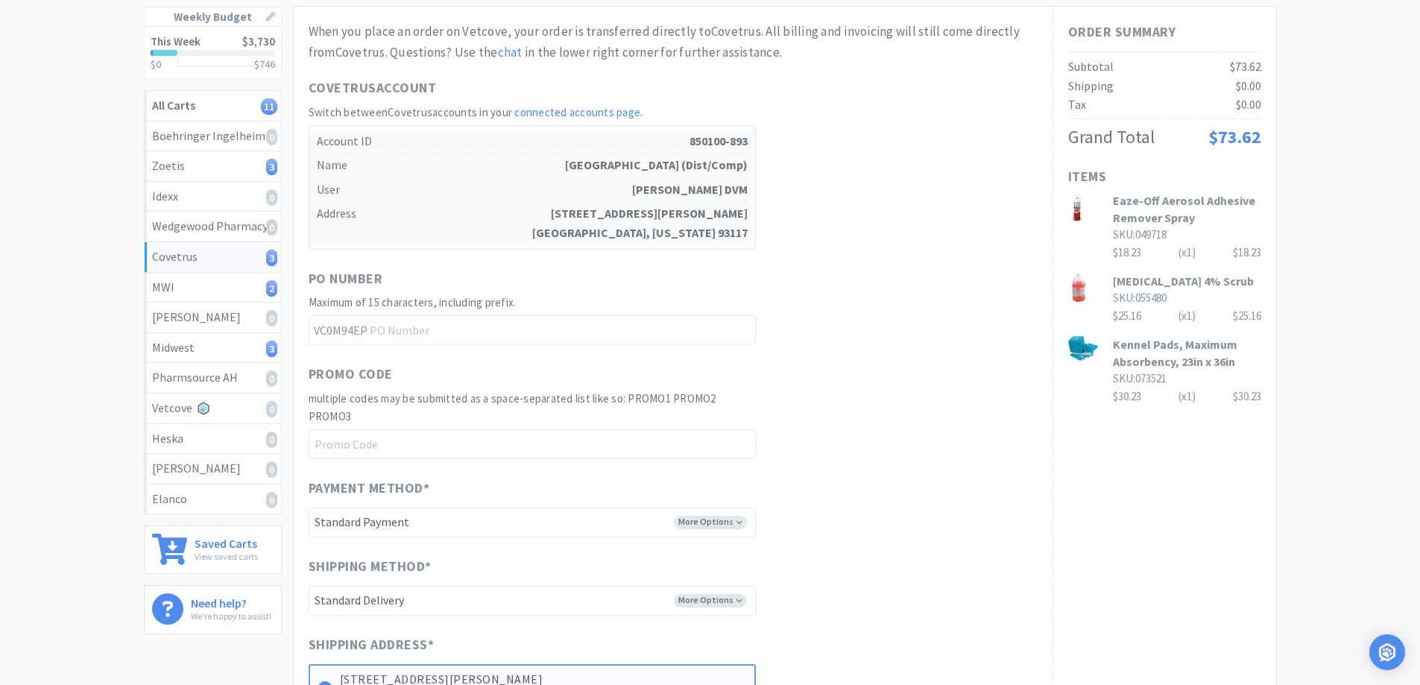
scroll to position [561, 0]
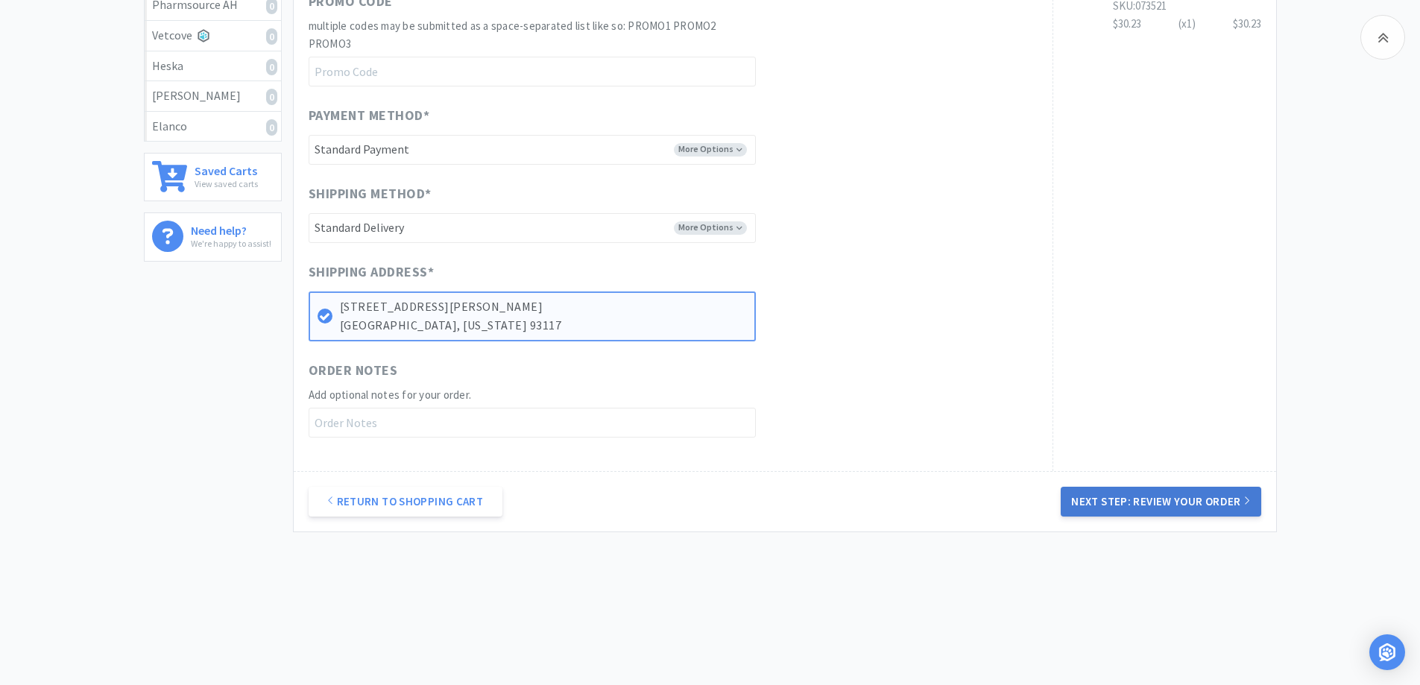
click at [1113, 506] on button "Next Step: Review Your Order" at bounding box center [1161, 502] width 200 height 30
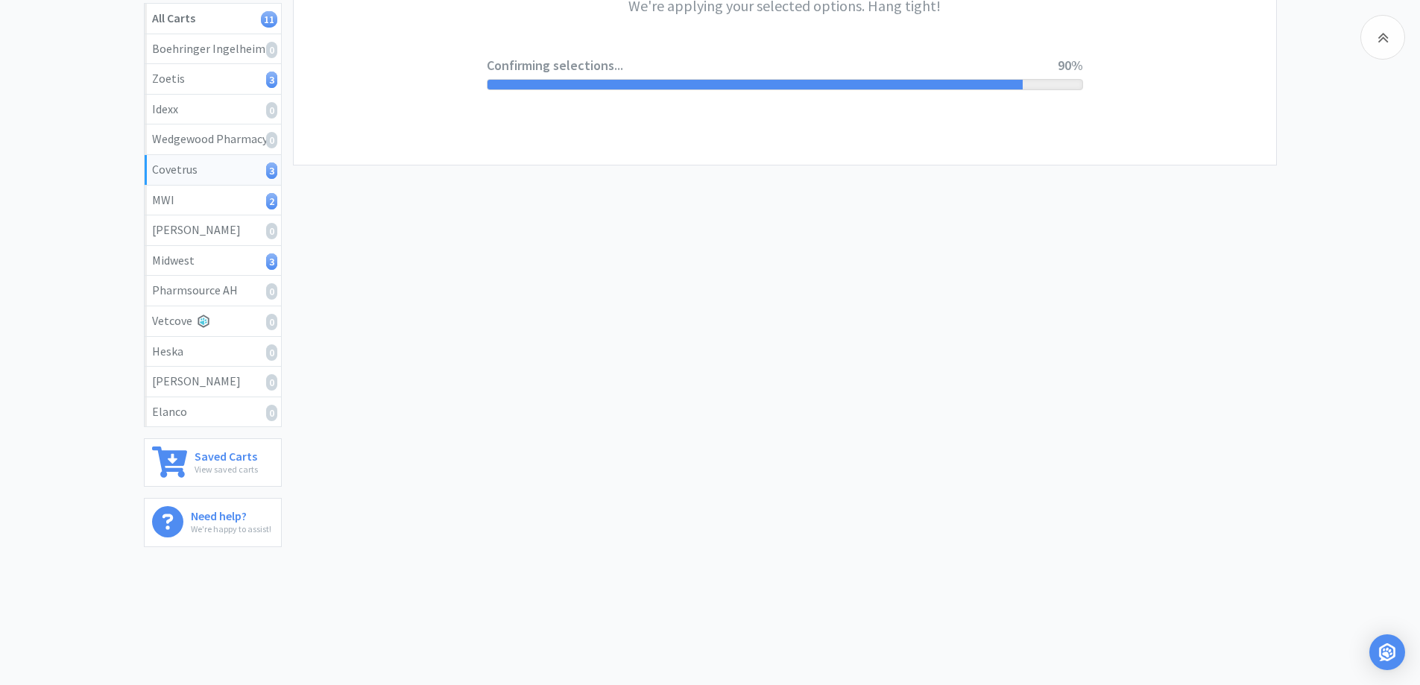
scroll to position [0, 0]
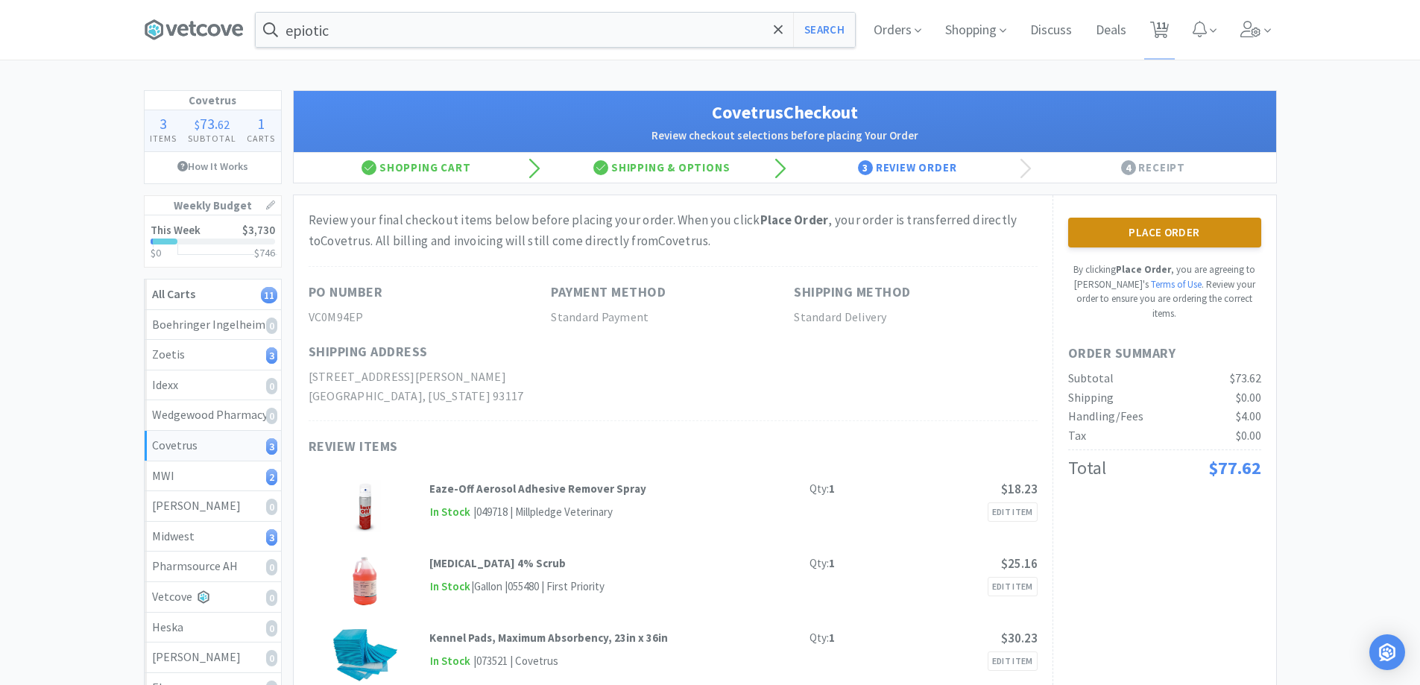
click at [1116, 246] on button "Place Order" at bounding box center [1164, 233] width 193 height 30
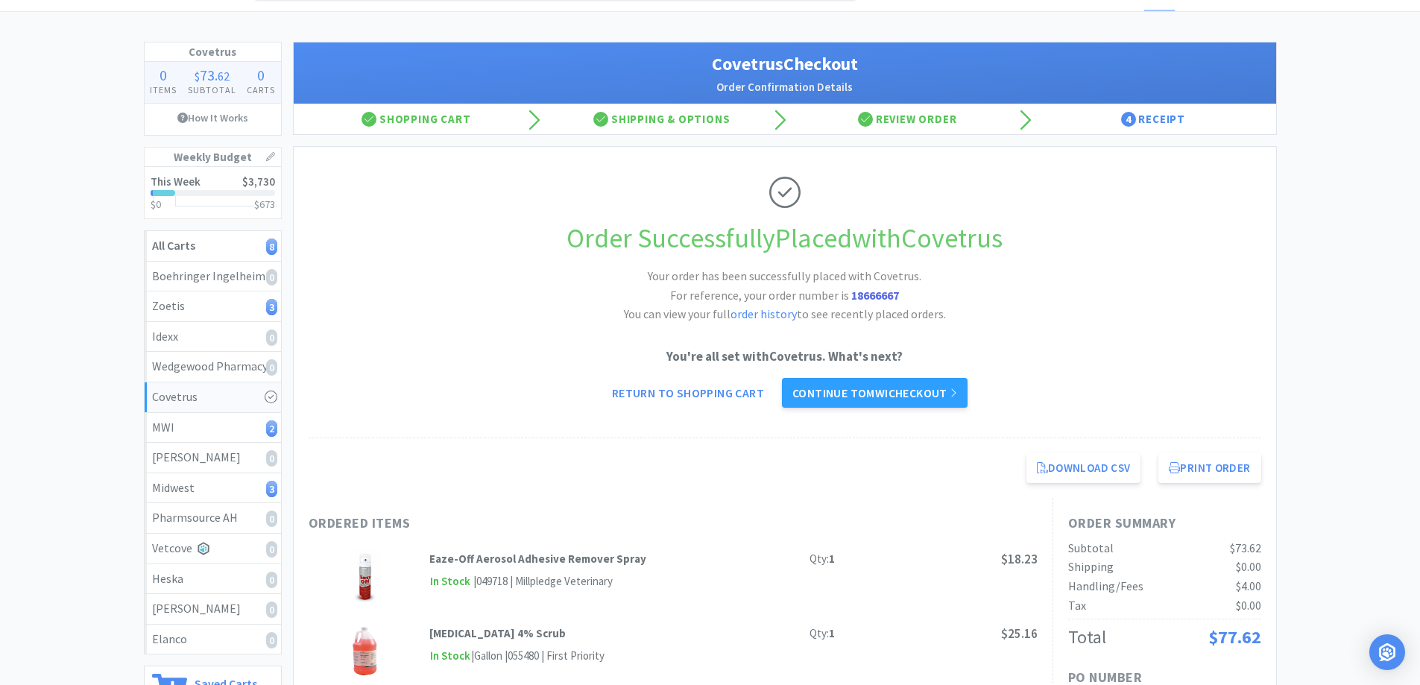
scroll to position [75, 0]
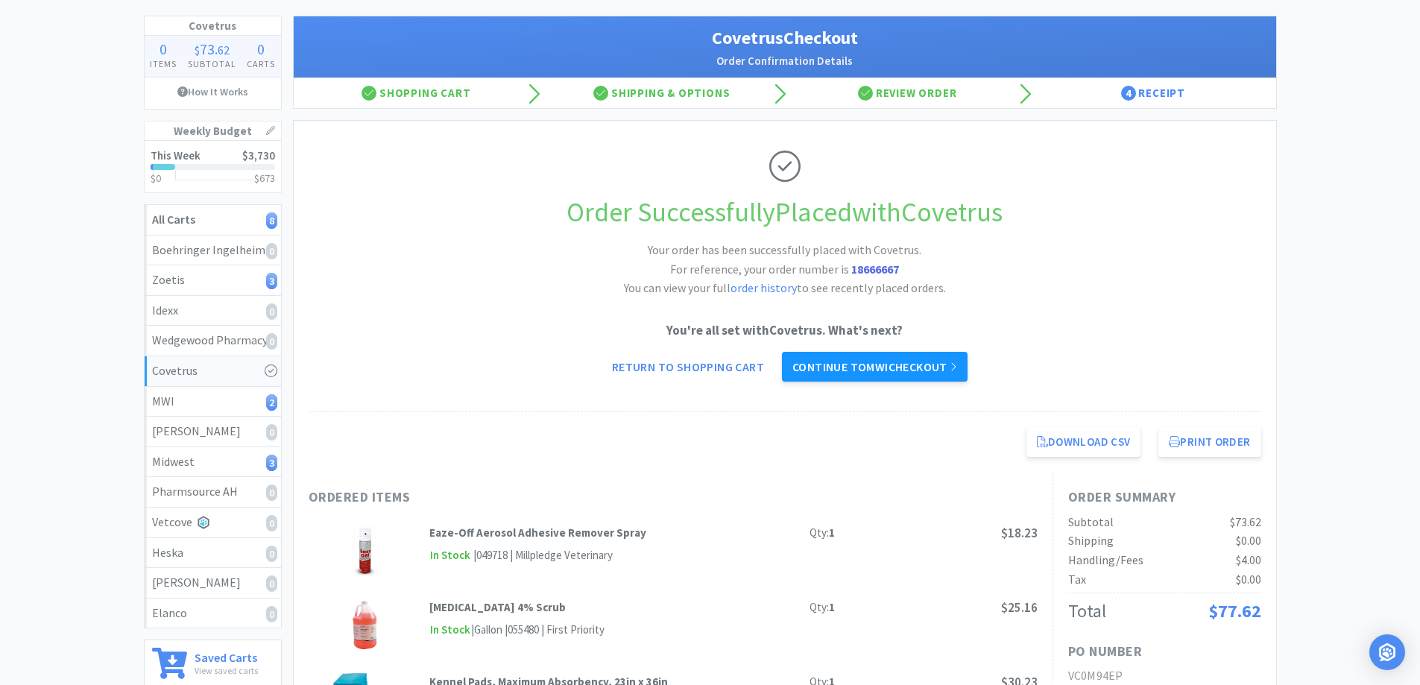
click at [853, 379] on link "Continue to MWI checkout" at bounding box center [875, 367] width 186 height 30
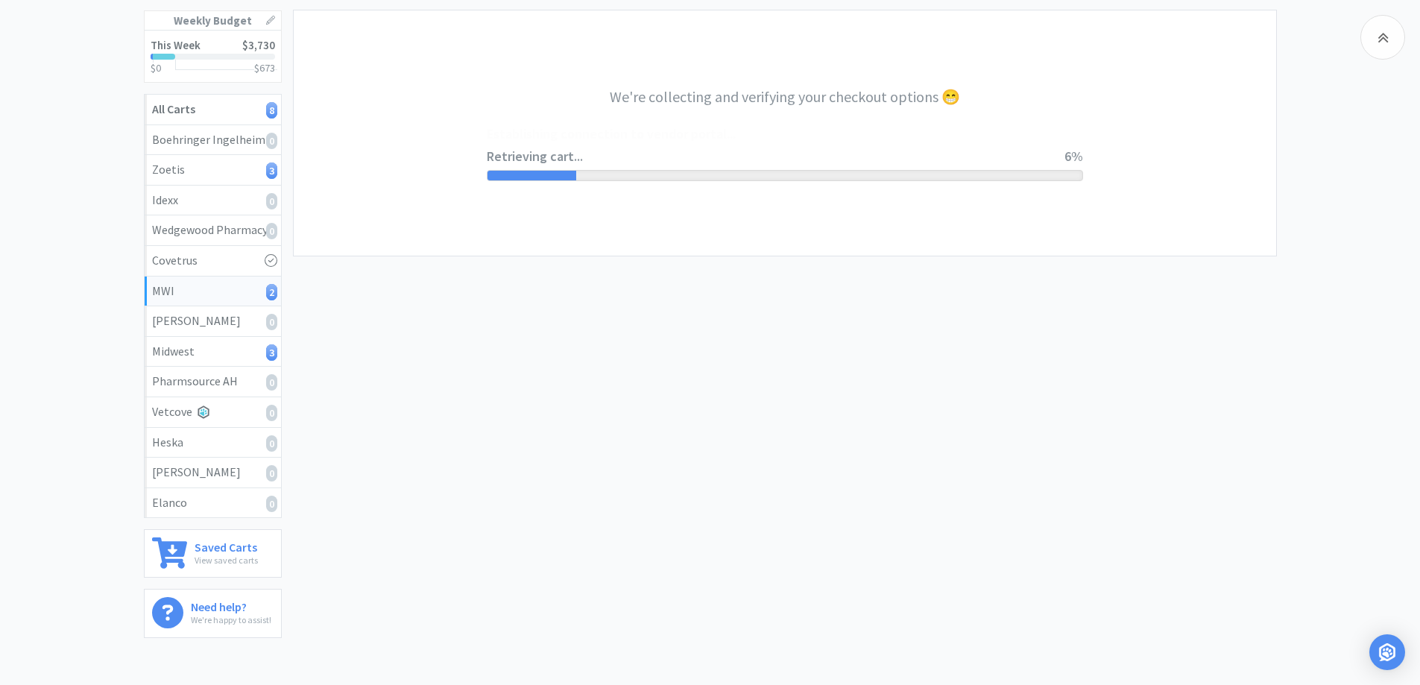
scroll to position [224, 0]
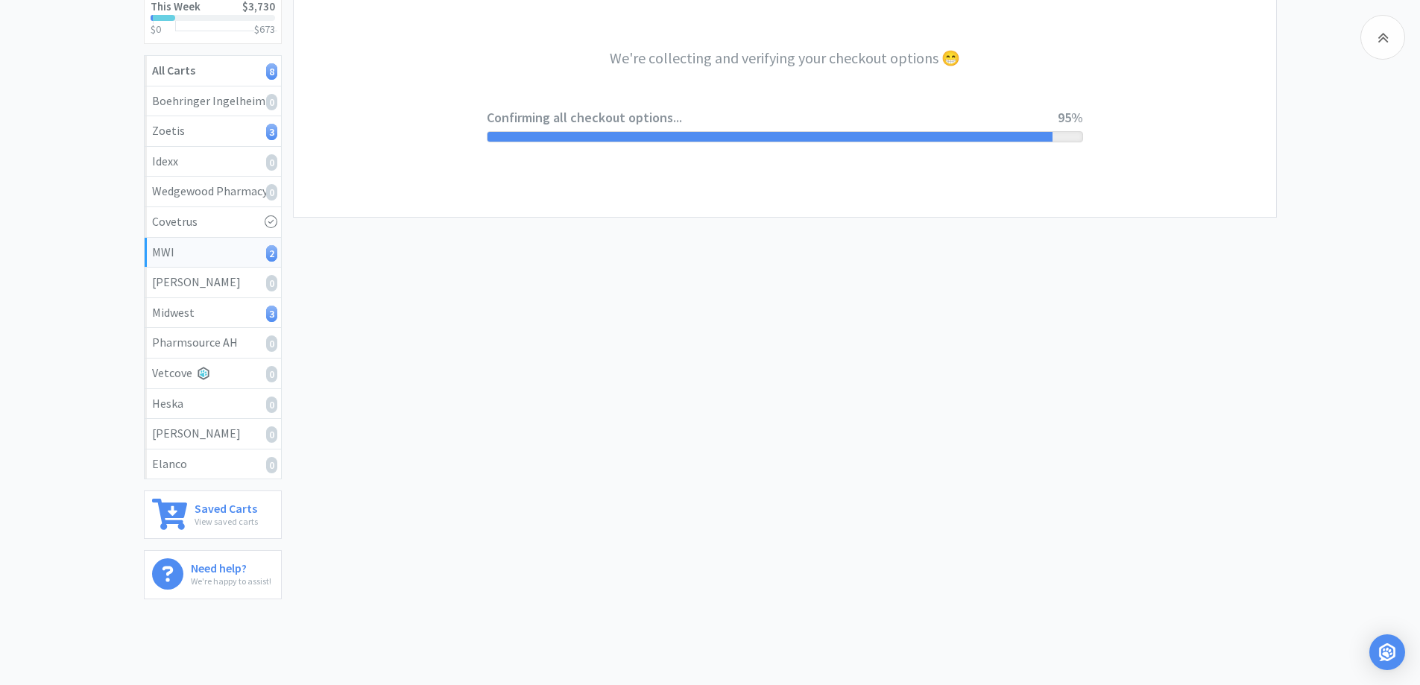
select select "STD_"
select select "FVS"
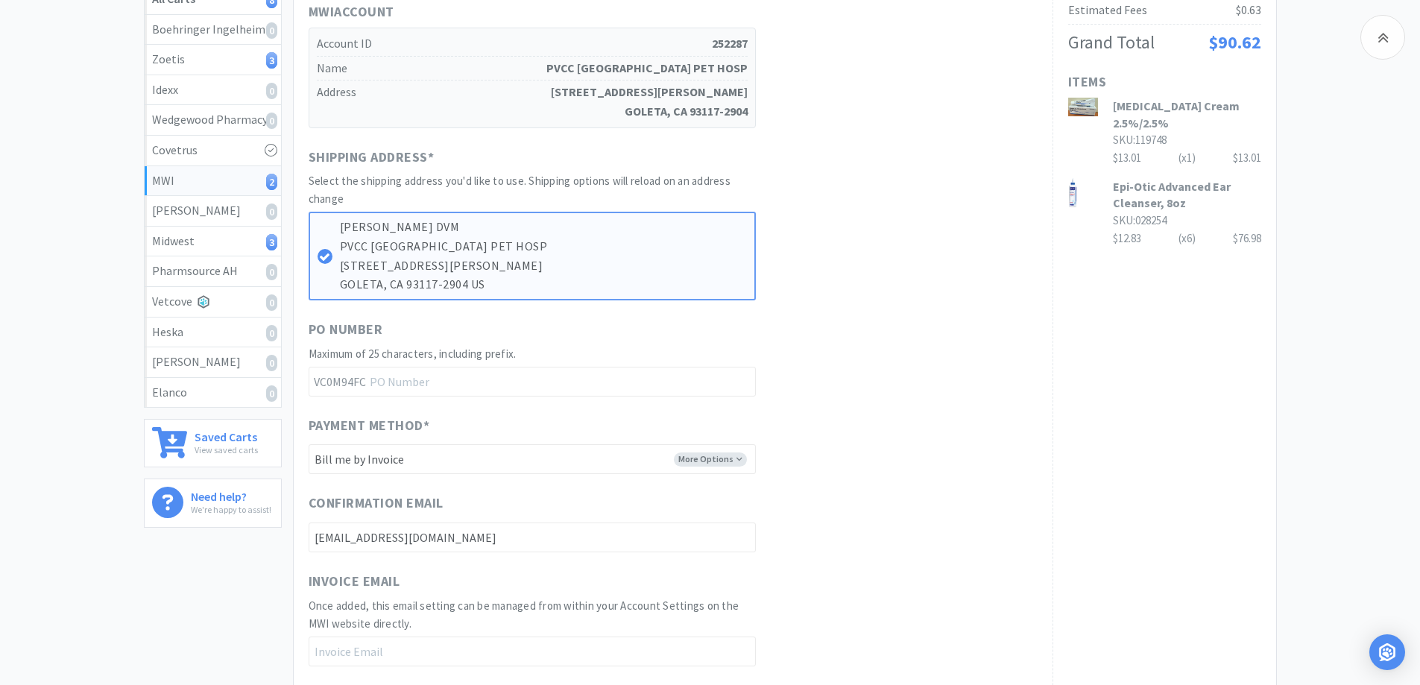
scroll to position [133, 0]
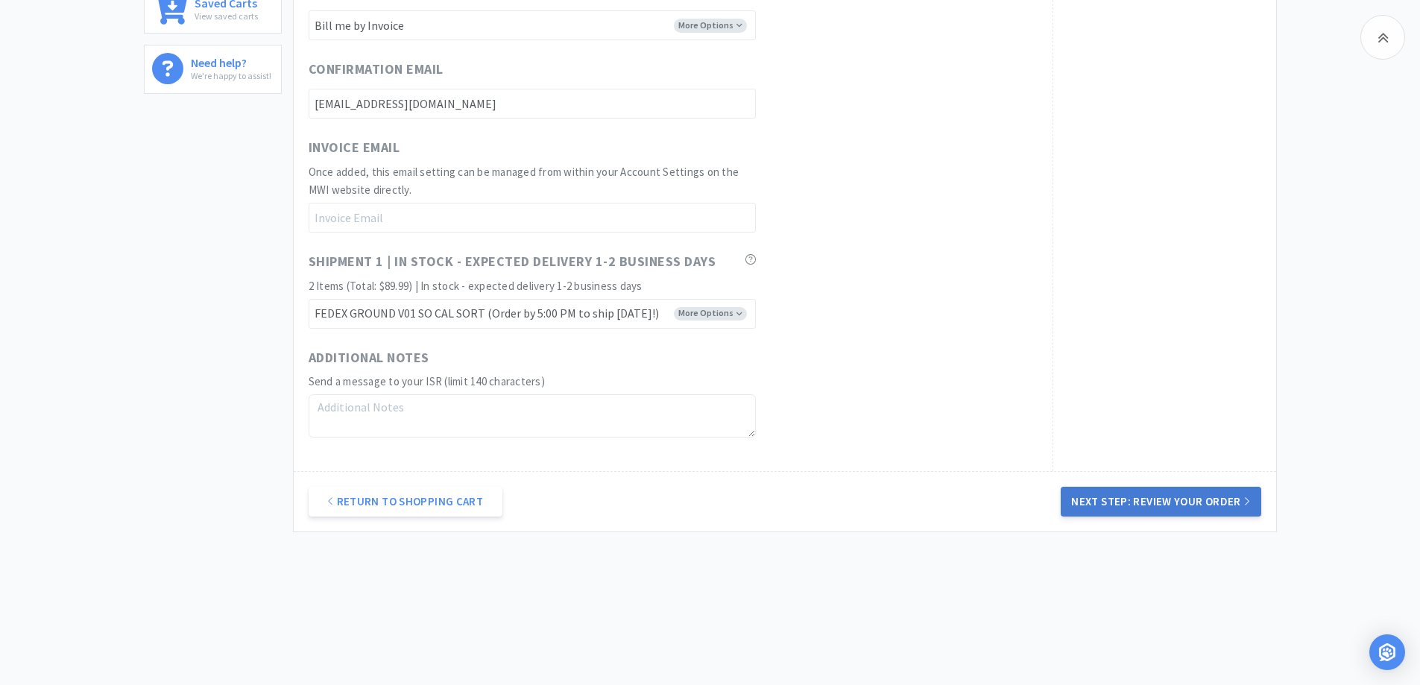
click at [1170, 502] on button "Next Step: Review Your Order" at bounding box center [1161, 502] width 200 height 30
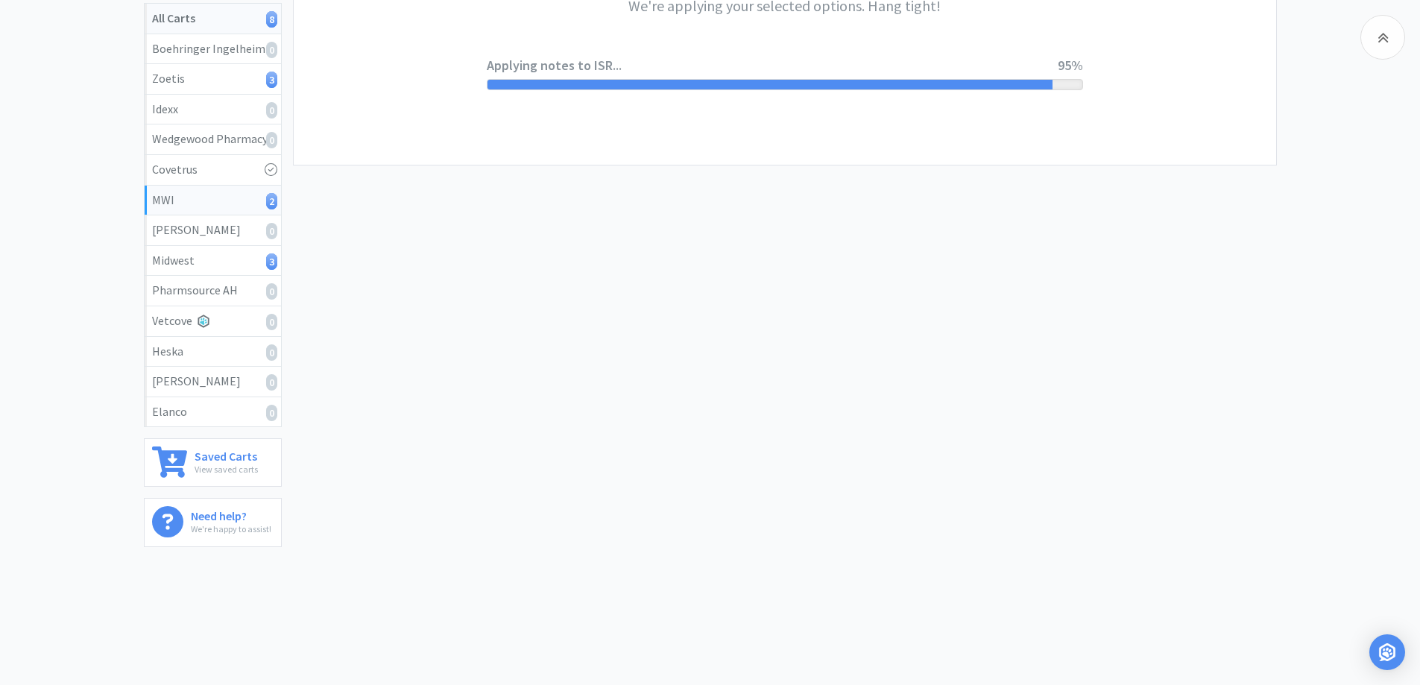
scroll to position [0, 0]
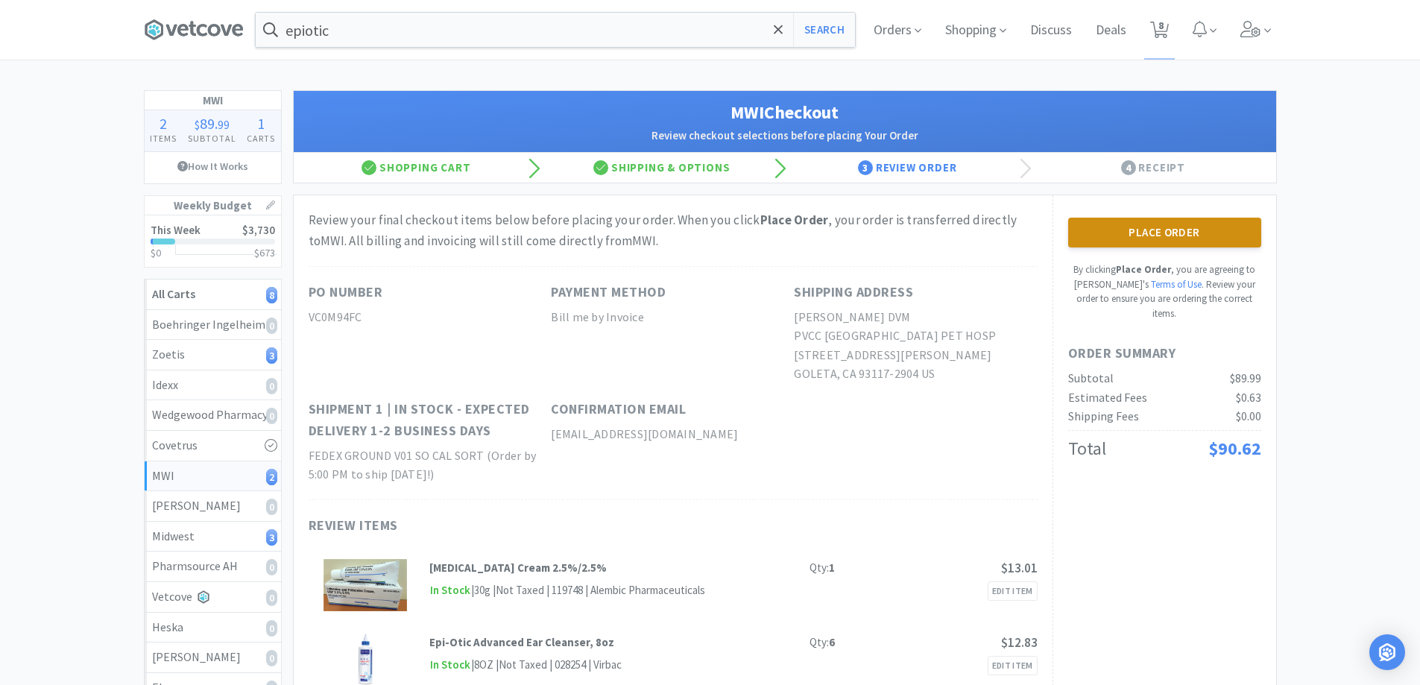
click at [1181, 227] on button "Place Order" at bounding box center [1164, 233] width 193 height 30
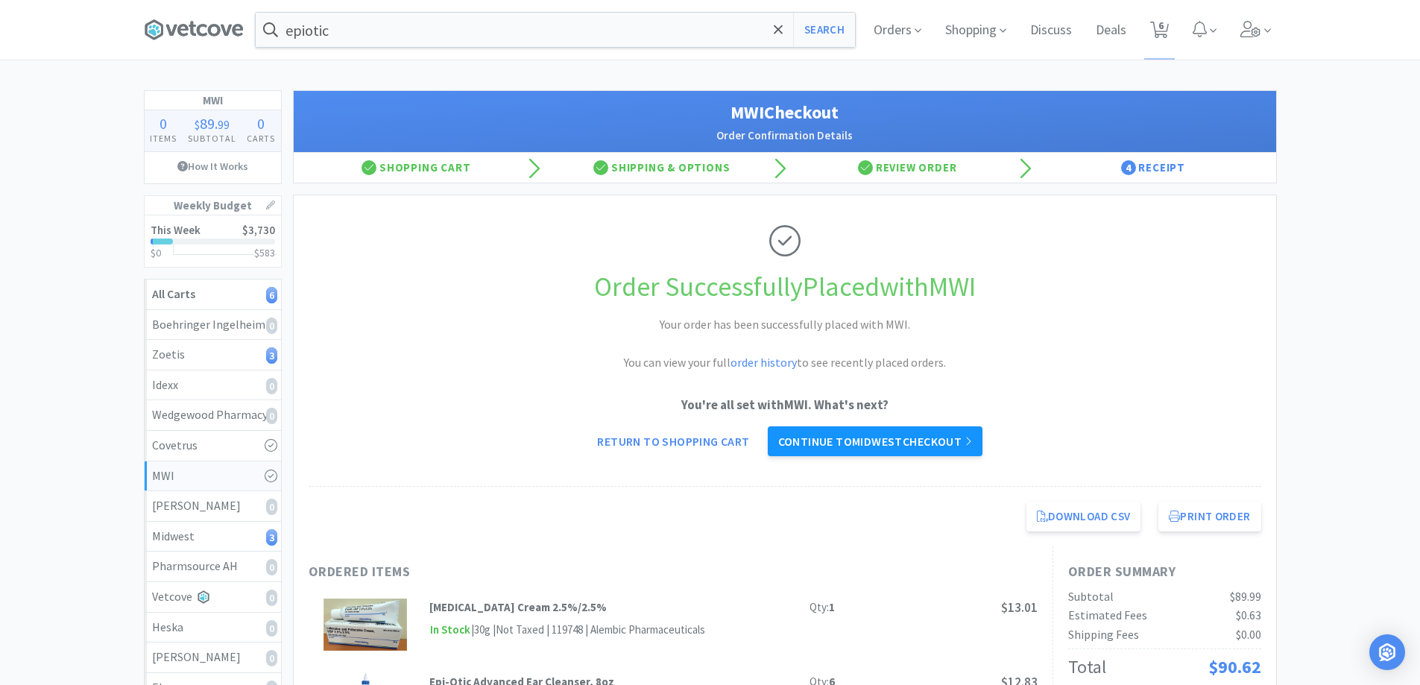
click at [894, 435] on link "Continue to Midwest checkout" at bounding box center [875, 441] width 215 height 30
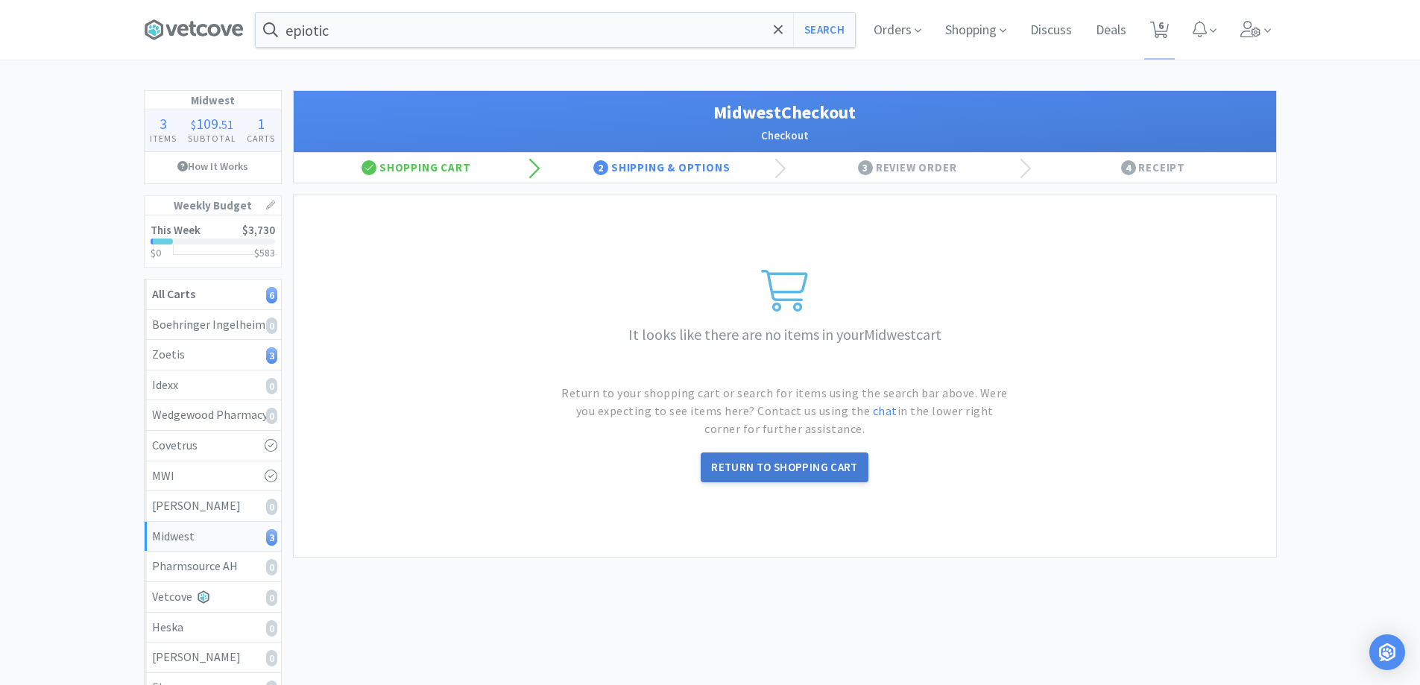
click at [818, 462] on link "Return to Shopping Cart" at bounding box center [785, 467] width 168 height 30
select select "1"
select select "10"
select select "1"
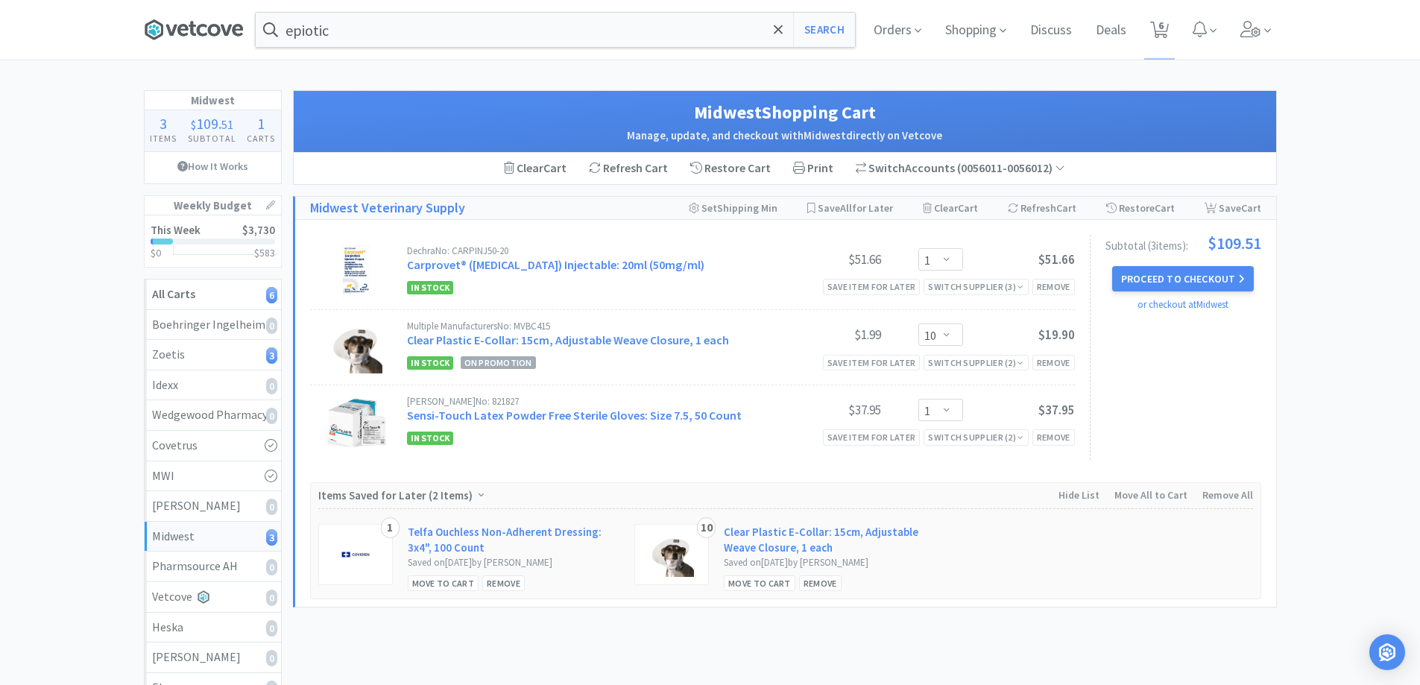
click at [229, 22] on icon at bounding box center [194, 30] width 100 height 22
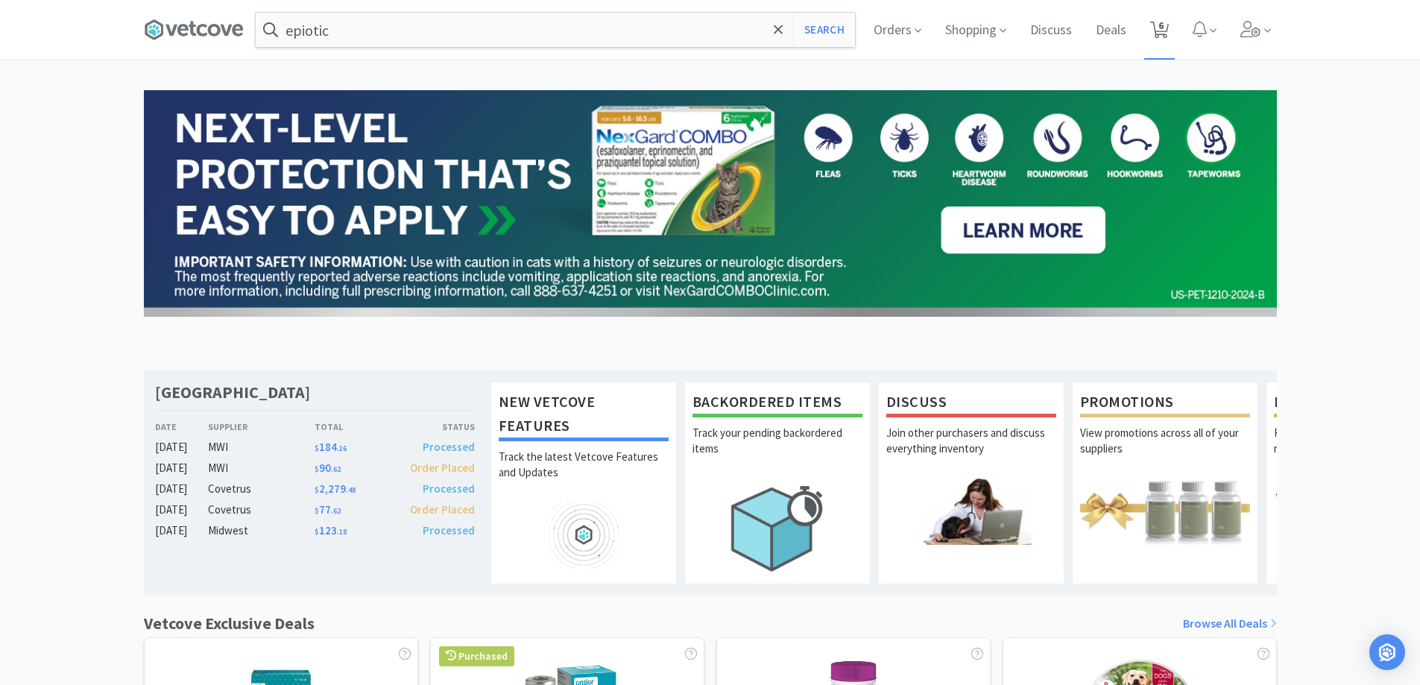
click at [1161, 28] on span "6" at bounding box center [1160, 26] width 5 height 60
select select "12"
select select "1"
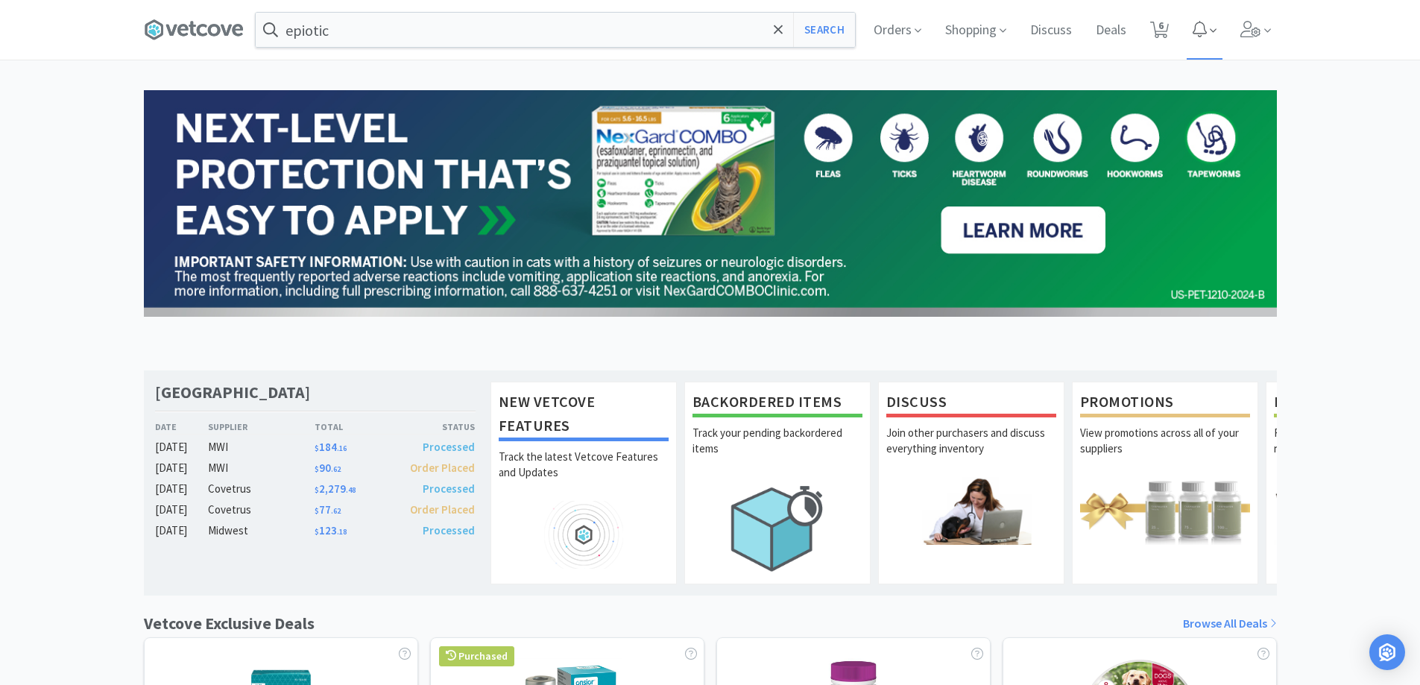
select select "10"
select select "1"
